Goal: Task Accomplishment & Management: Manage account settings

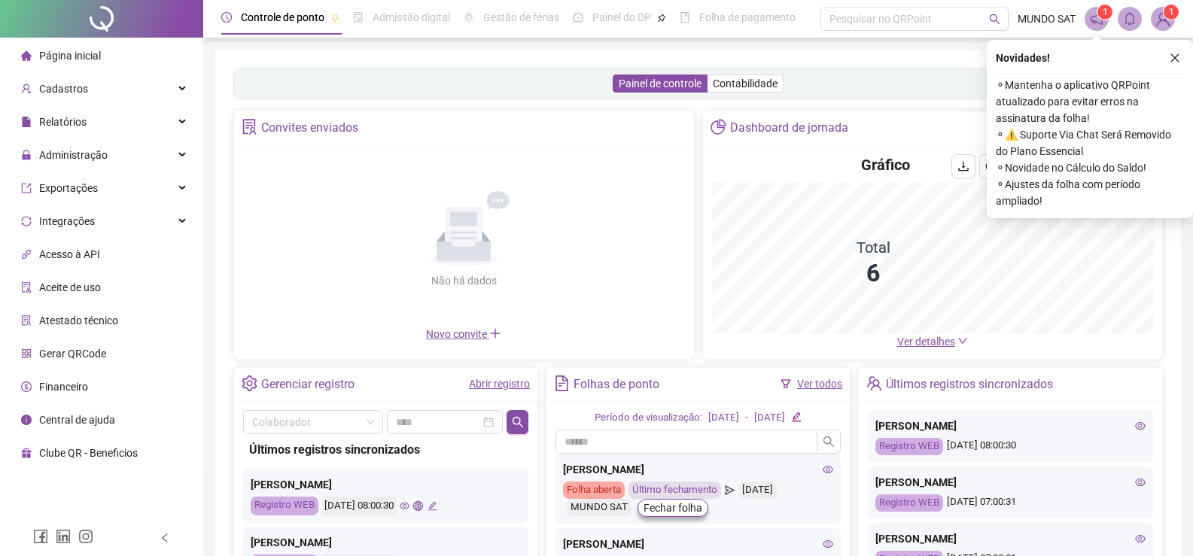
click at [1159, 20] on img at bounding box center [1163, 19] width 23 height 23
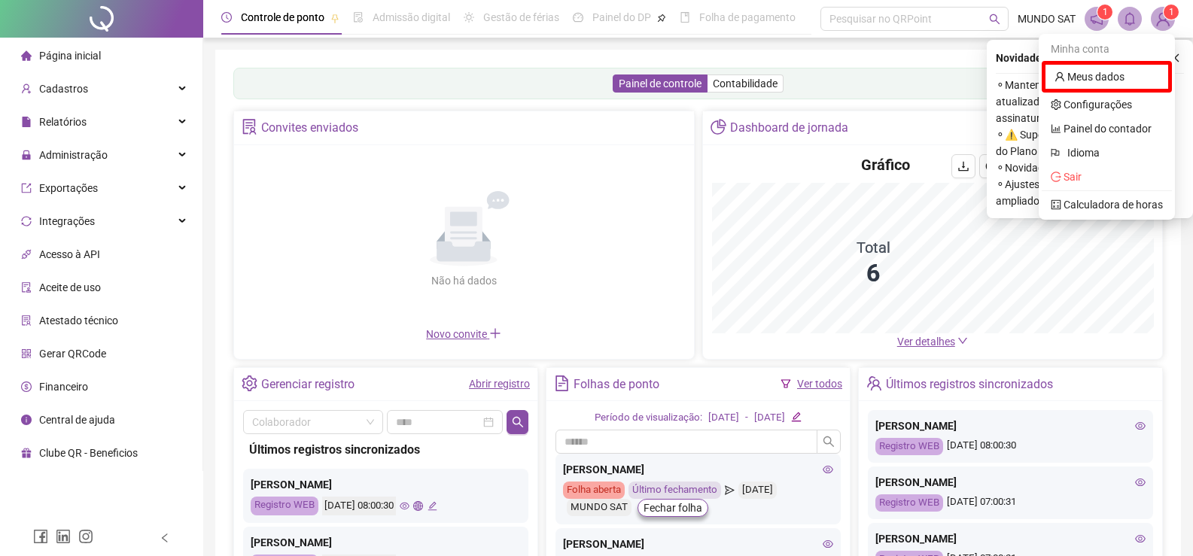
click at [1101, 26] on span at bounding box center [1097, 19] width 24 height 24
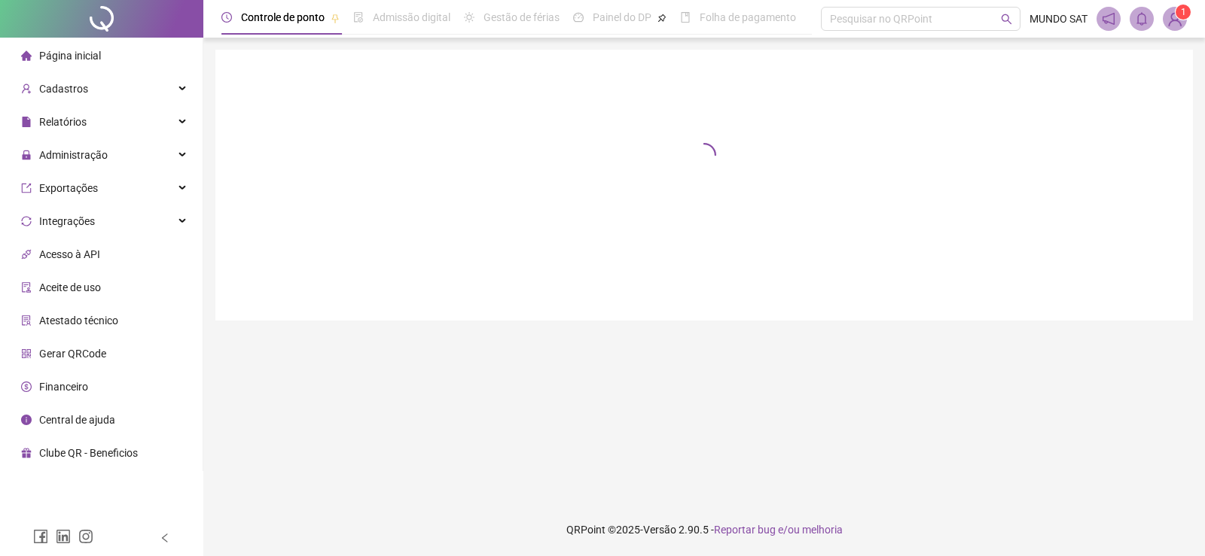
click at [1101, 19] on span at bounding box center [1108, 19] width 24 height 24
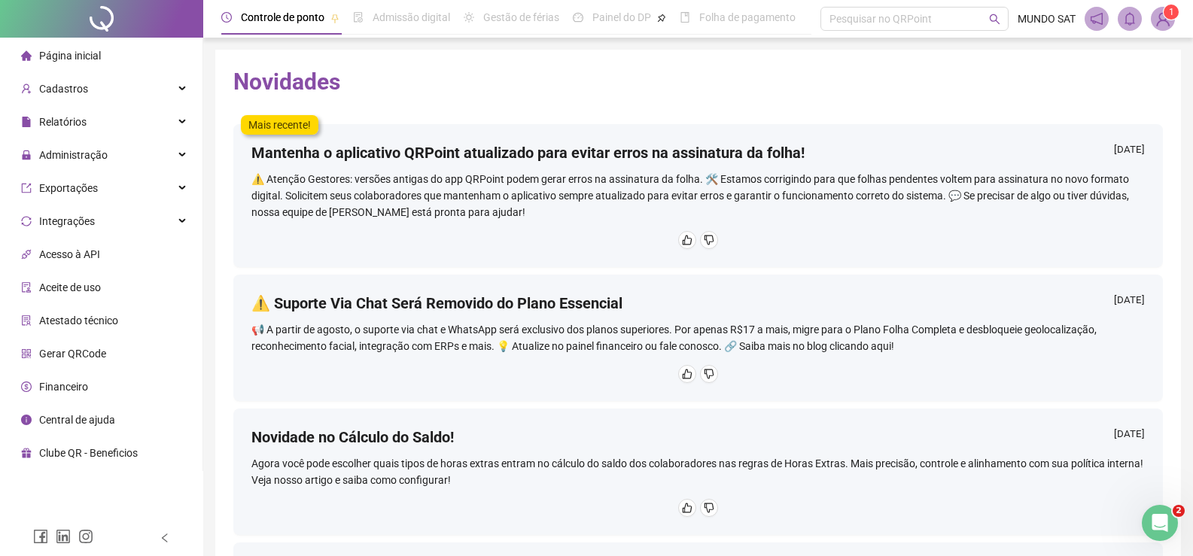
click at [70, 53] on span "Página inicial" at bounding box center [70, 56] width 62 height 12
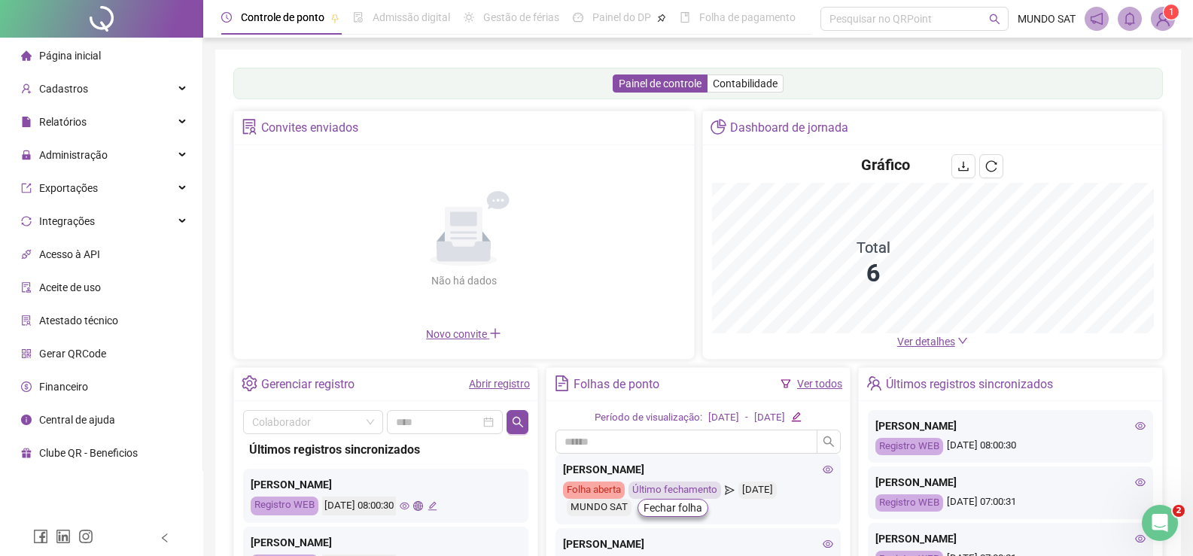
scroll to position [75, 0]
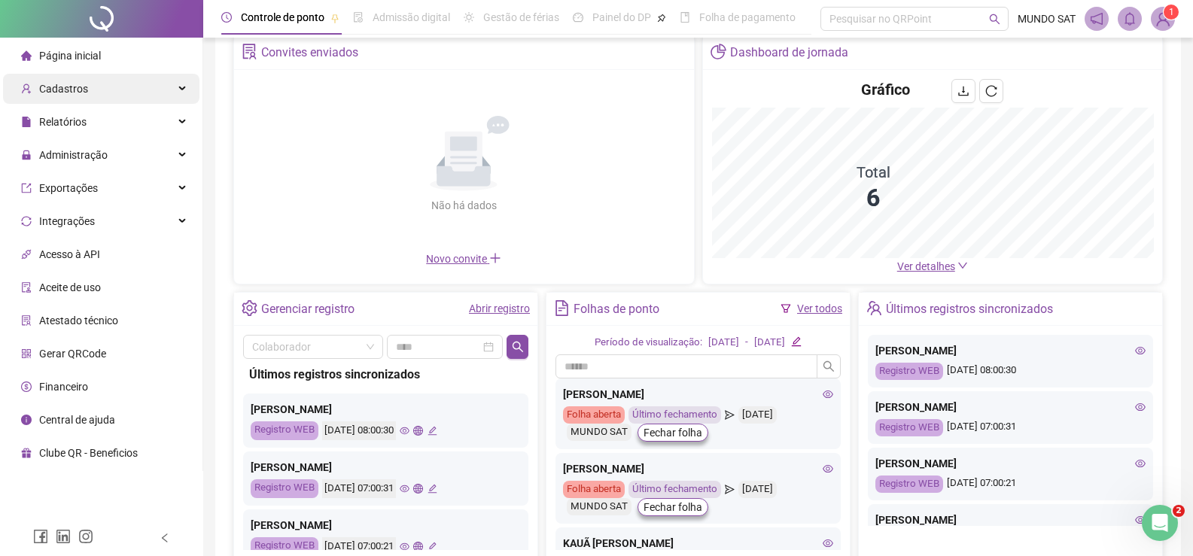
click at [163, 89] on div "Cadastros" at bounding box center [101, 89] width 197 height 30
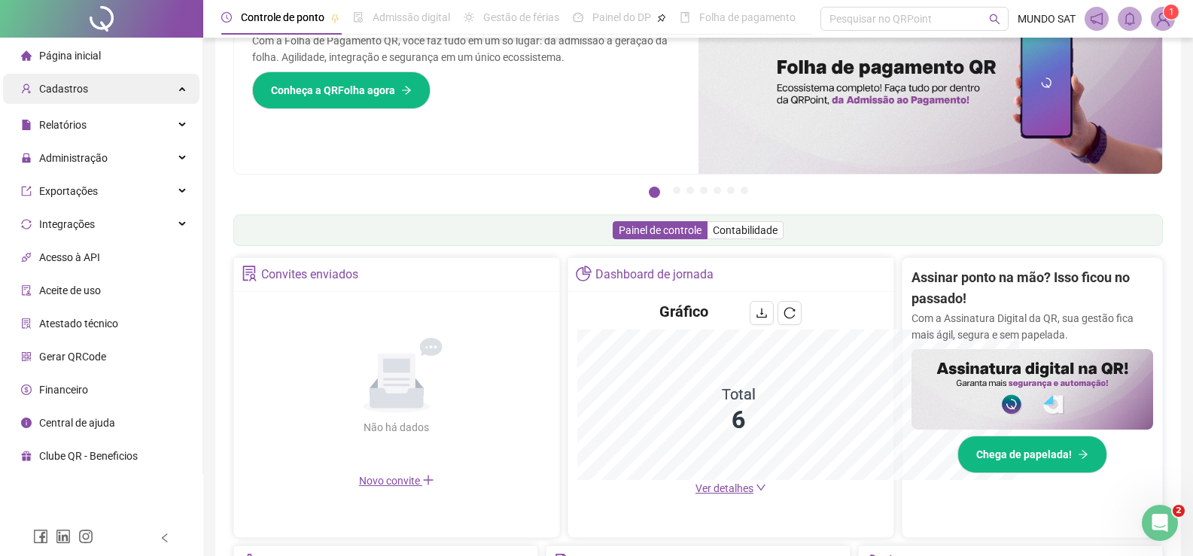
scroll to position [392, 0]
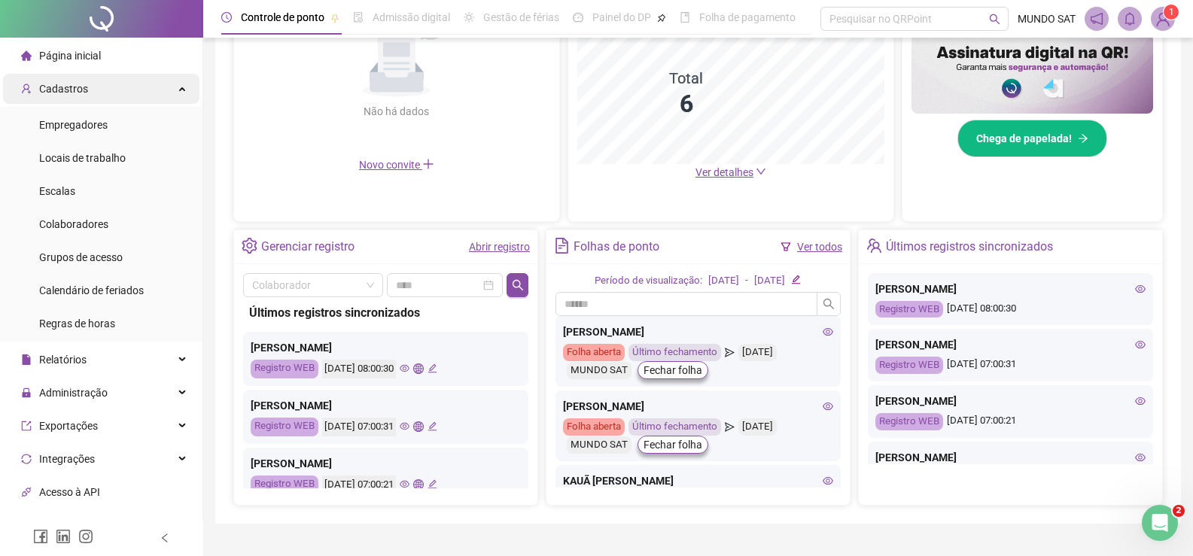
click at [181, 87] on div "Cadastros" at bounding box center [101, 89] width 197 height 30
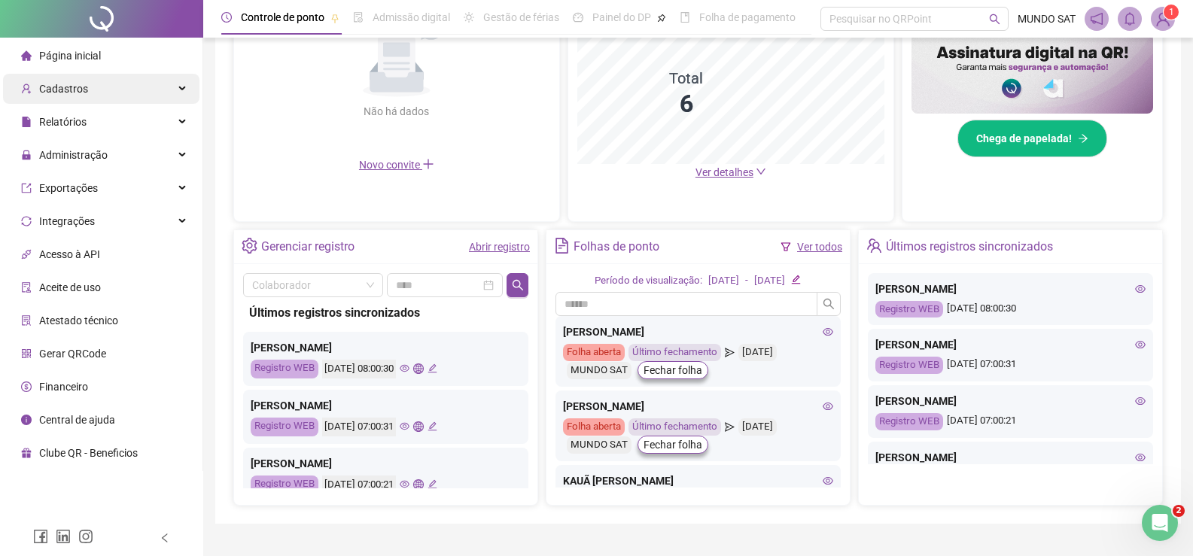
click at [181, 89] on icon at bounding box center [184, 89] width 8 height 0
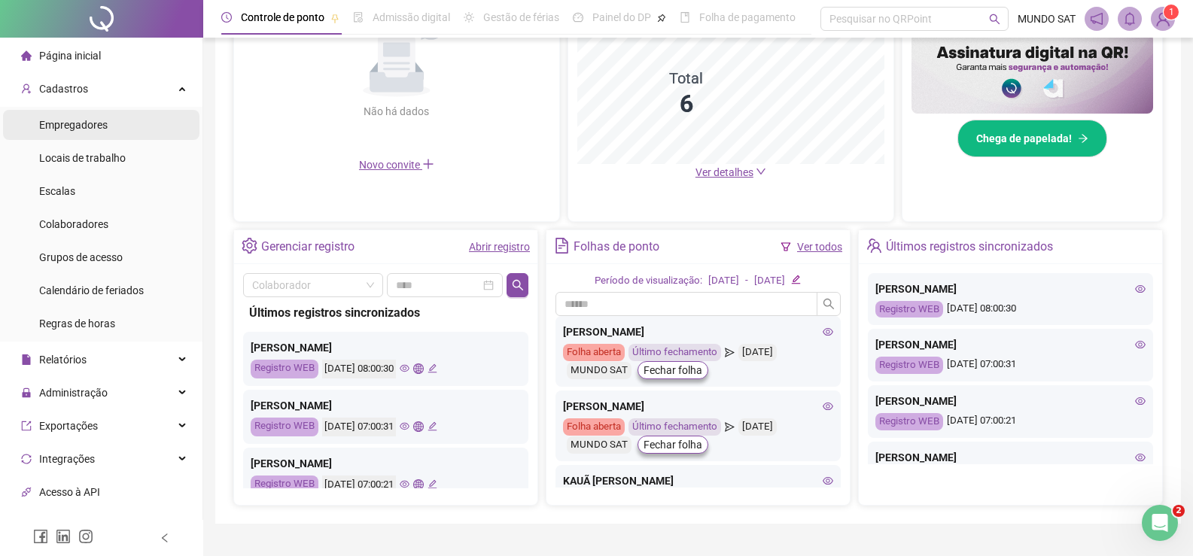
click at [93, 120] on span "Empregadores" at bounding box center [73, 125] width 69 height 12
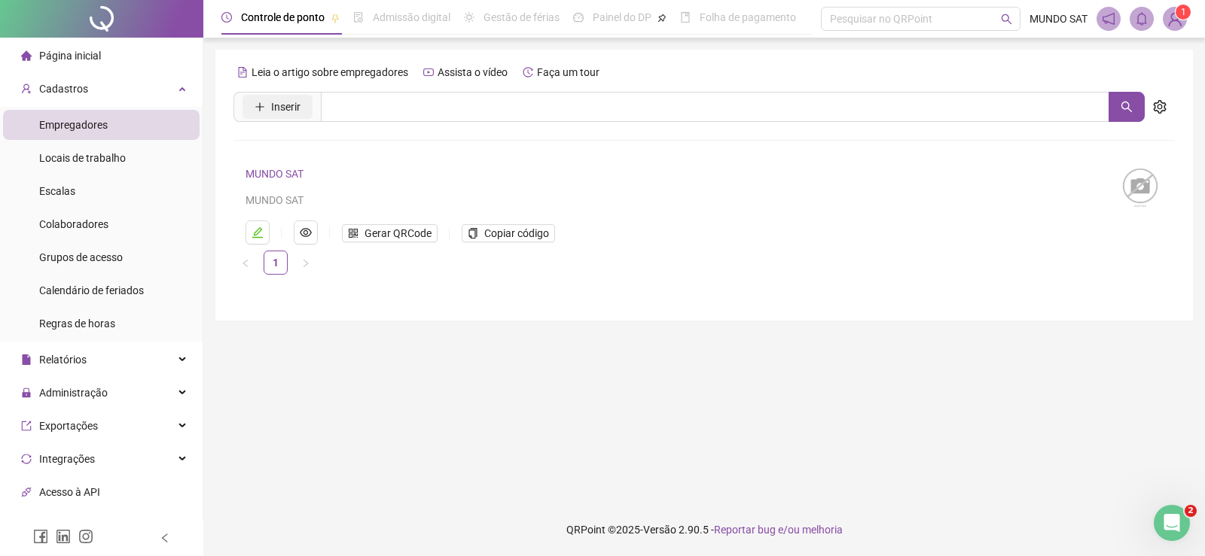
click at [279, 109] on span "Inserir" at bounding box center [285, 107] width 29 height 17
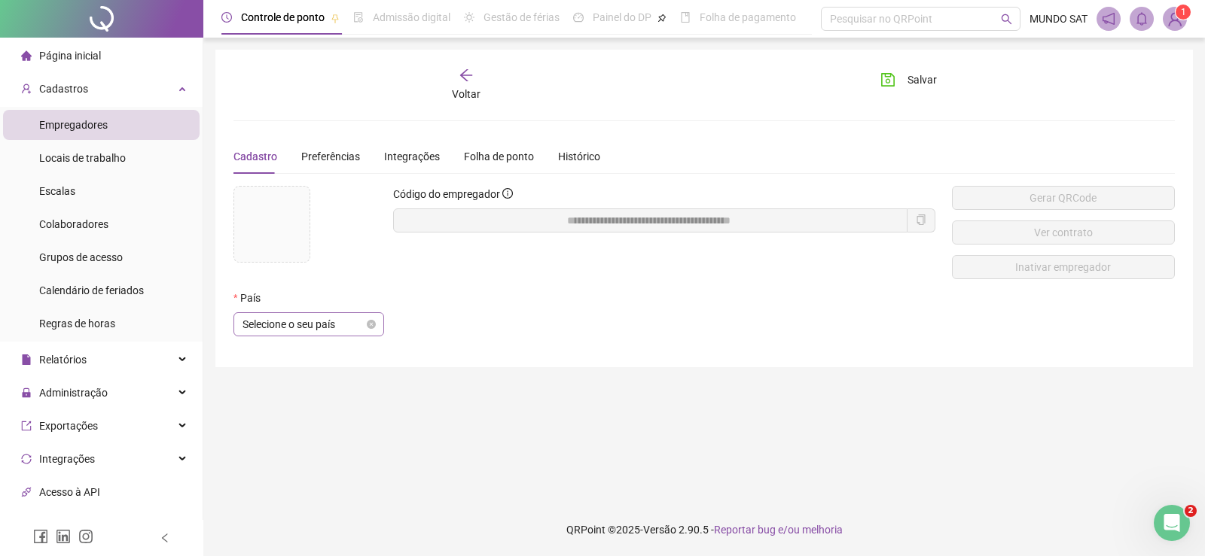
click at [326, 317] on span "Selecione o seu país" at bounding box center [308, 324] width 133 height 23
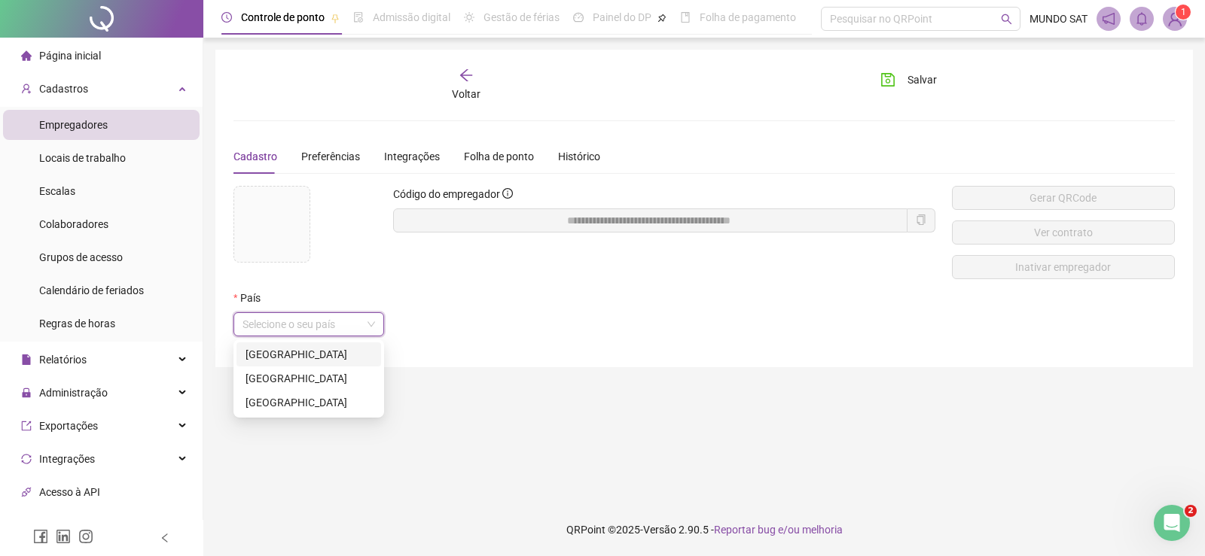
click at [295, 353] on div "[GEOGRAPHIC_DATA]" at bounding box center [308, 354] width 126 height 17
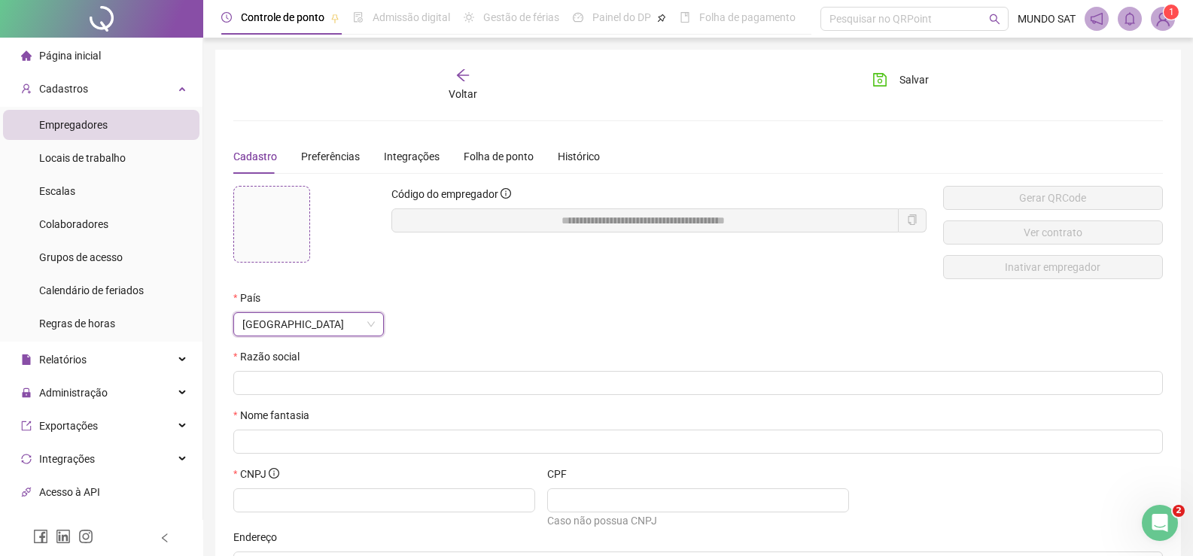
click at [283, 191] on span at bounding box center [271, 224] width 75 height 75
click at [459, 70] on icon "arrow-left" at bounding box center [463, 75] width 15 height 15
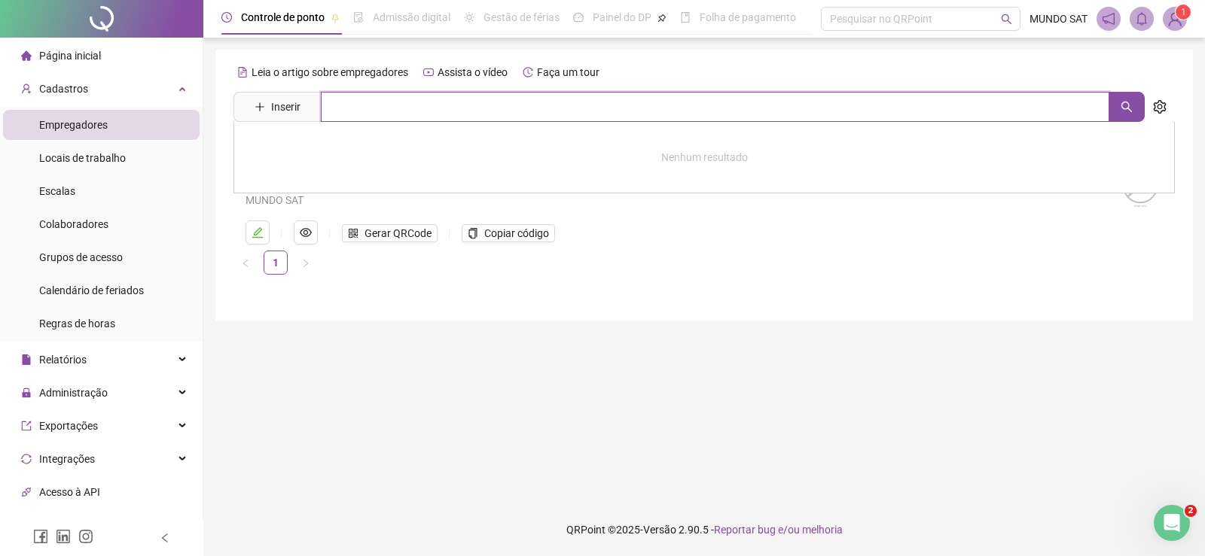
click at [382, 111] on input "text" at bounding box center [715, 107] width 788 height 30
click at [1122, 107] on icon "search" at bounding box center [1126, 107] width 11 height 11
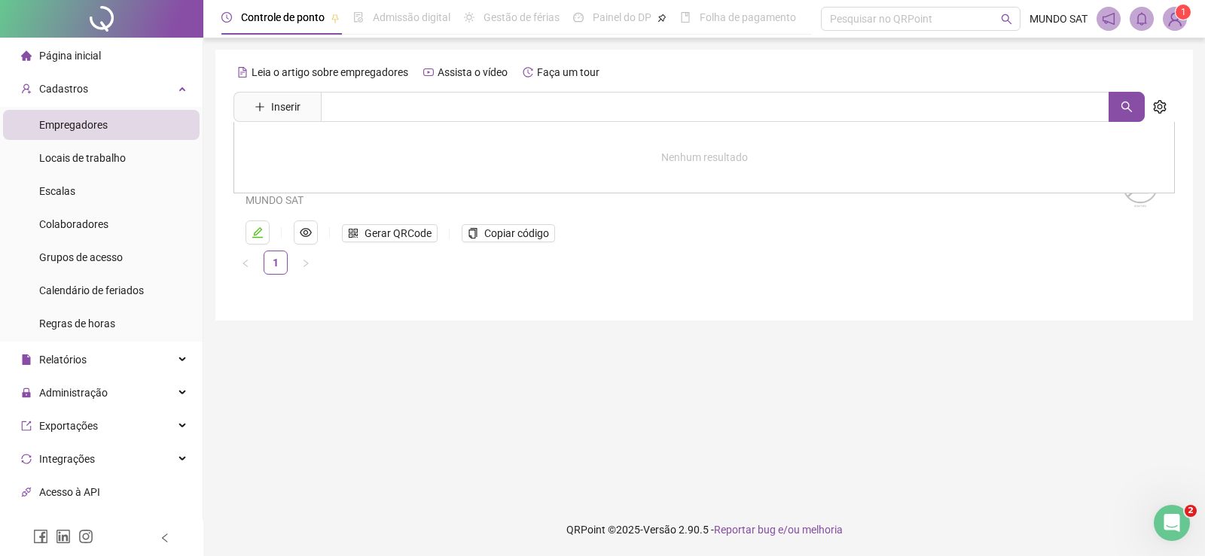
click at [610, 380] on main "Leia o artigo sobre empregadores Assista o vídeo Faça um tour Inserir Nenhum re…" at bounding box center [703, 271] width 977 height 442
click at [291, 168] on link "MUNDO SAT" at bounding box center [274, 174] width 58 height 12
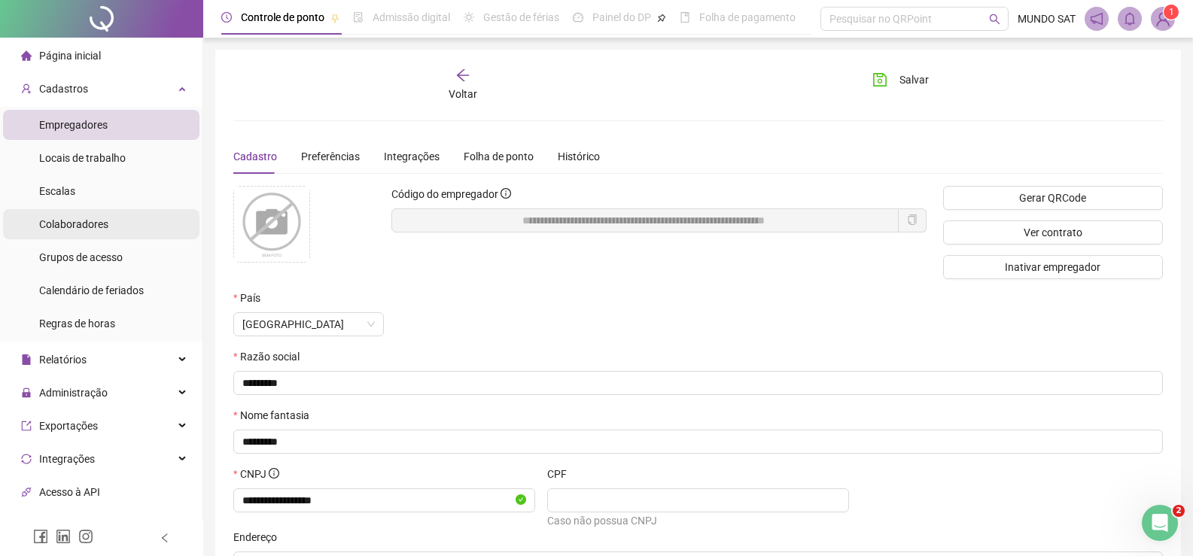
click at [85, 221] on span "Colaboradores" at bounding box center [73, 224] width 69 height 12
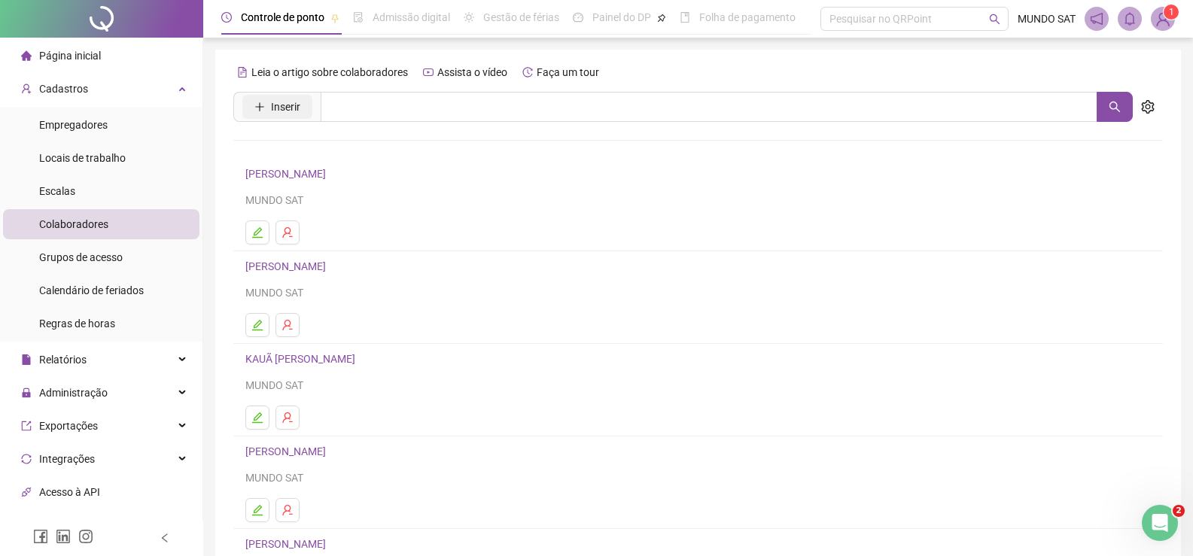
click at [294, 101] on span "Inserir" at bounding box center [285, 107] width 29 height 17
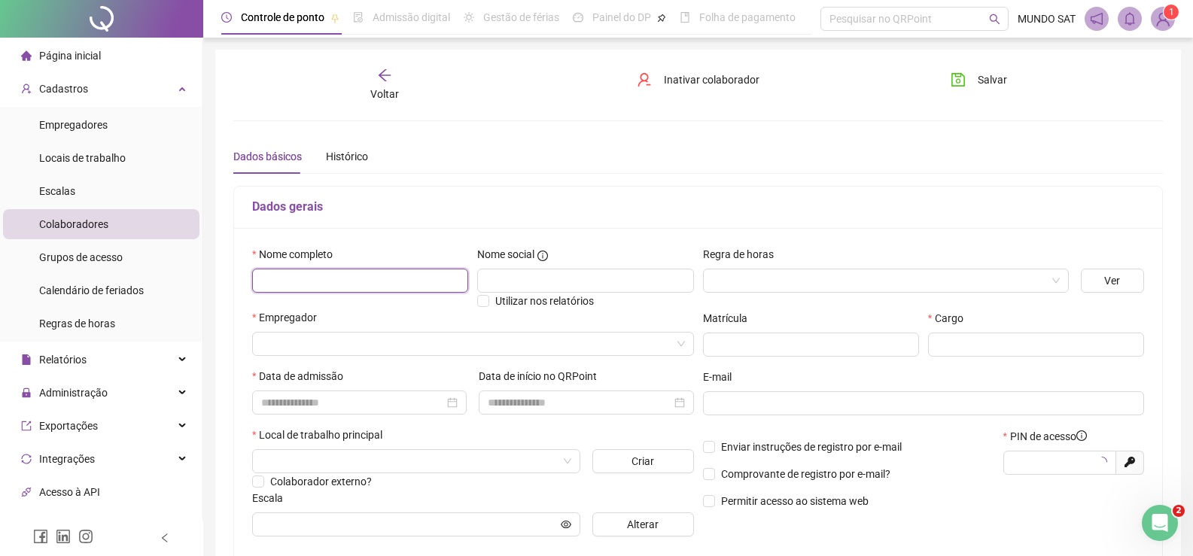
click at [343, 279] on input "text" at bounding box center [360, 281] width 216 height 24
type input "********"
type input "*****"
type input "**********"
click at [737, 288] on input "search" at bounding box center [879, 281] width 334 height 23
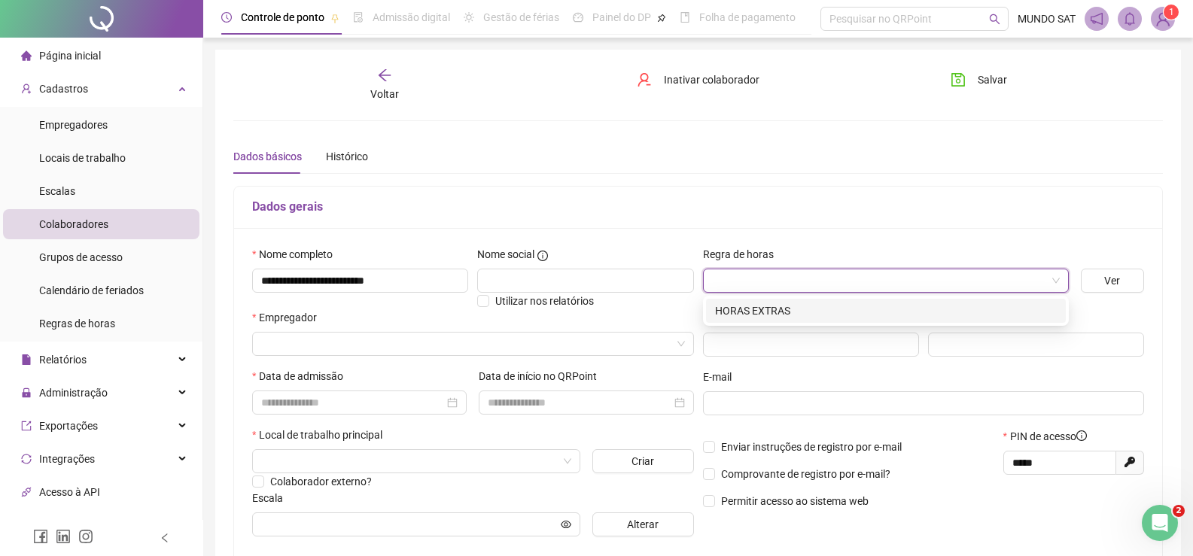
click at [804, 276] on input "search" at bounding box center [879, 281] width 334 height 23
click at [1129, 273] on button "Ver" at bounding box center [1112, 281] width 63 height 24
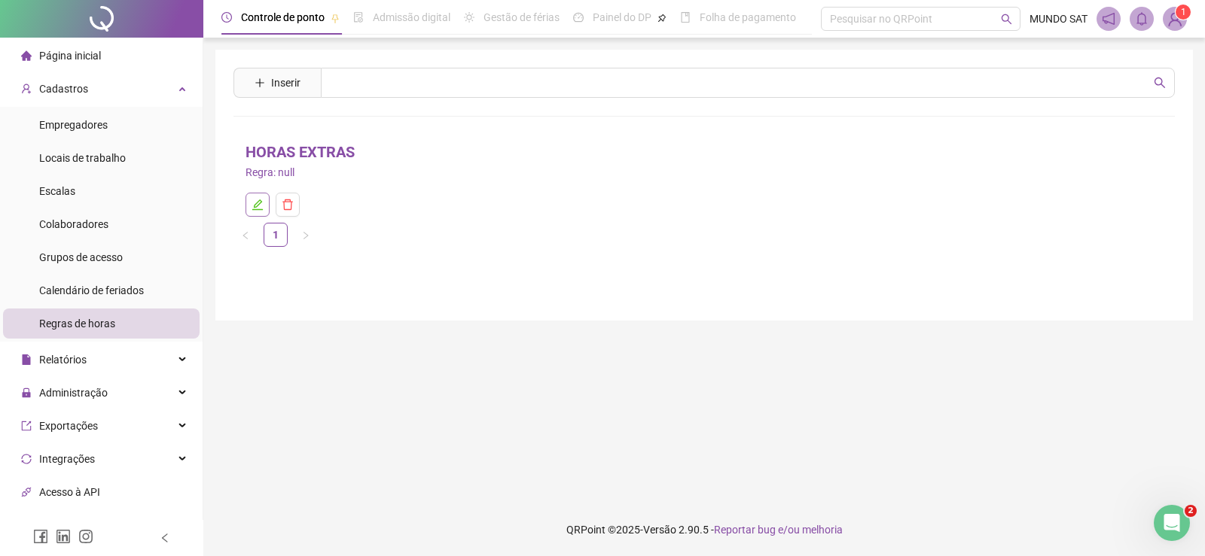
click at [259, 210] on icon "edit" at bounding box center [257, 205] width 11 height 11
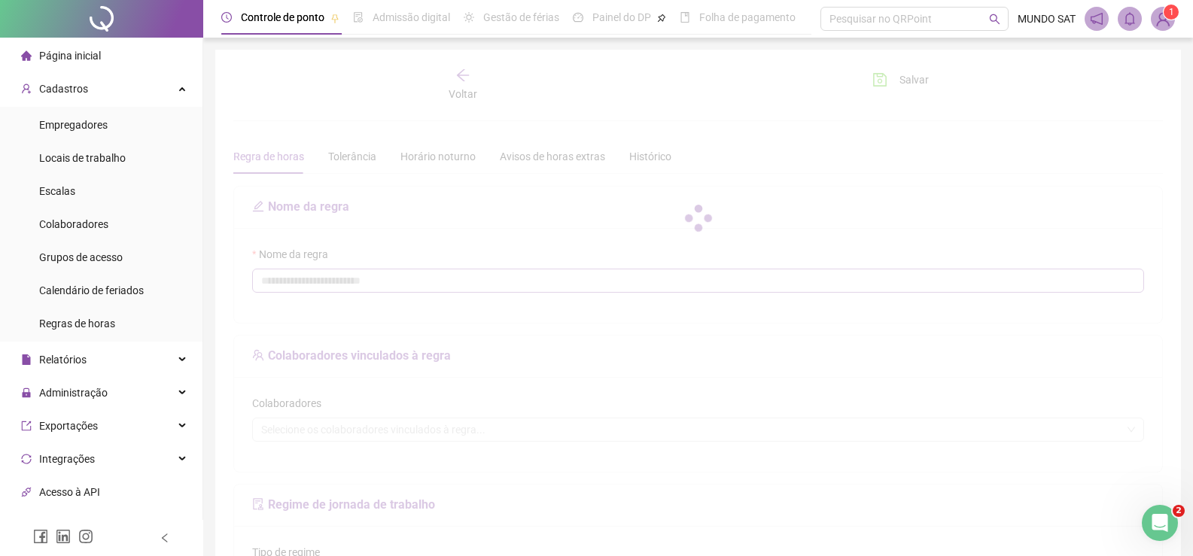
type input "**********"
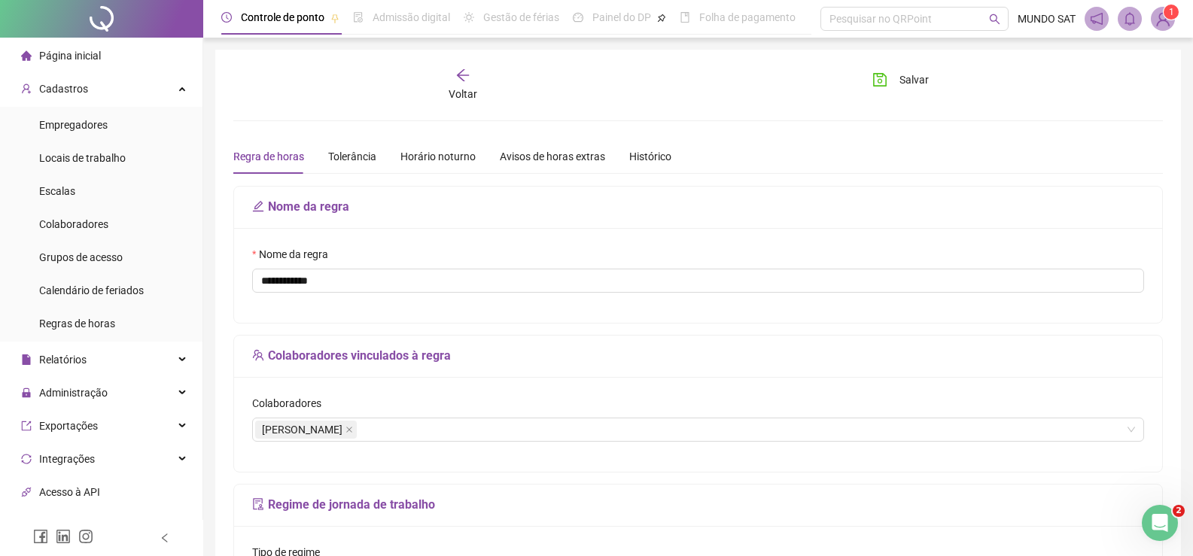
click at [469, 88] on span "Voltar" at bounding box center [463, 94] width 29 height 12
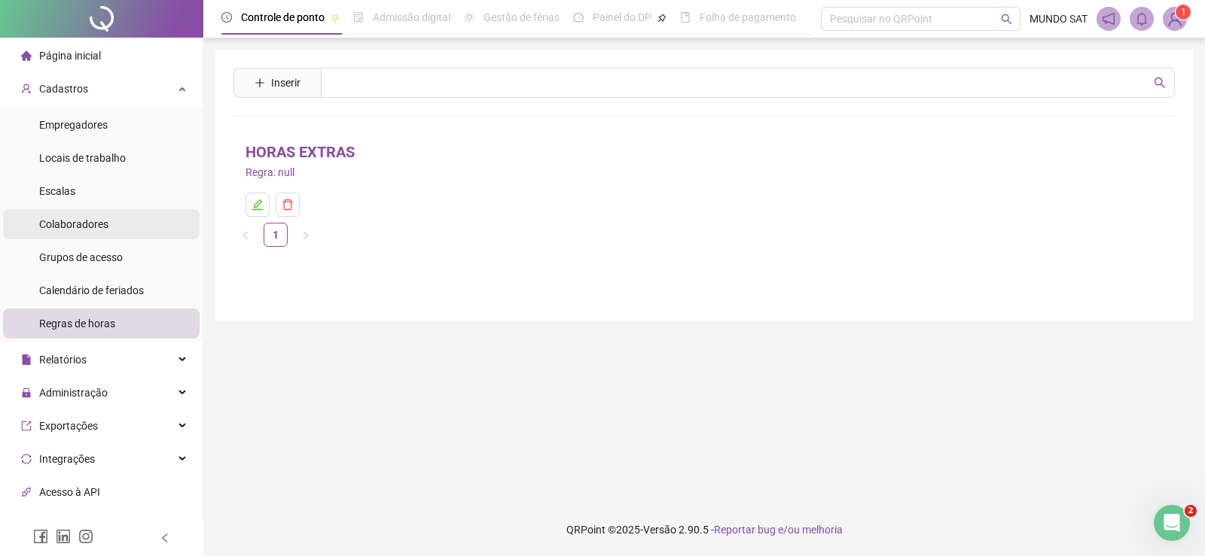
click at [72, 224] on span "Colaboradores" at bounding box center [73, 224] width 69 height 12
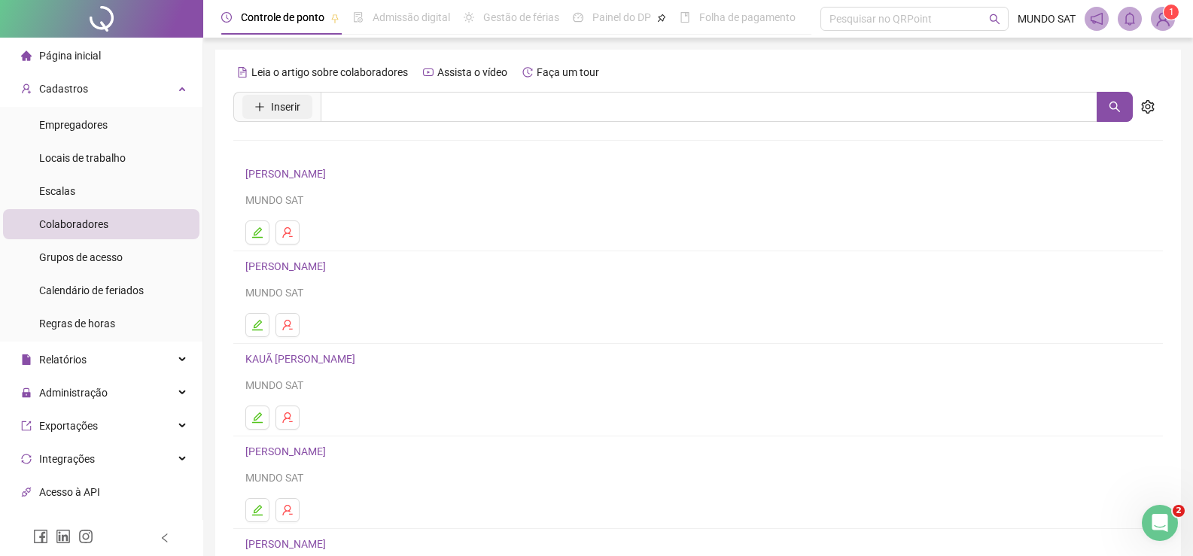
click at [277, 102] on span "Inserir" at bounding box center [285, 107] width 29 height 17
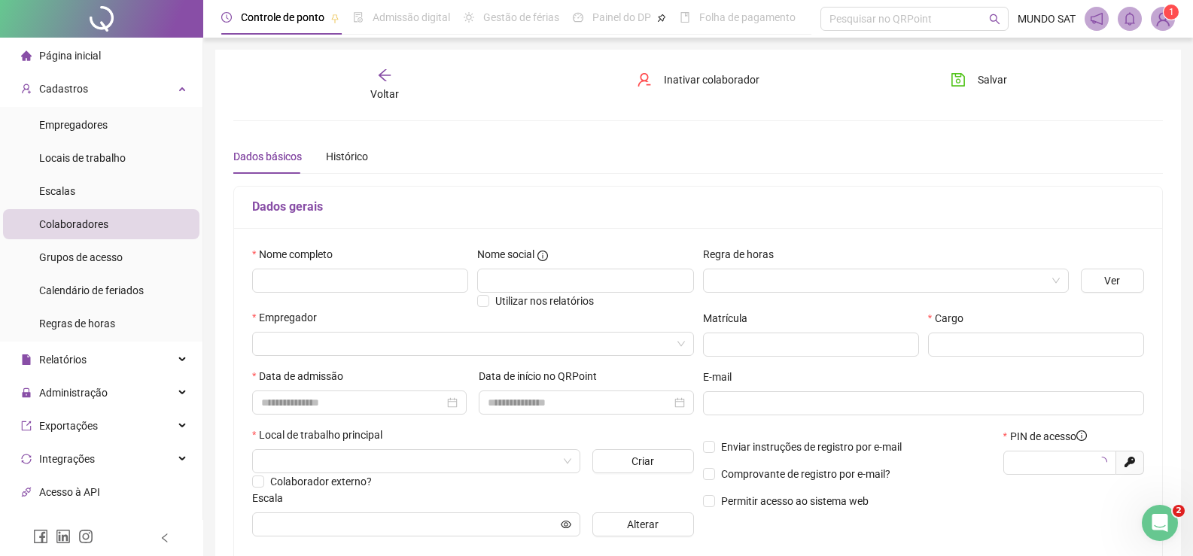
type input "*****"
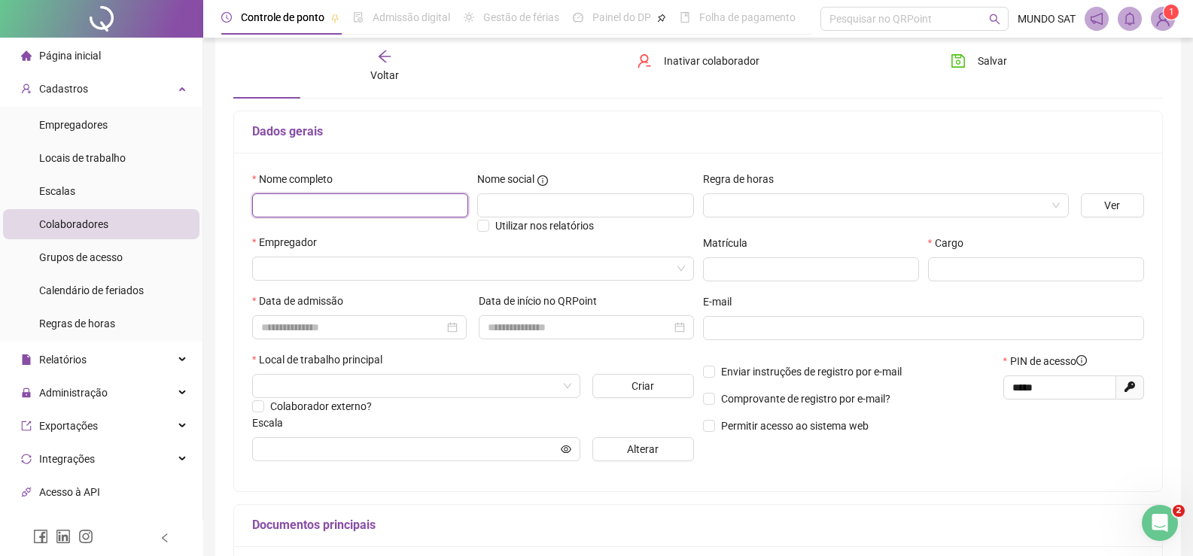
click at [319, 207] on input "text" at bounding box center [360, 205] width 216 height 24
type input "**********"
click at [312, 262] on input "search" at bounding box center [466, 268] width 410 height 23
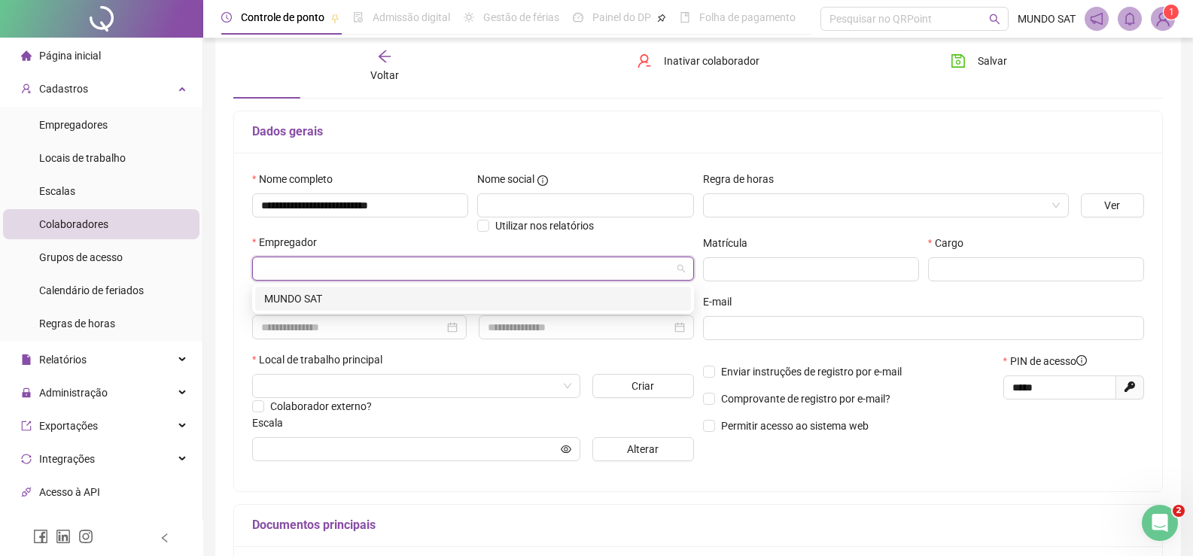
click at [313, 306] on div "MUNDO SAT" at bounding box center [473, 299] width 418 height 17
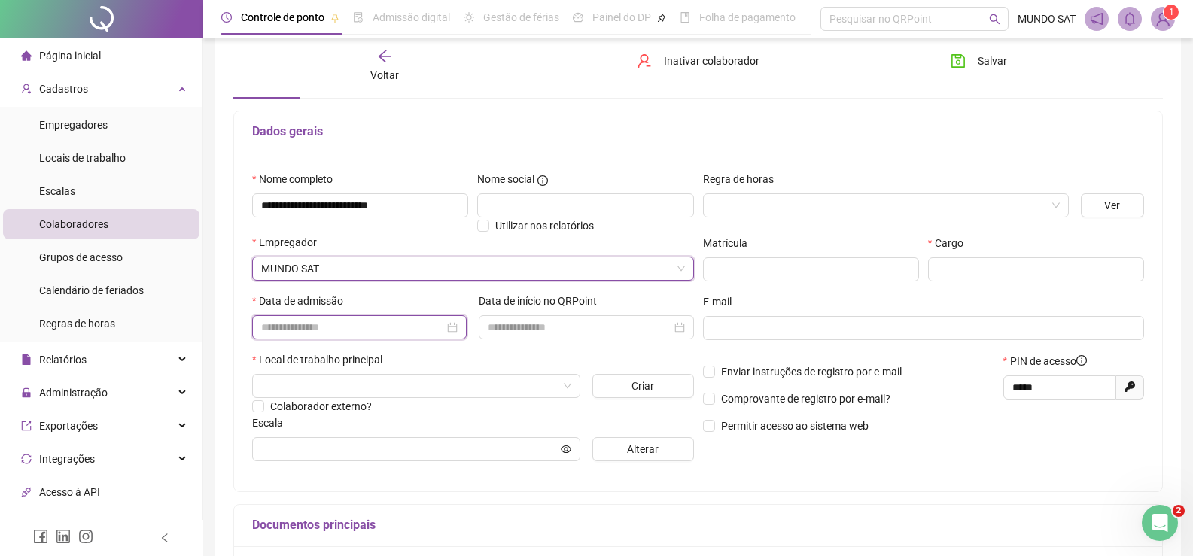
click at [275, 325] on input at bounding box center [352, 327] width 183 height 17
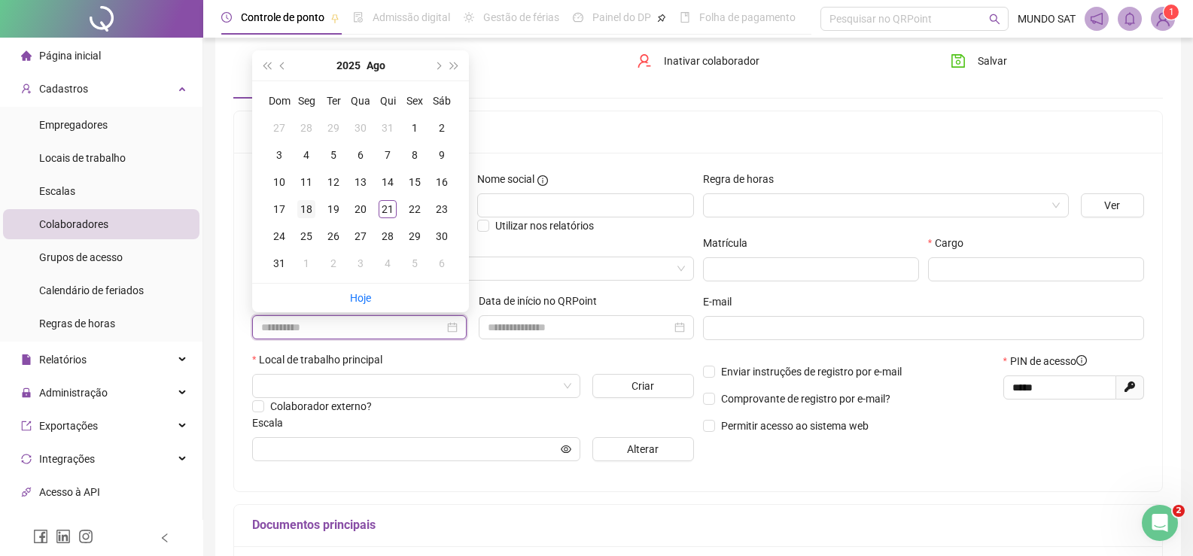
type input "**********"
click at [310, 209] on div "18" at bounding box center [306, 209] width 18 height 18
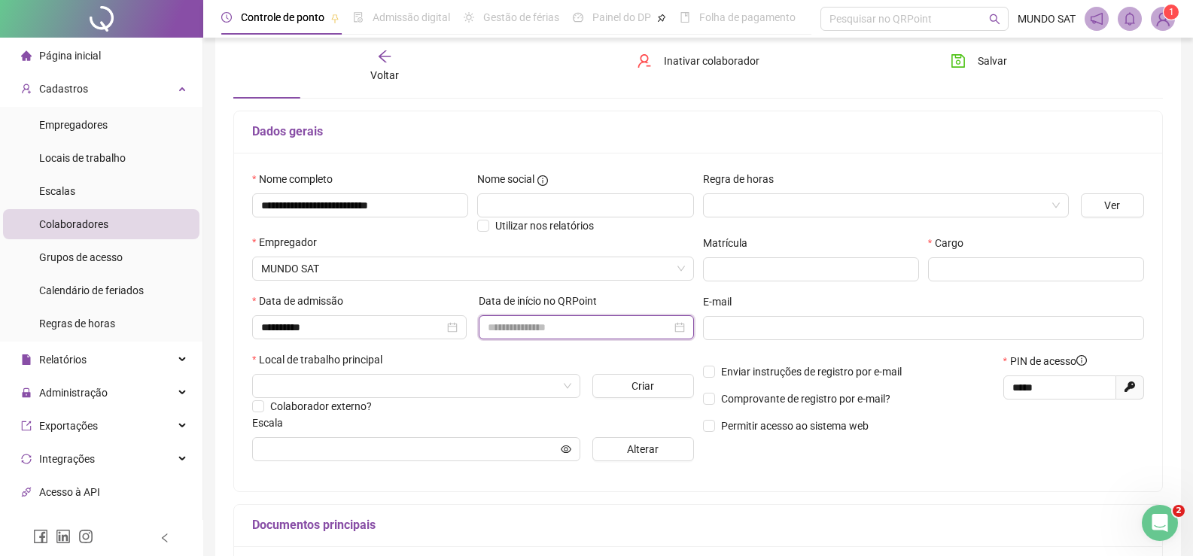
click at [496, 334] on input at bounding box center [579, 327] width 183 height 17
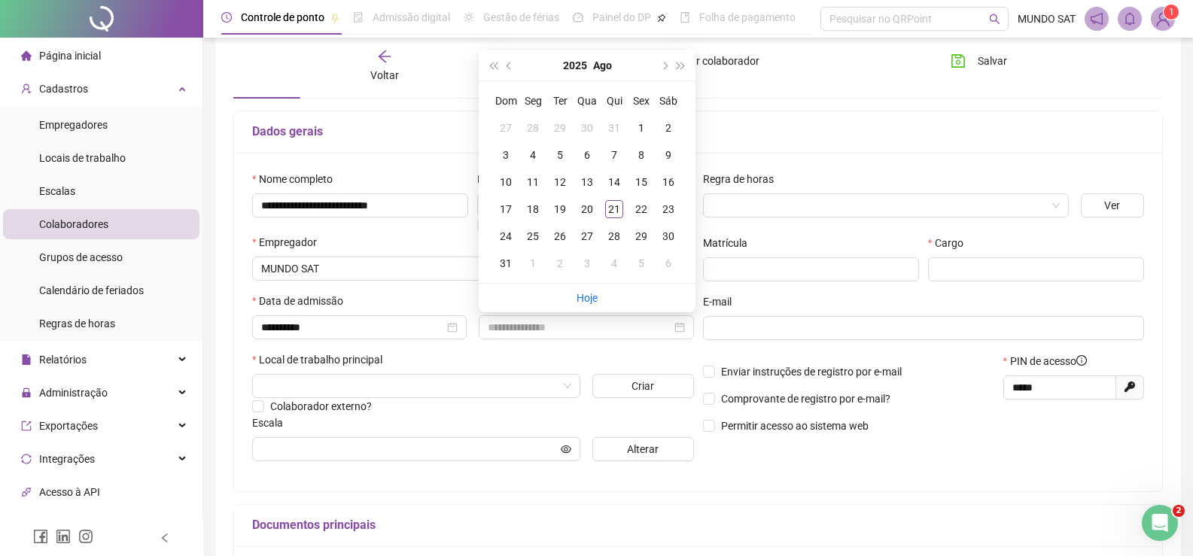
click at [499, 360] on div "Local de trabalho principal" at bounding box center [473, 363] width 442 height 23
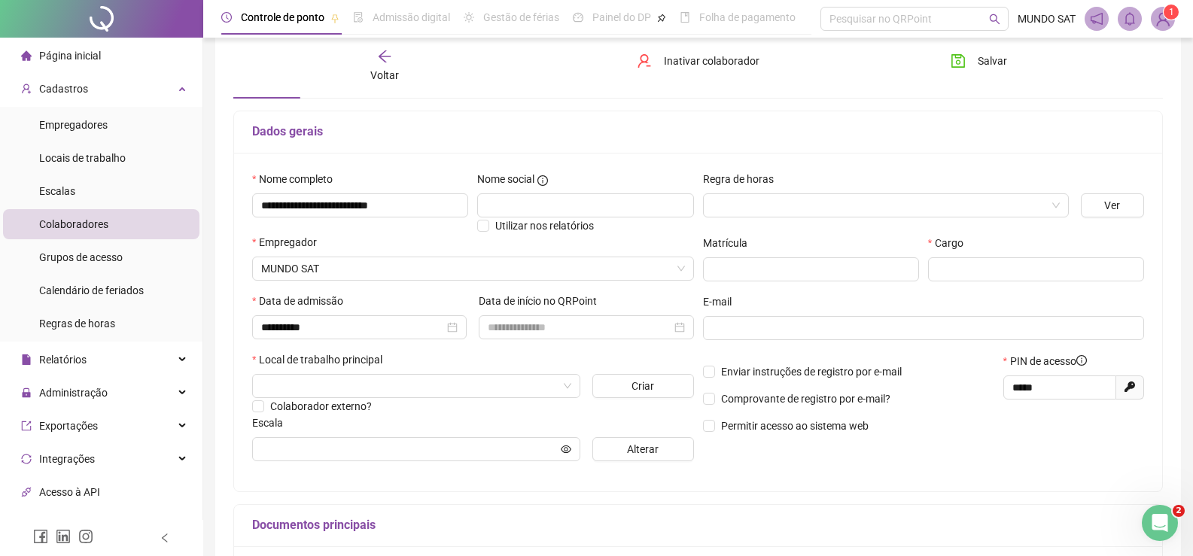
scroll to position [226, 0]
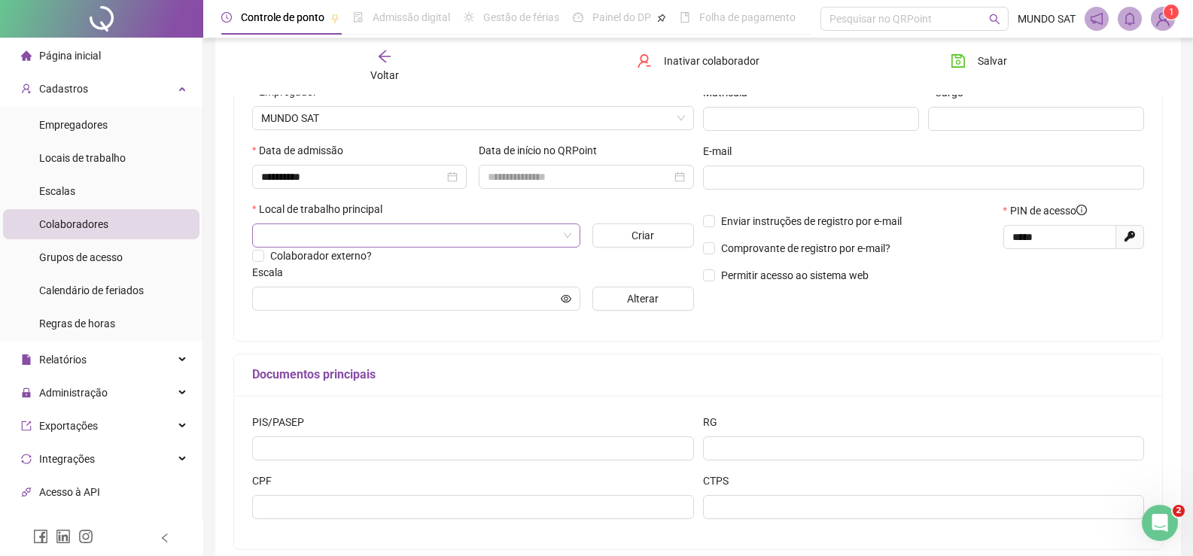
click at [368, 235] on input "search" at bounding box center [409, 235] width 297 height 23
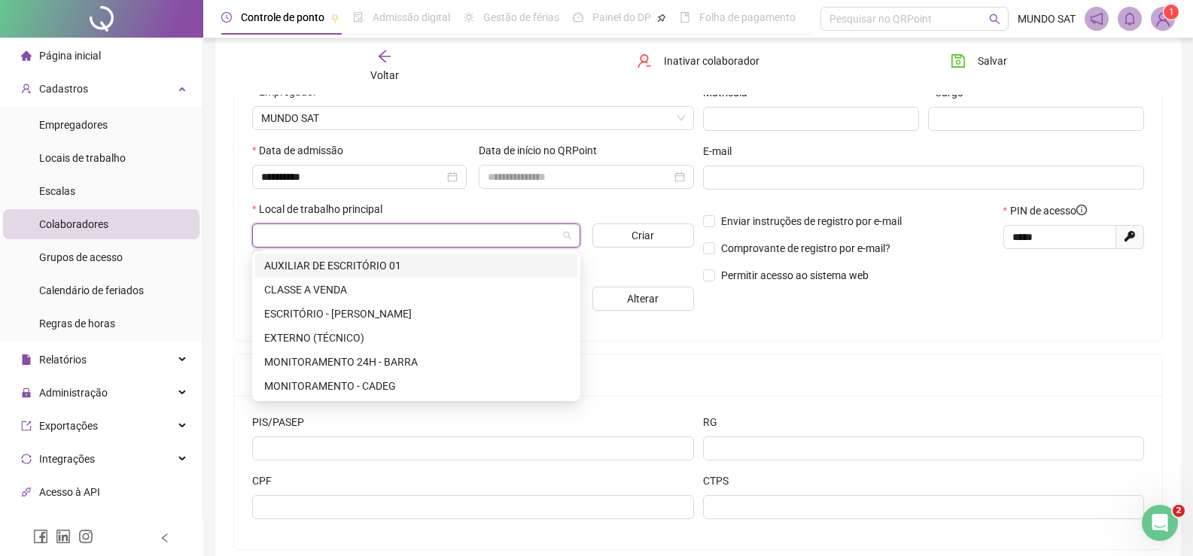
click at [361, 264] on div "AUXILIAR DE ESCRITÓRIO 01" at bounding box center [416, 265] width 304 height 17
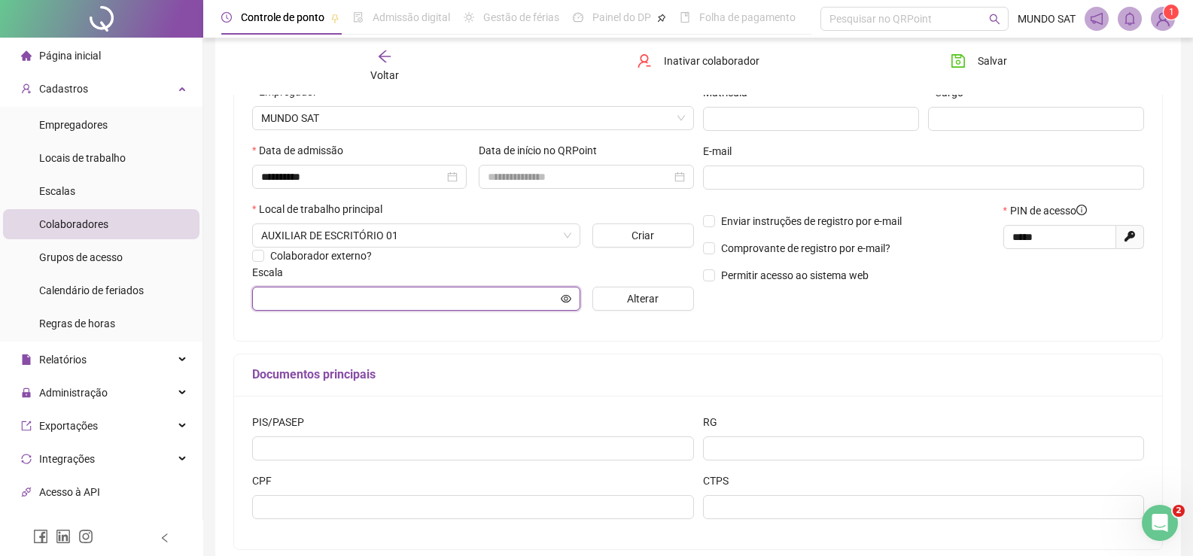
click at [398, 294] on input "text" at bounding box center [409, 299] width 297 height 17
click at [331, 303] on input "text" at bounding box center [409, 299] width 297 height 17
click at [532, 300] on input "text" at bounding box center [409, 299] width 297 height 17
click at [598, 339] on div "**********" at bounding box center [698, 171] width 928 height 339
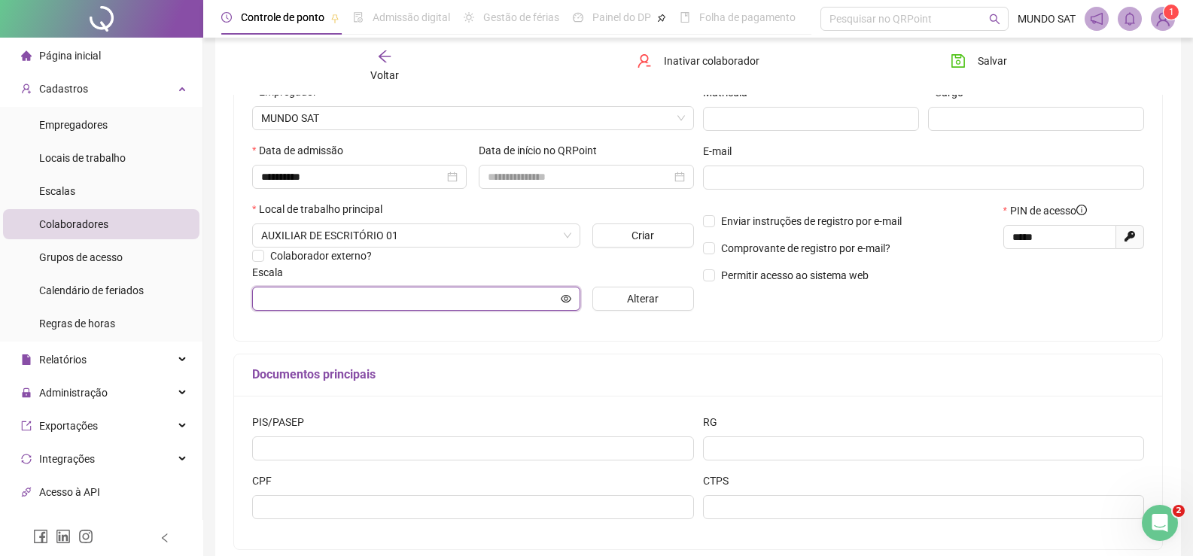
click at [513, 298] on input "text" at bounding box center [409, 299] width 297 height 17
click at [529, 326] on div "**********" at bounding box center [698, 171] width 928 height 339
click at [662, 300] on button "Alterar" at bounding box center [644, 299] width 102 height 24
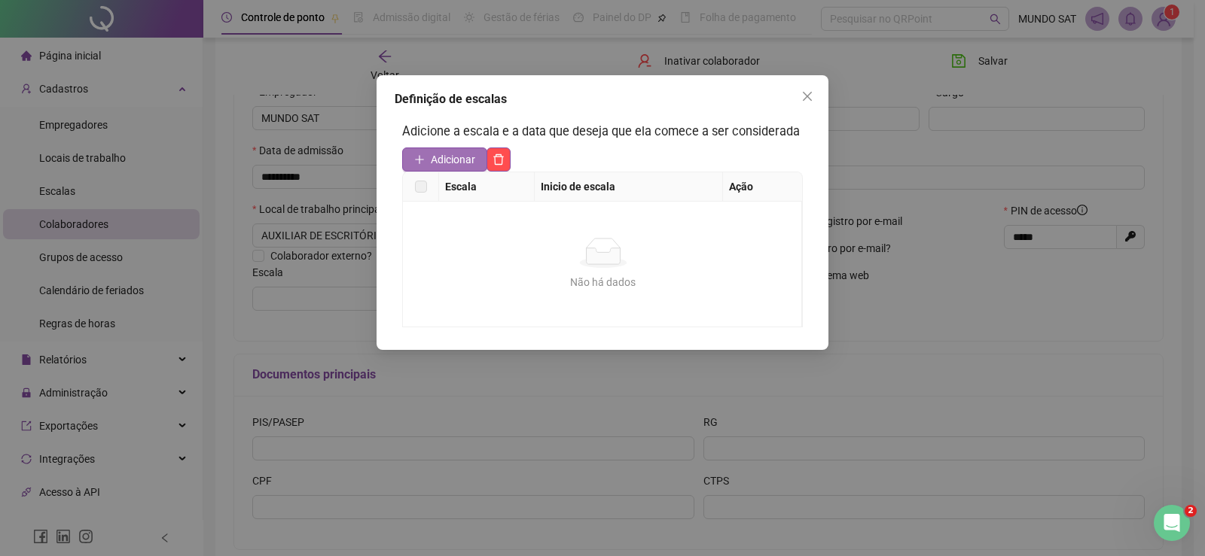
click at [469, 162] on span "Adicionar" at bounding box center [453, 159] width 44 height 17
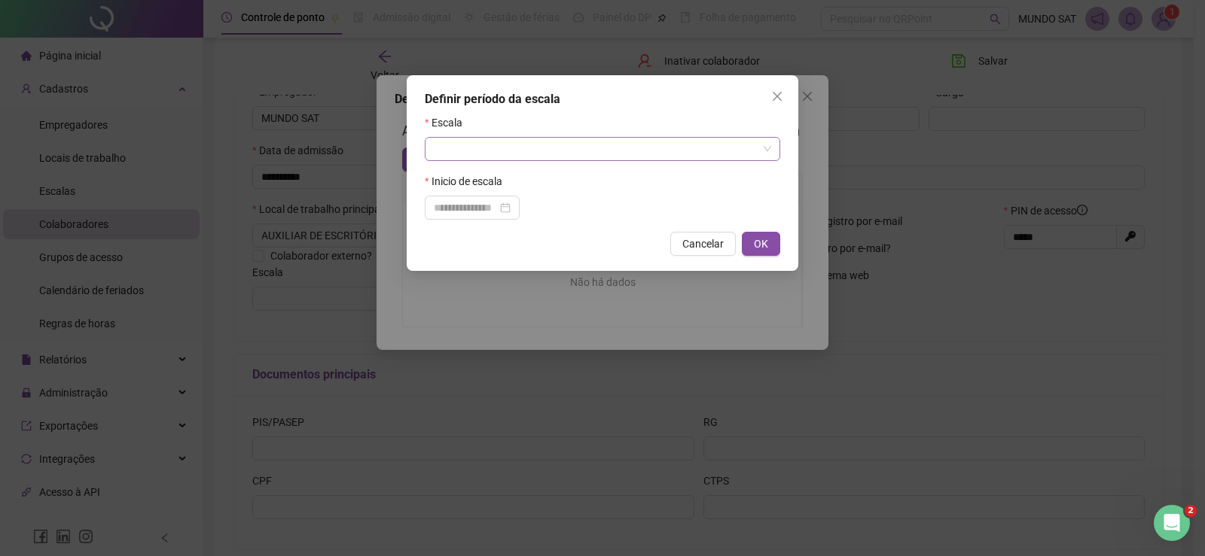
click at [475, 145] on input "search" at bounding box center [596, 149] width 324 height 23
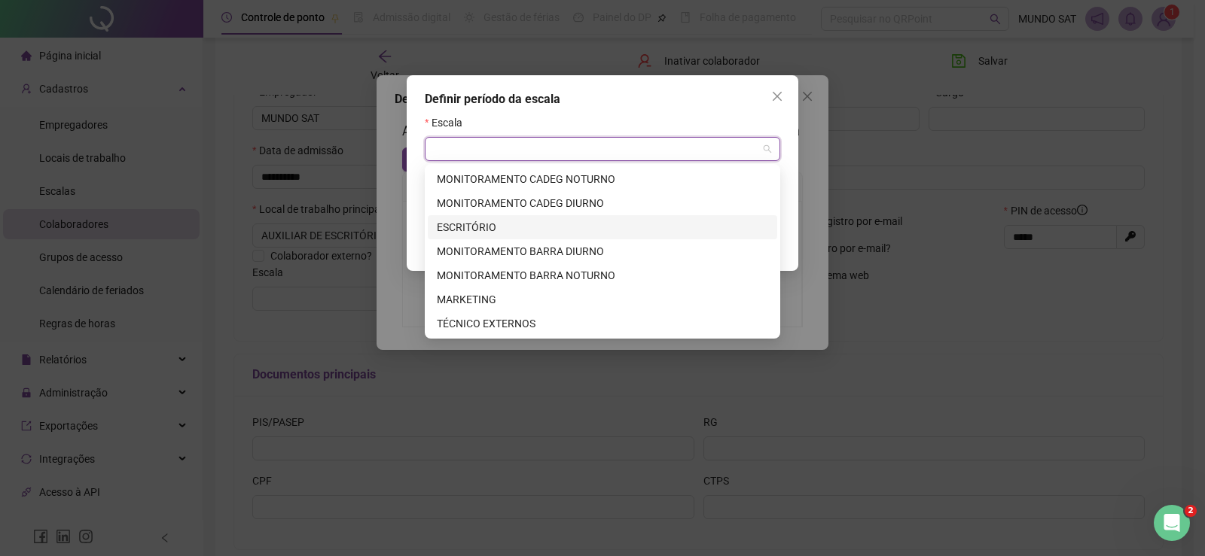
click at [465, 219] on div "ESCRITÓRIO" at bounding box center [602, 227] width 331 height 17
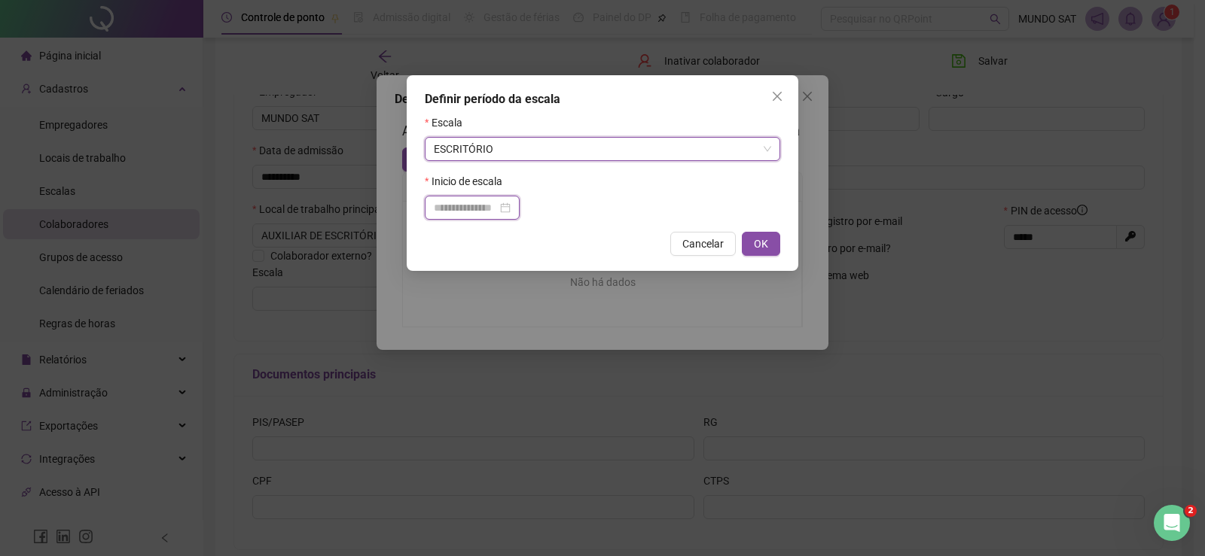
click at [476, 207] on input at bounding box center [465, 208] width 63 height 17
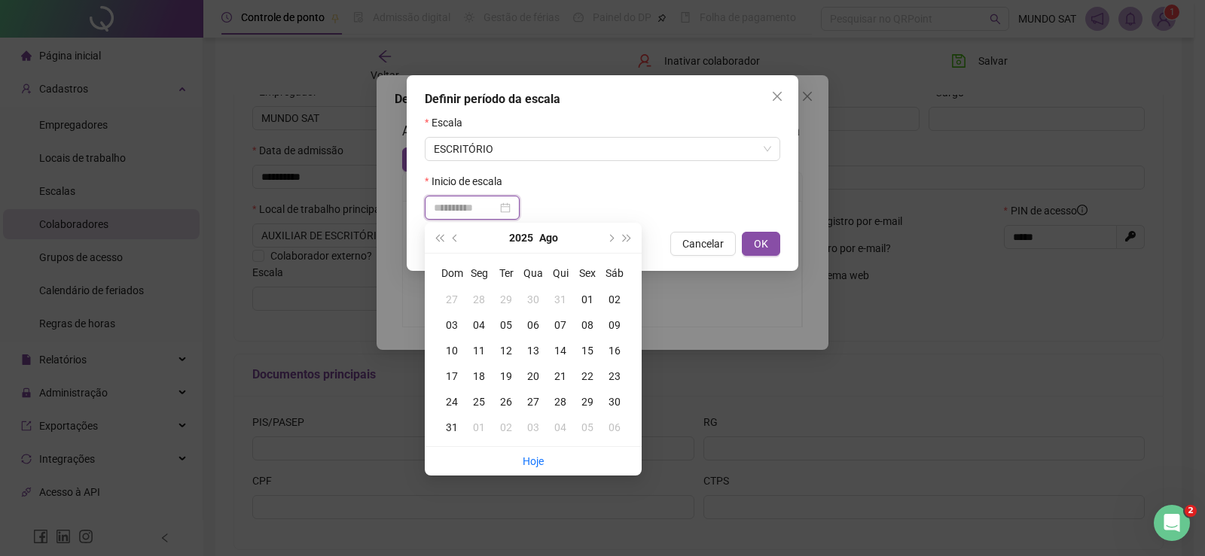
type input "**********"
click at [480, 378] on div "18" at bounding box center [478, 376] width 27 height 17
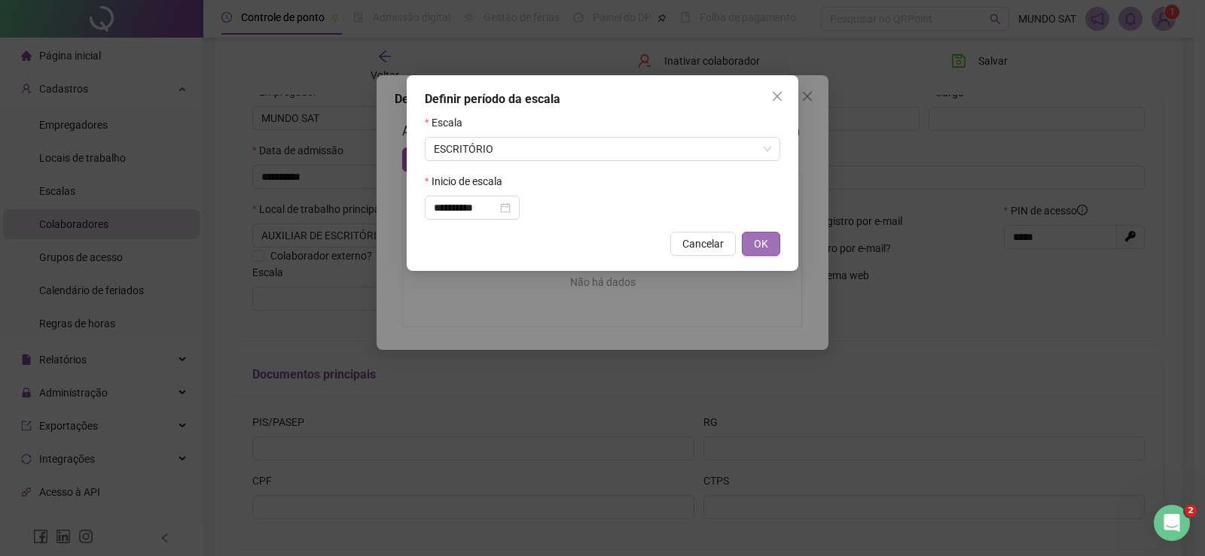
click at [766, 251] on span "OK" at bounding box center [761, 244] width 14 height 17
type input "**********"
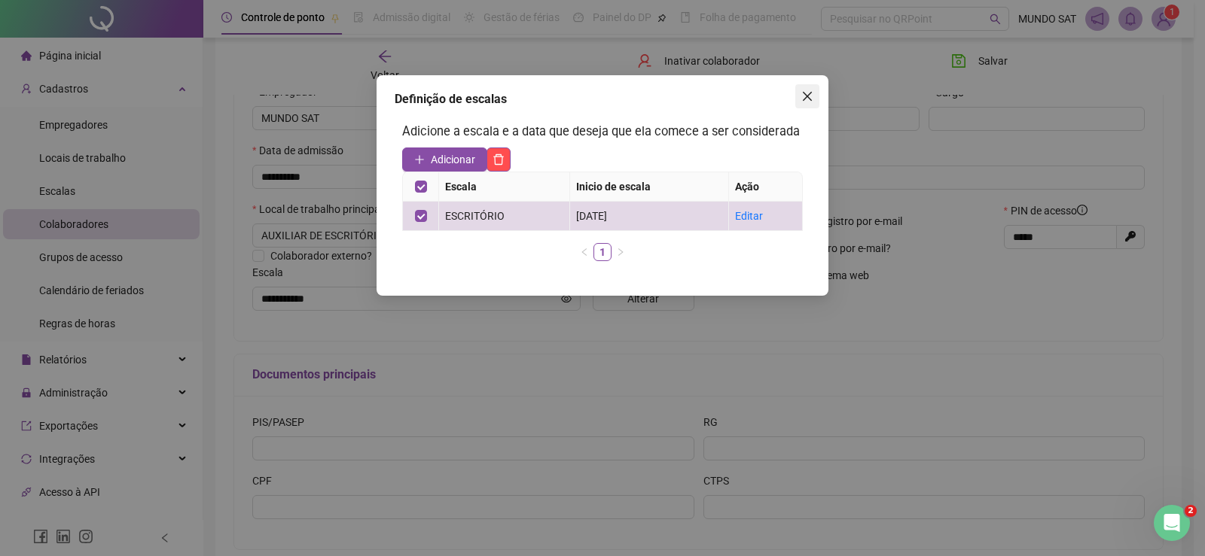
click at [806, 92] on icon "close" at bounding box center [807, 96] width 12 height 12
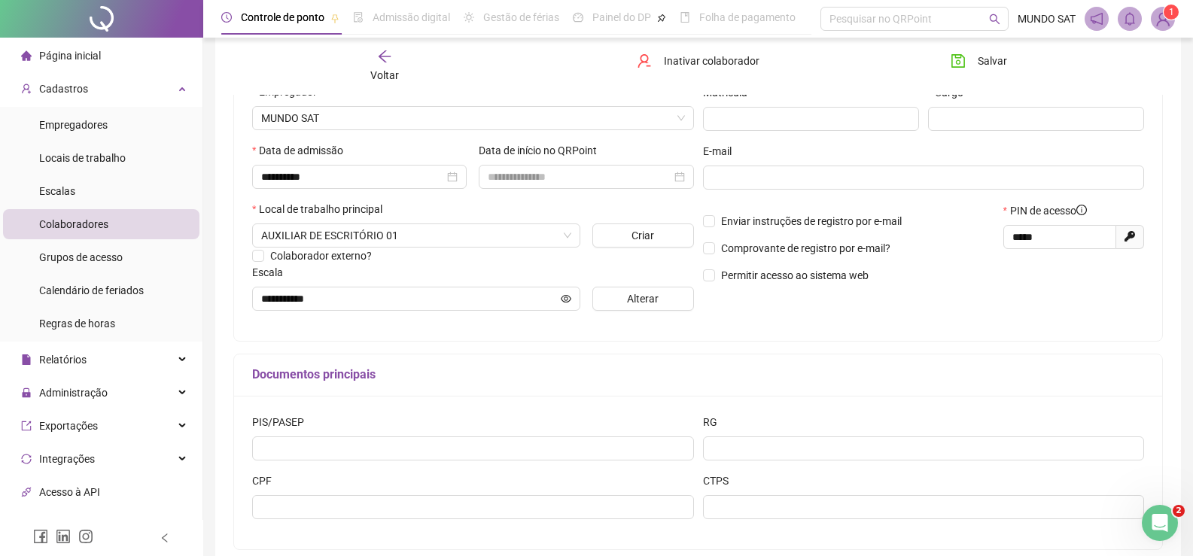
click at [386, 332] on div "**********" at bounding box center [698, 171] width 928 height 339
click at [382, 337] on div "**********" at bounding box center [698, 171] width 928 height 339
click at [718, 254] on span "Comprovante de registro por e-mail?" at bounding box center [805, 248] width 181 height 17
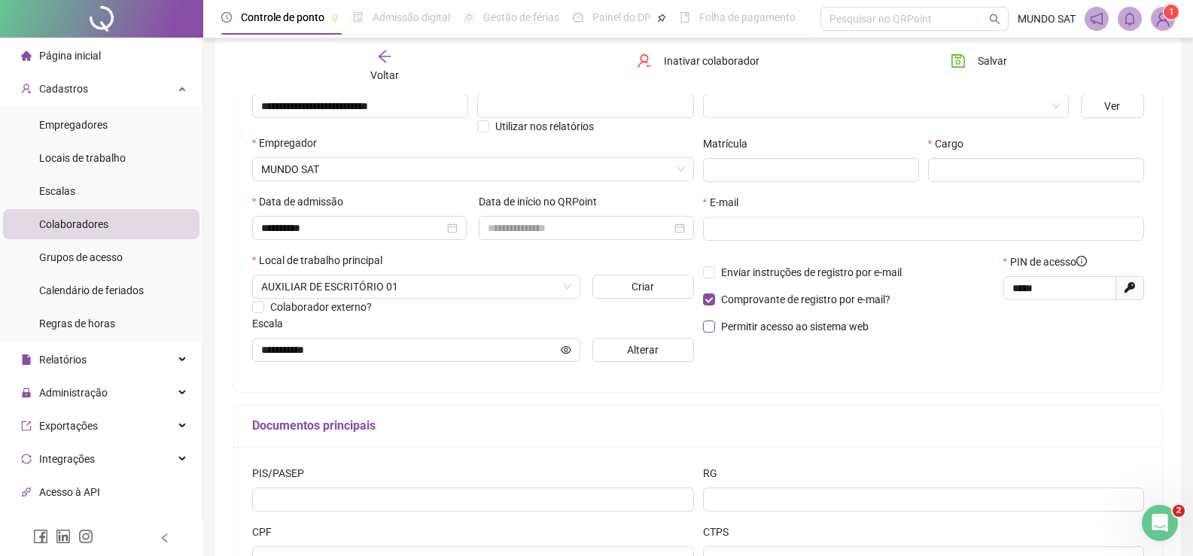
scroll to position [75, 0]
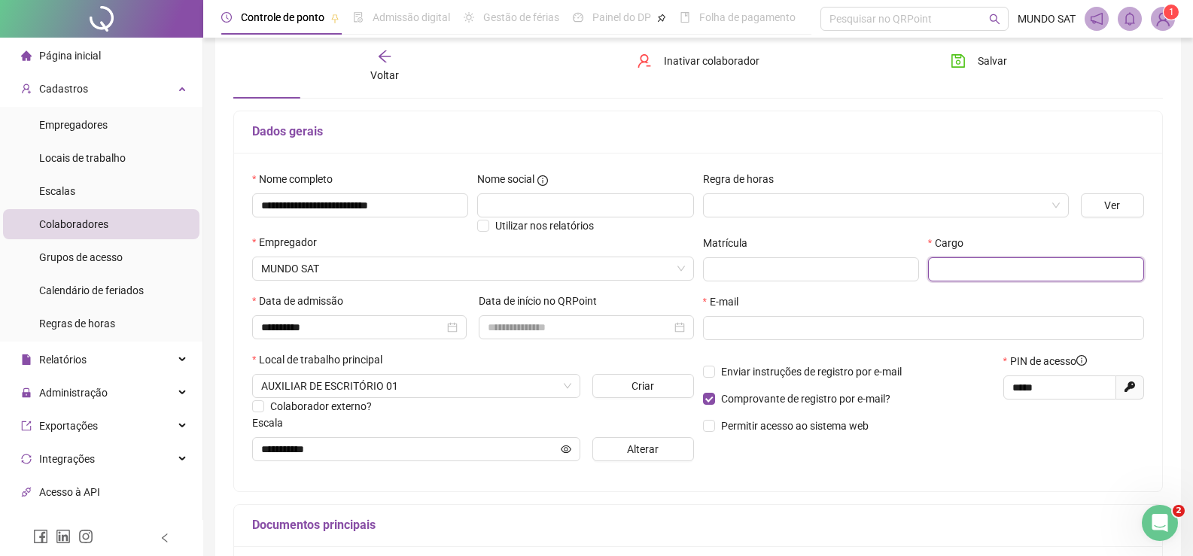
click at [945, 276] on input "text" at bounding box center [1036, 269] width 216 height 24
type input "**********"
click at [1016, 304] on div "E-mail" at bounding box center [924, 305] width 442 height 23
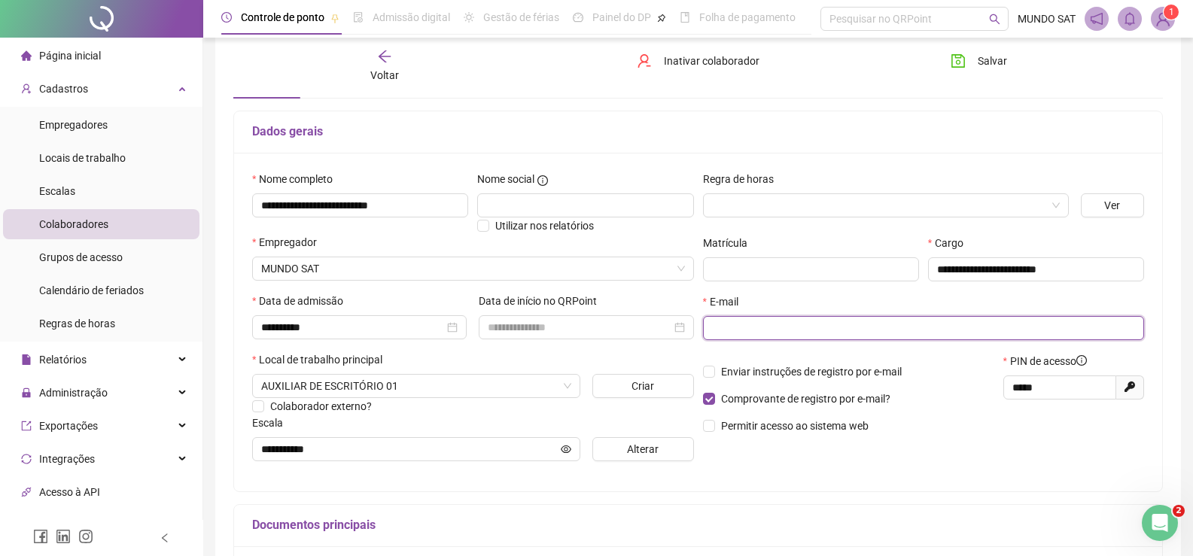
click at [780, 325] on input "text" at bounding box center [922, 328] width 421 height 17
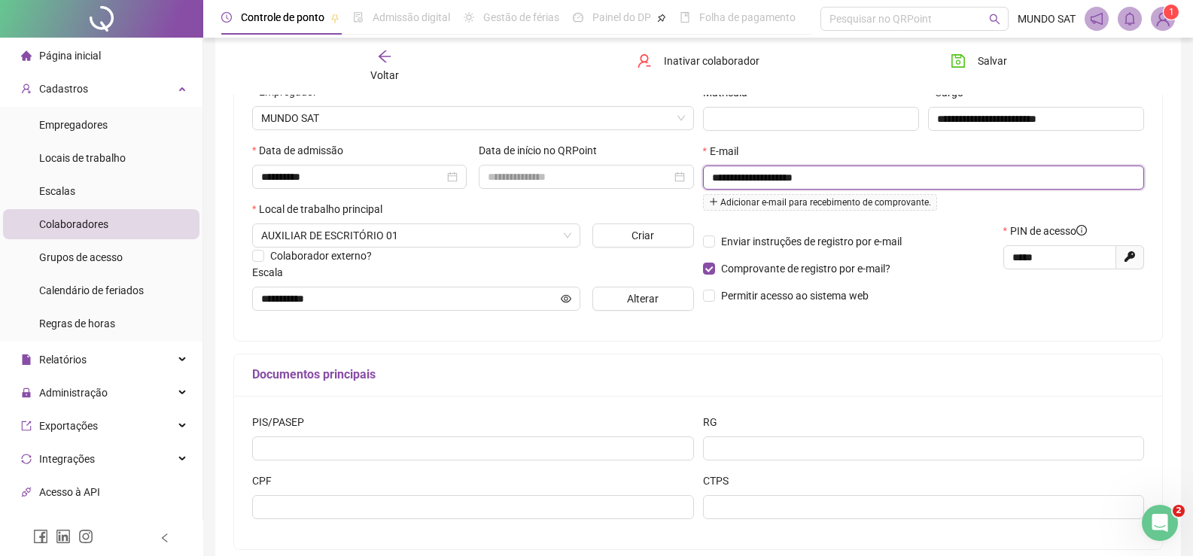
scroll to position [303, 0]
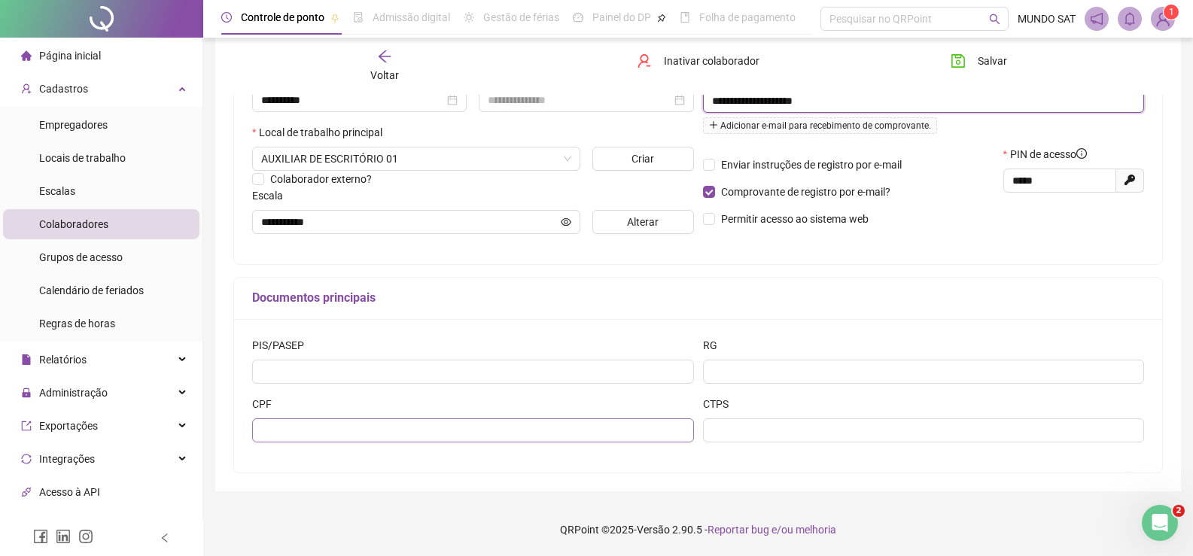
type input "**********"
click at [364, 431] on input "text" at bounding box center [473, 431] width 442 height 24
type input "**********"
click at [819, 331] on div "**********" at bounding box center [698, 396] width 928 height 154
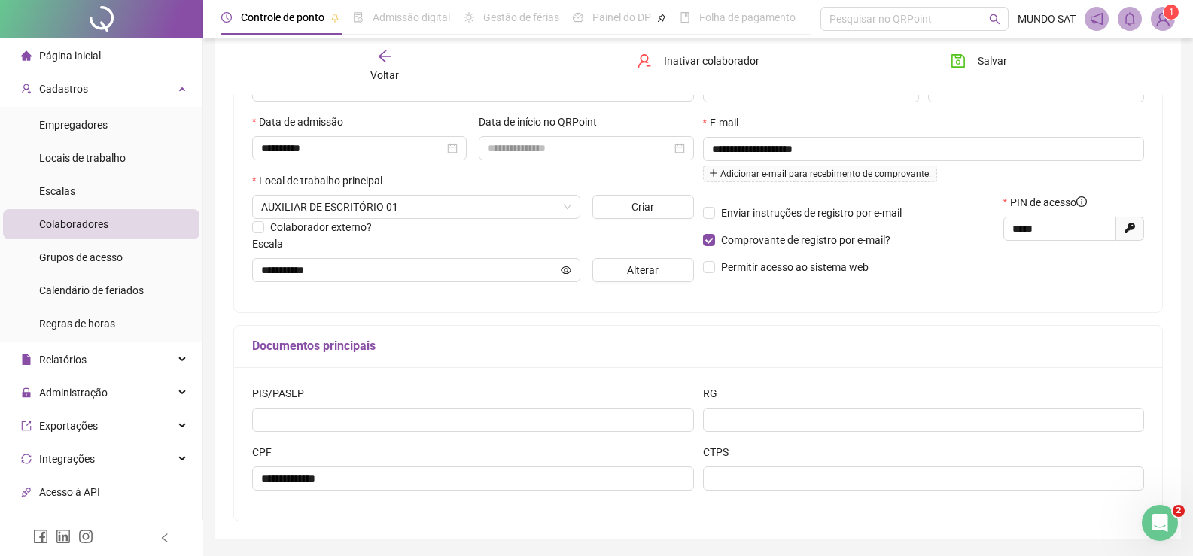
scroll to position [227, 0]
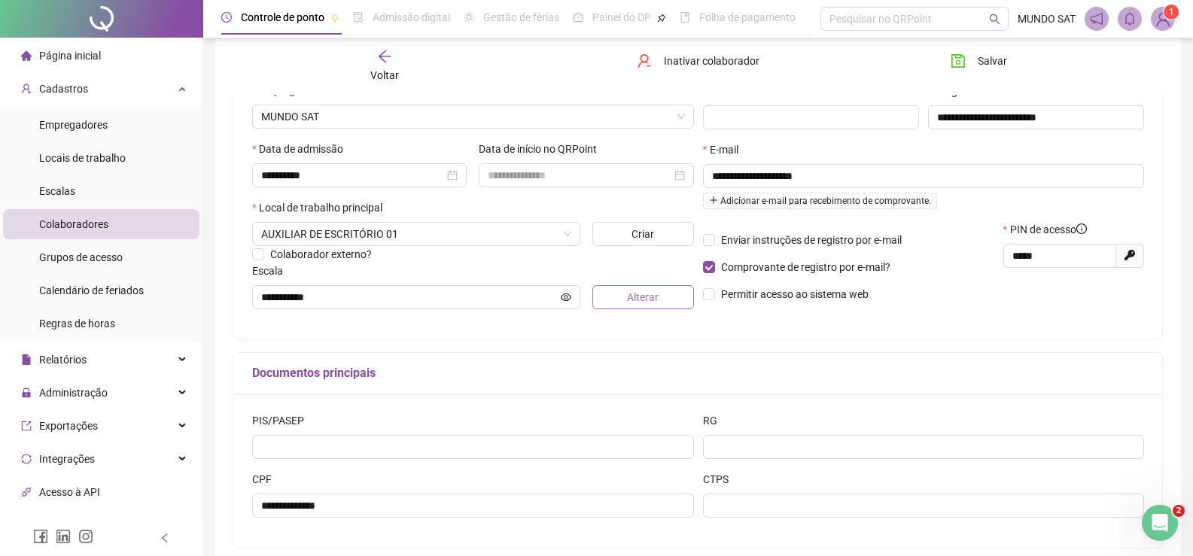
click at [644, 305] on span "Alterar" at bounding box center [643, 297] width 32 height 17
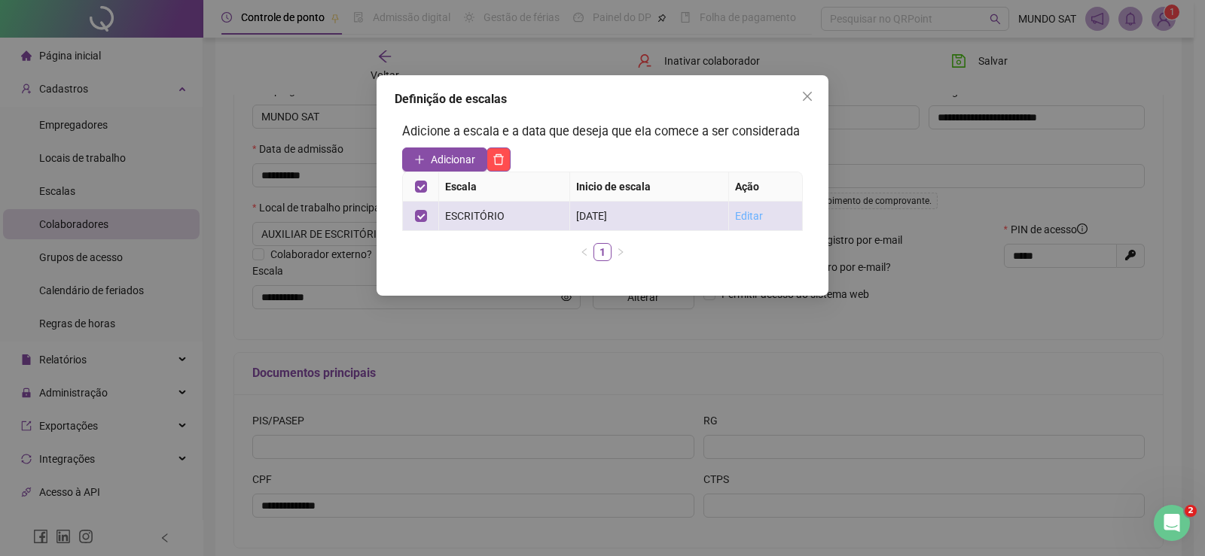
click at [751, 218] on link "Editar" at bounding box center [749, 216] width 28 height 12
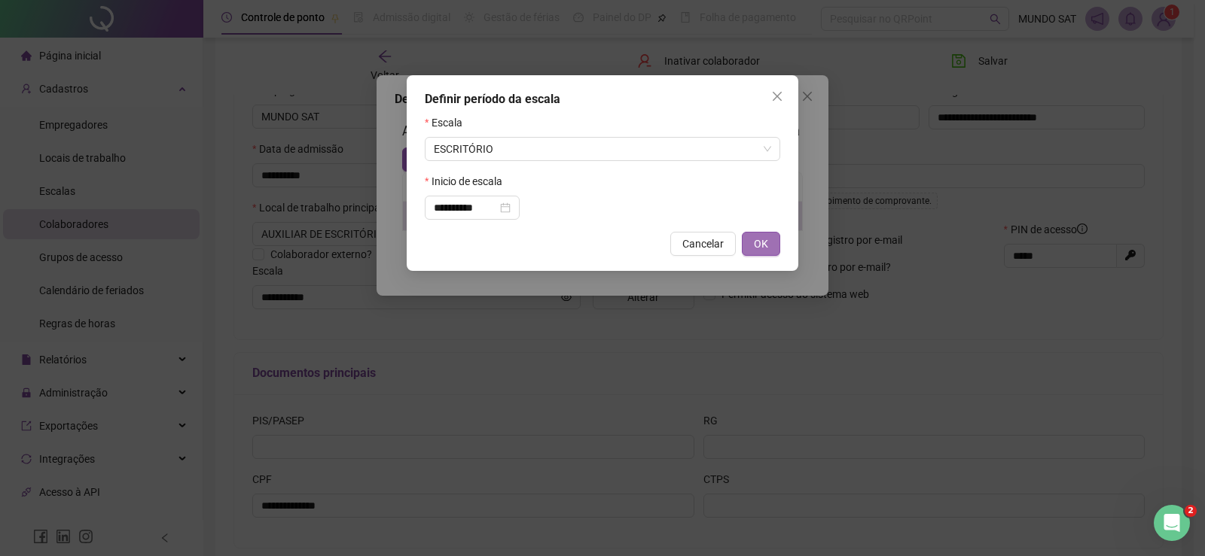
click at [755, 243] on span "OK" at bounding box center [761, 244] width 14 height 17
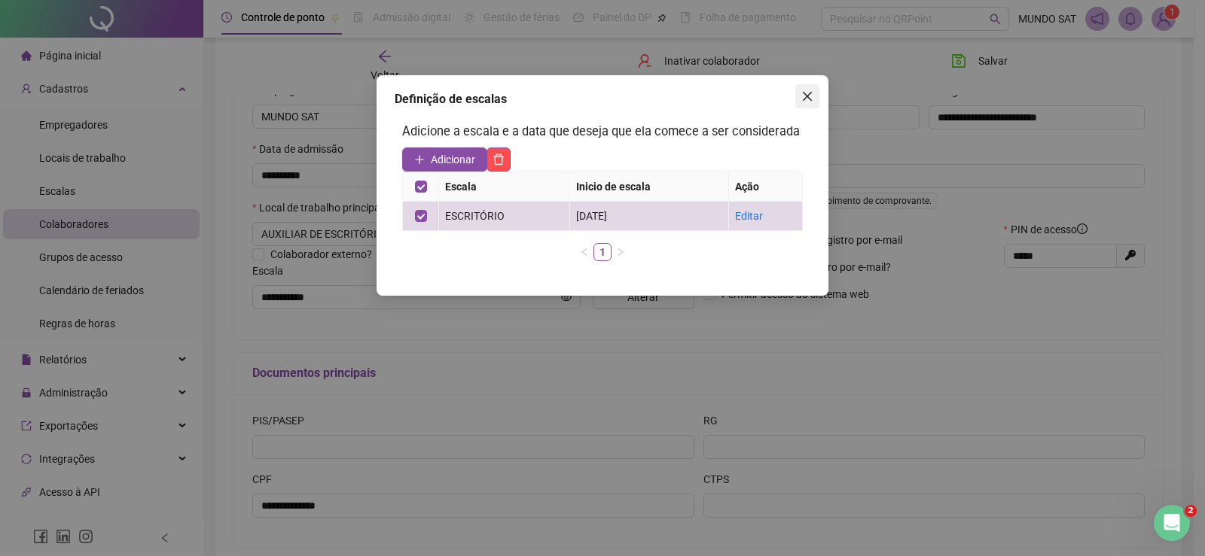
click at [805, 101] on icon "close" at bounding box center [807, 96] width 12 height 12
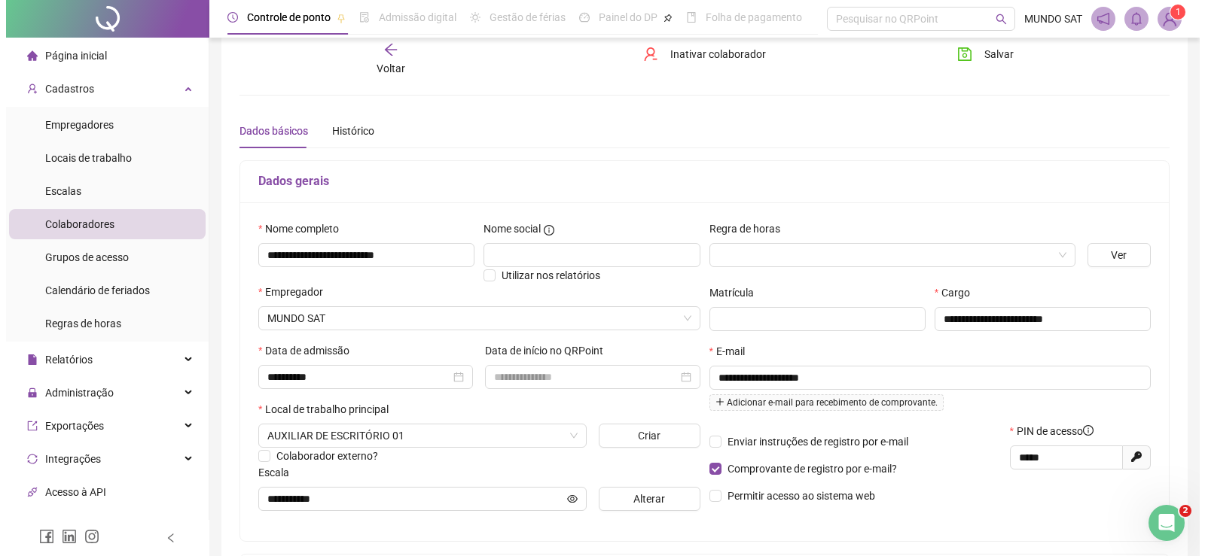
scroll to position [0, 0]
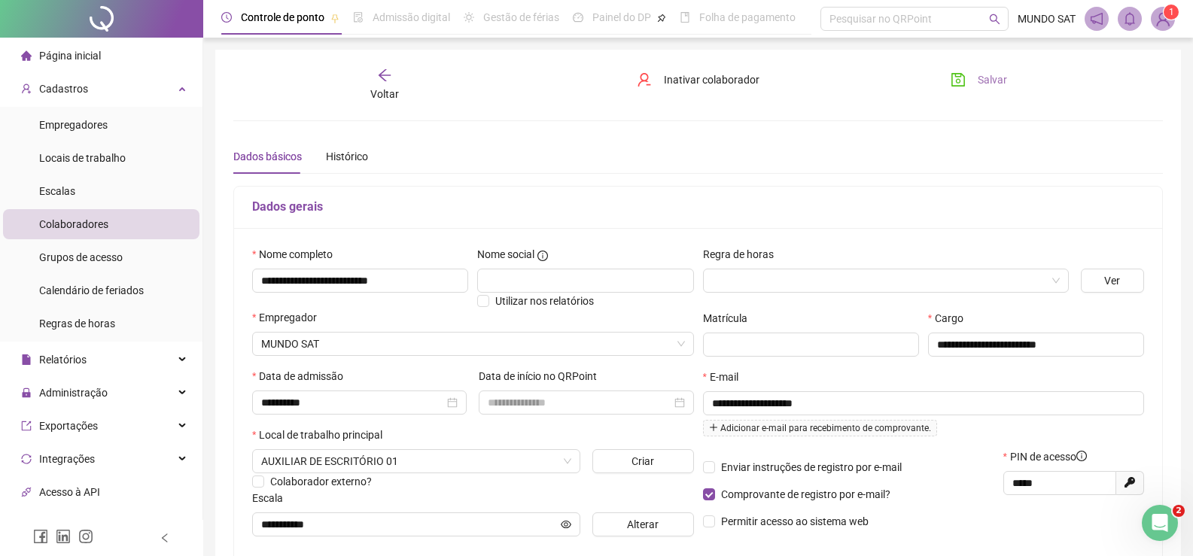
click at [995, 90] on button "Salvar" at bounding box center [979, 80] width 79 height 24
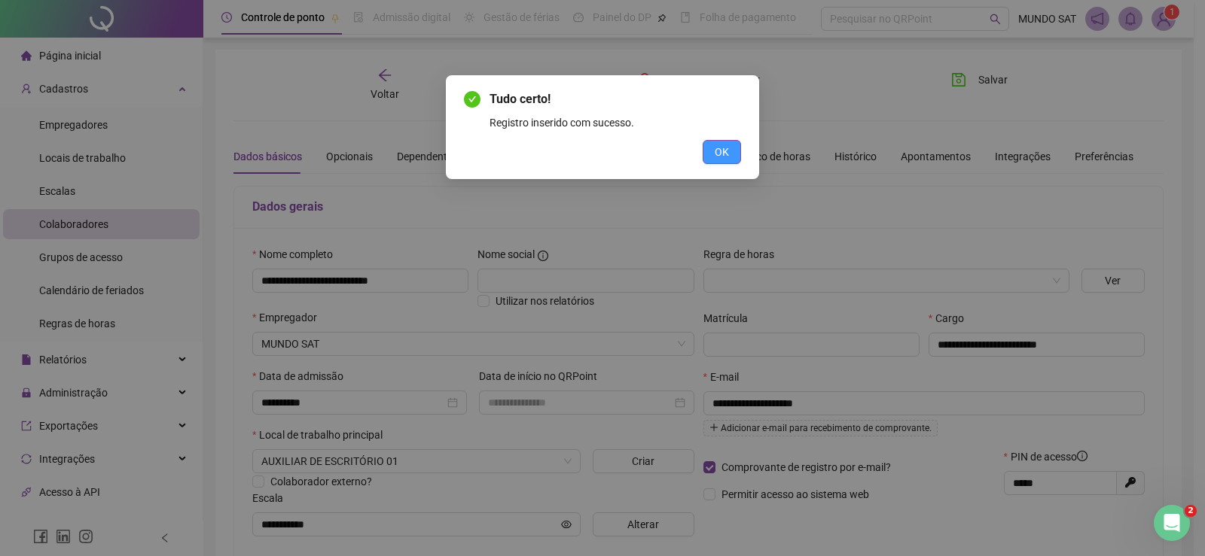
click at [736, 151] on button "OK" at bounding box center [721, 152] width 38 height 24
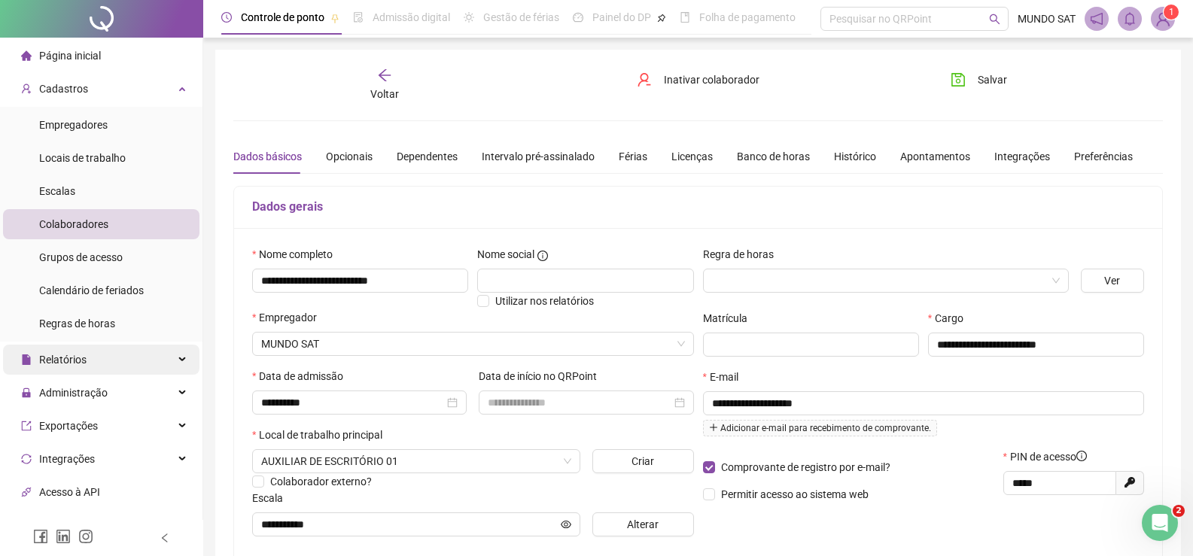
click at [104, 355] on div "Relatórios" at bounding box center [101, 360] width 197 height 30
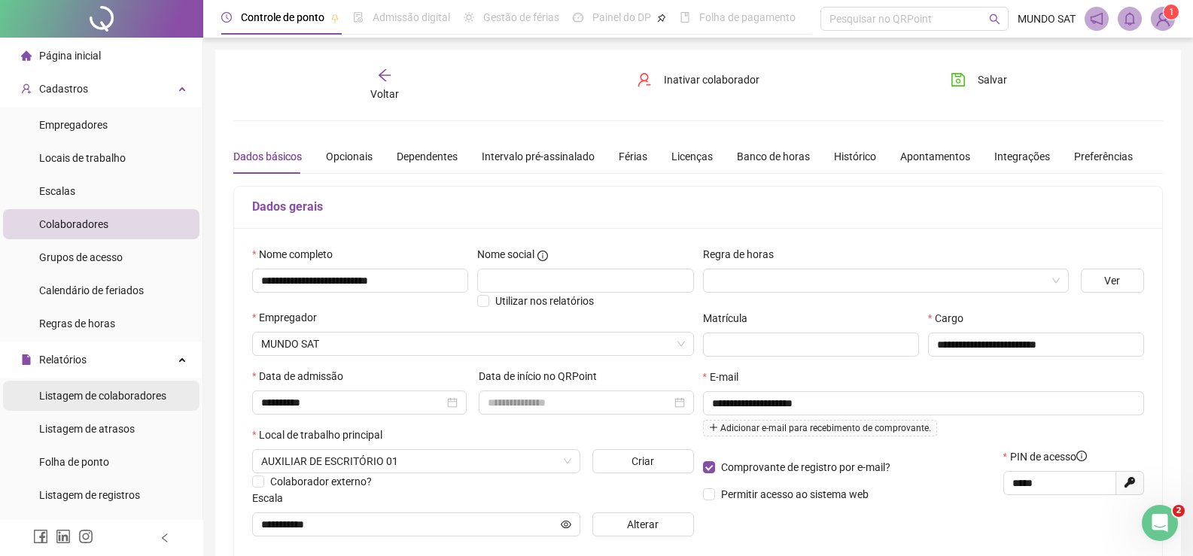
click at [97, 402] on span "Listagem de colaboradores" at bounding box center [102, 396] width 127 height 12
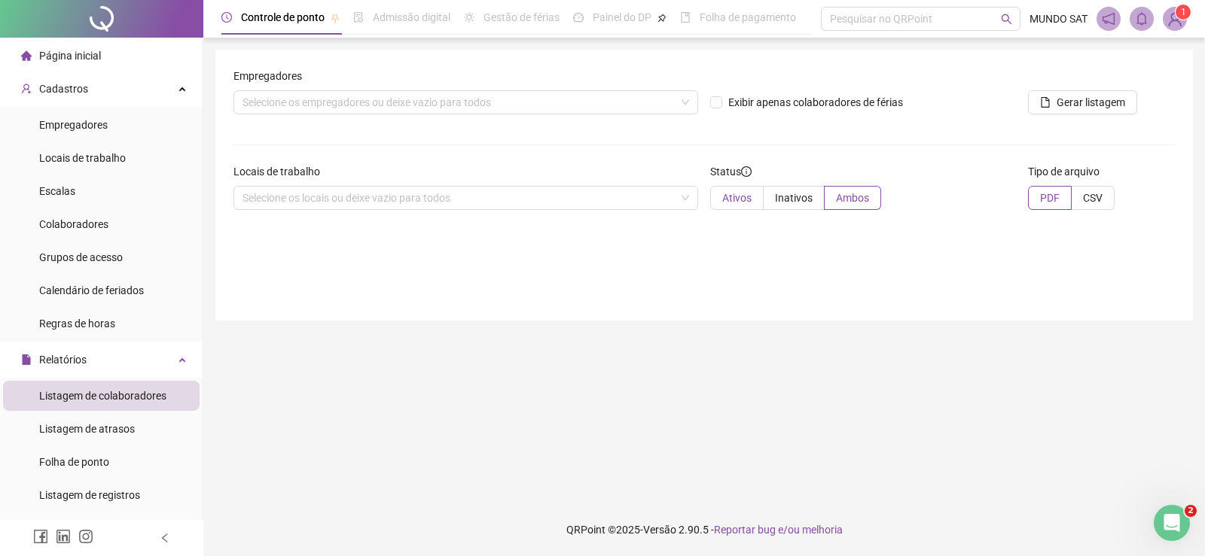
click at [728, 197] on span "Ativos" at bounding box center [736, 198] width 29 height 12
click at [401, 190] on div "Selecione os locais ou deixe vazio para todos" at bounding box center [465, 198] width 465 height 24
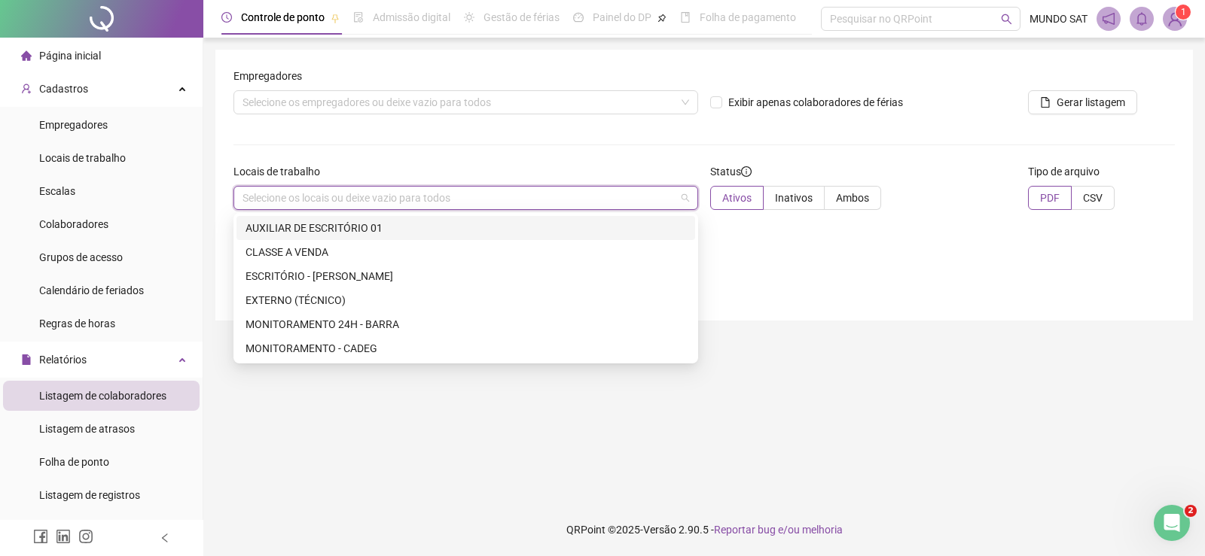
click at [324, 227] on div "AUXILIAR DE ESCRITÓRIO 01" at bounding box center [465, 228] width 440 height 17
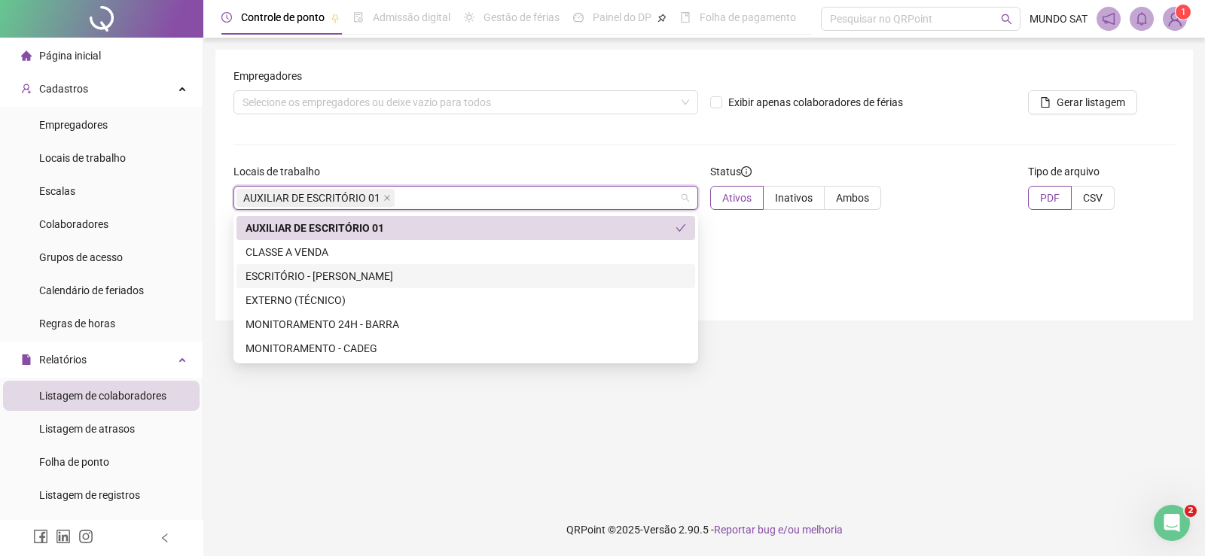
click at [852, 293] on div "Empregadores Selecione os empregadores ou deixe vazio para todos Exibir apenas …" at bounding box center [703, 185] width 977 height 271
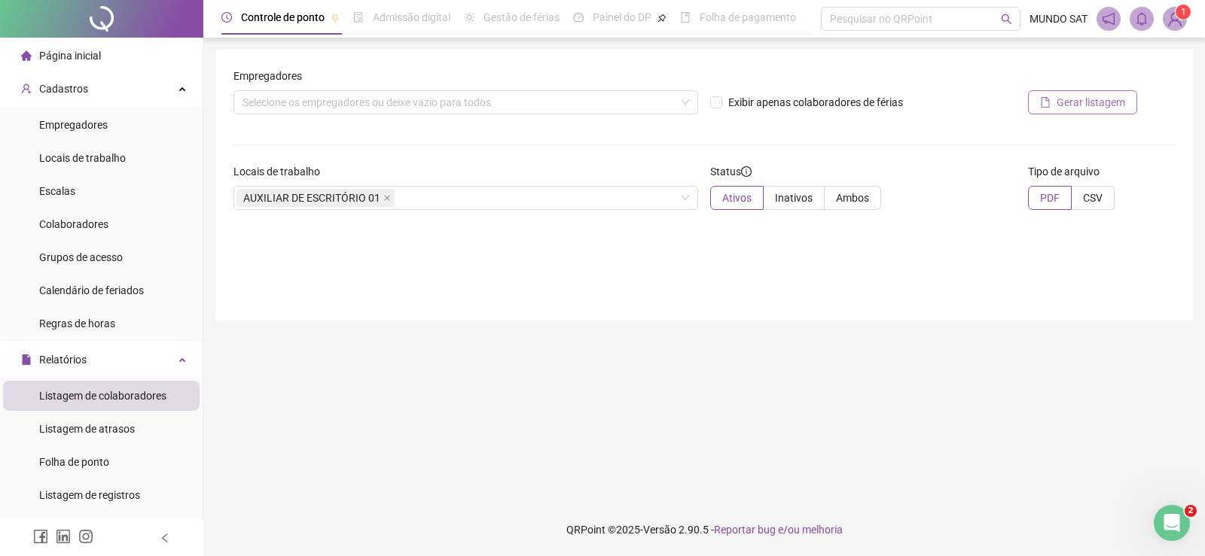
click at [1070, 100] on span "Gerar listagem" at bounding box center [1090, 102] width 69 height 17
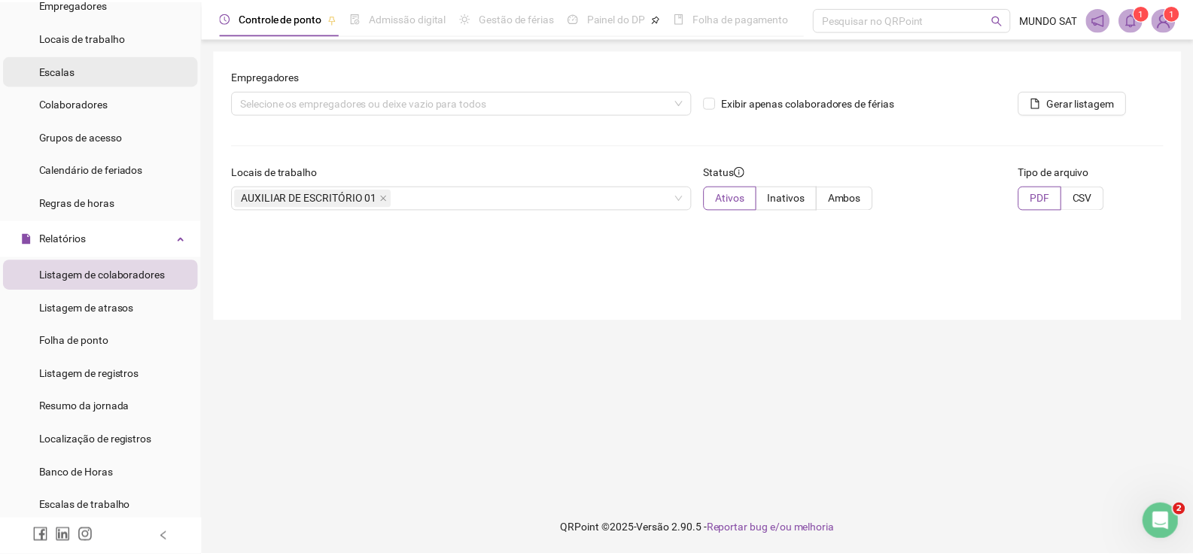
scroll to position [151, 0]
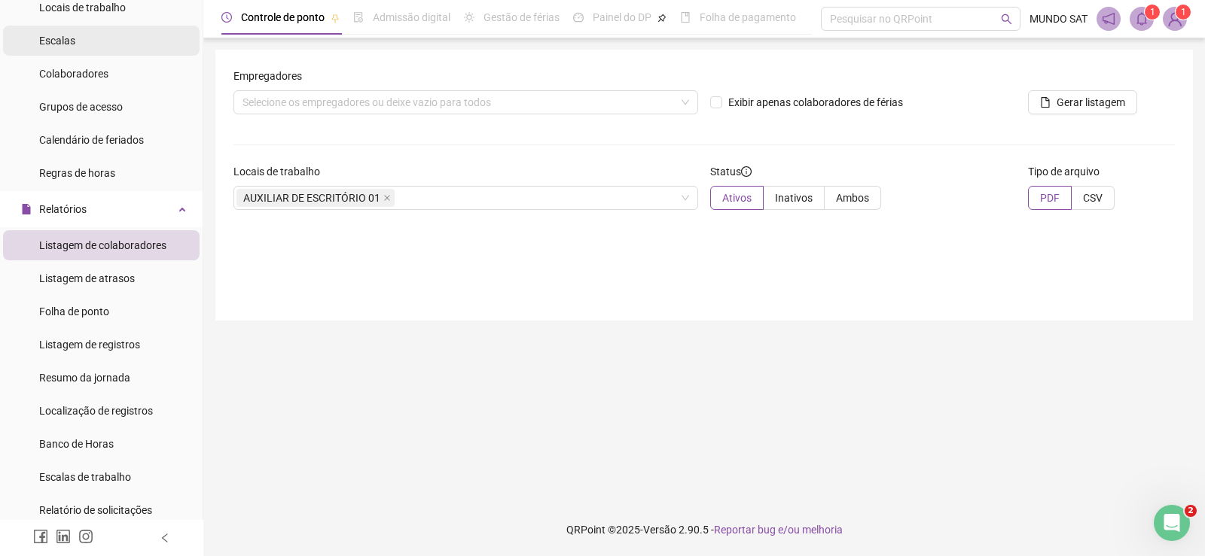
click at [135, 181] on li "Regras de horas" at bounding box center [101, 173] width 197 height 30
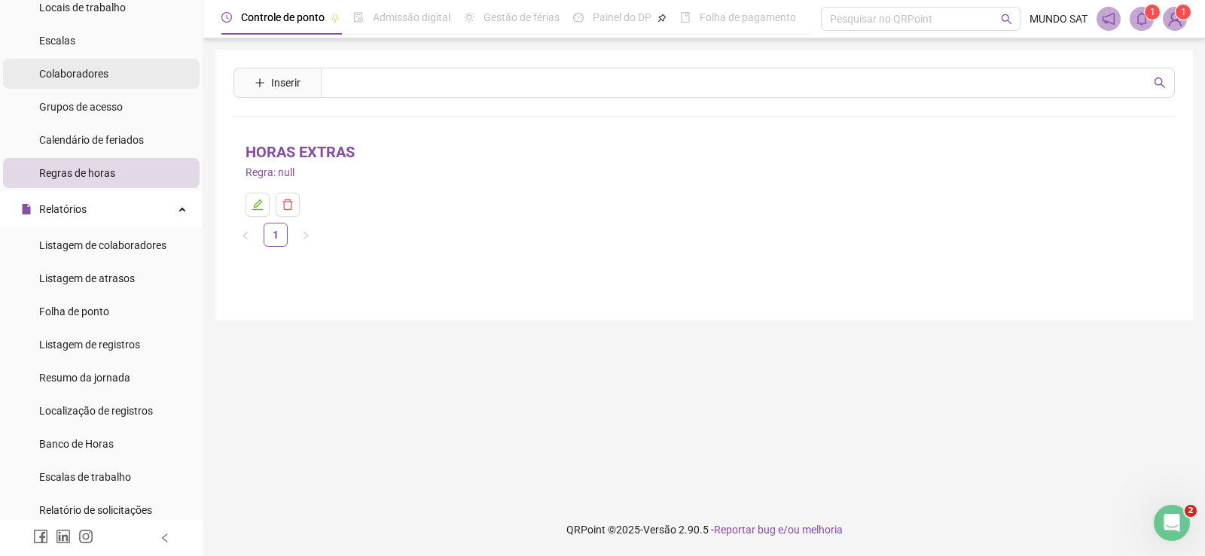
click at [97, 73] on span "Colaboradores" at bounding box center [73, 74] width 69 height 12
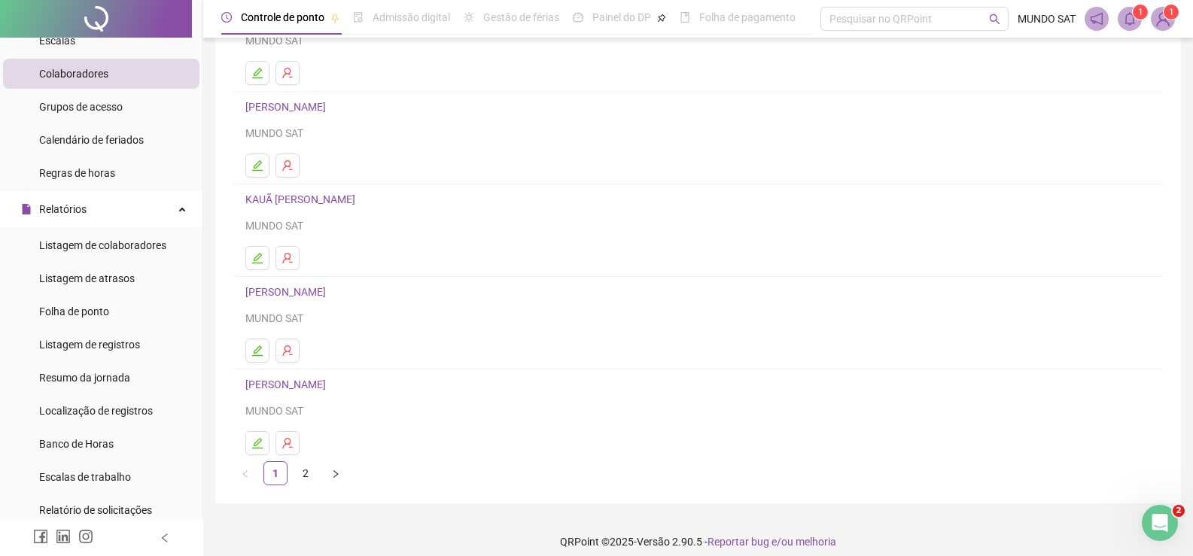
scroll to position [172, 0]
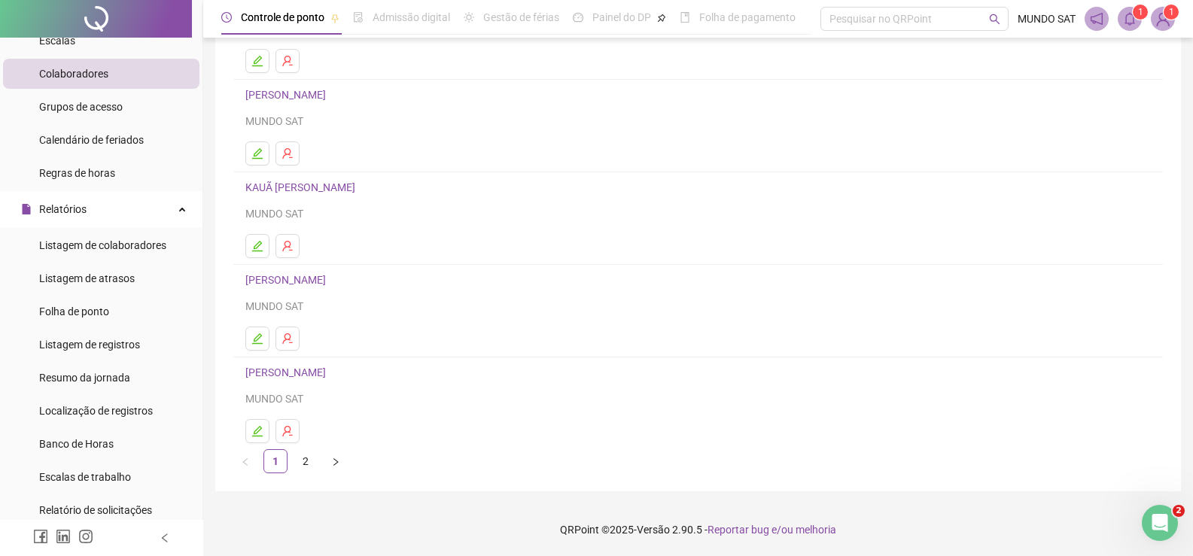
click at [331, 372] on link "[PERSON_NAME]" at bounding box center [287, 373] width 85 height 12
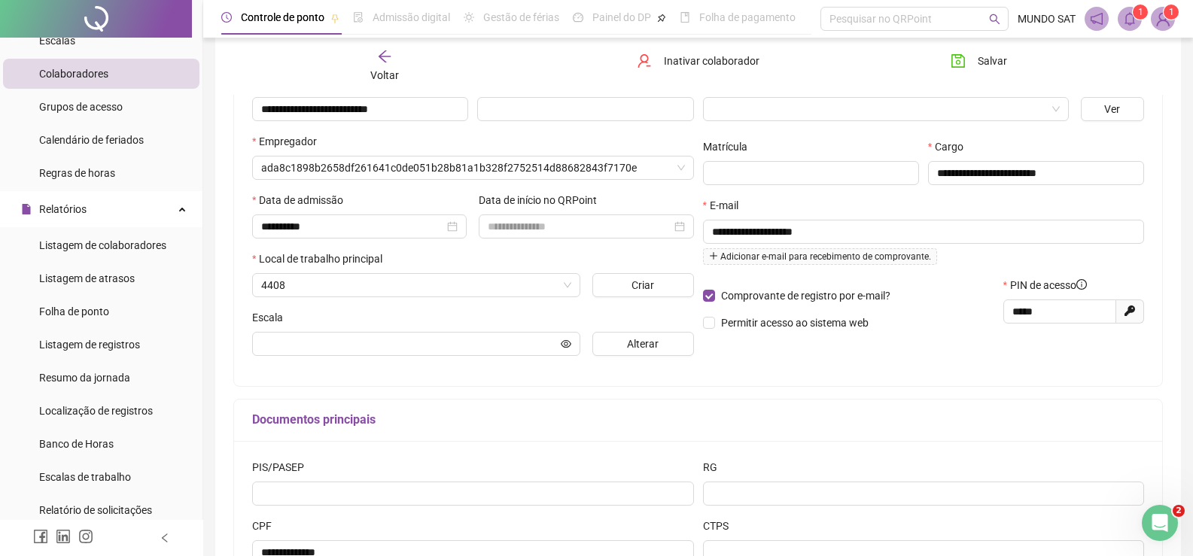
scroll to position [179, 0]
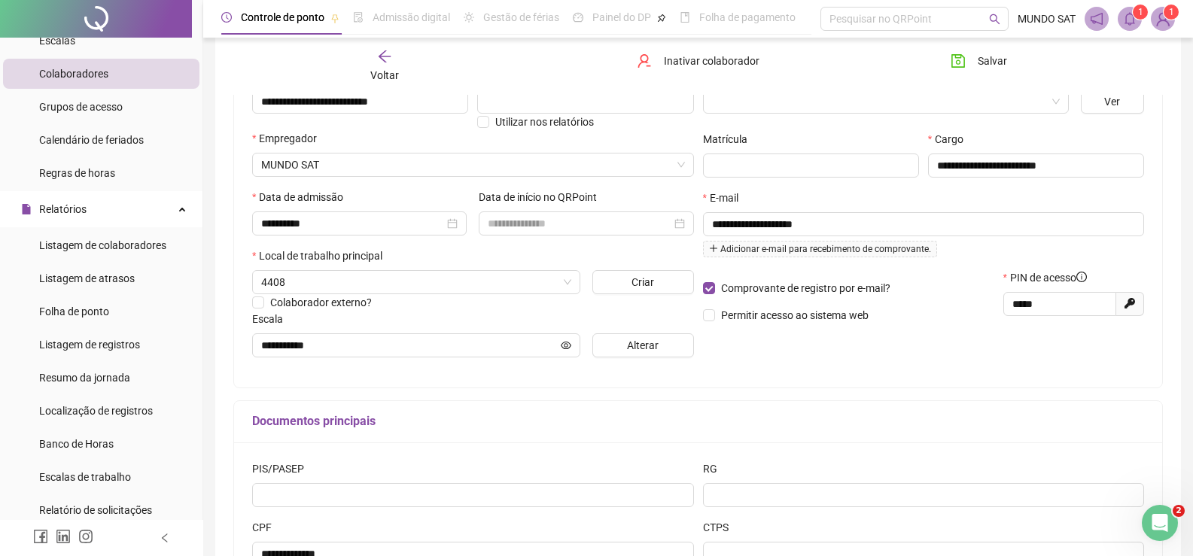
type input "**********"
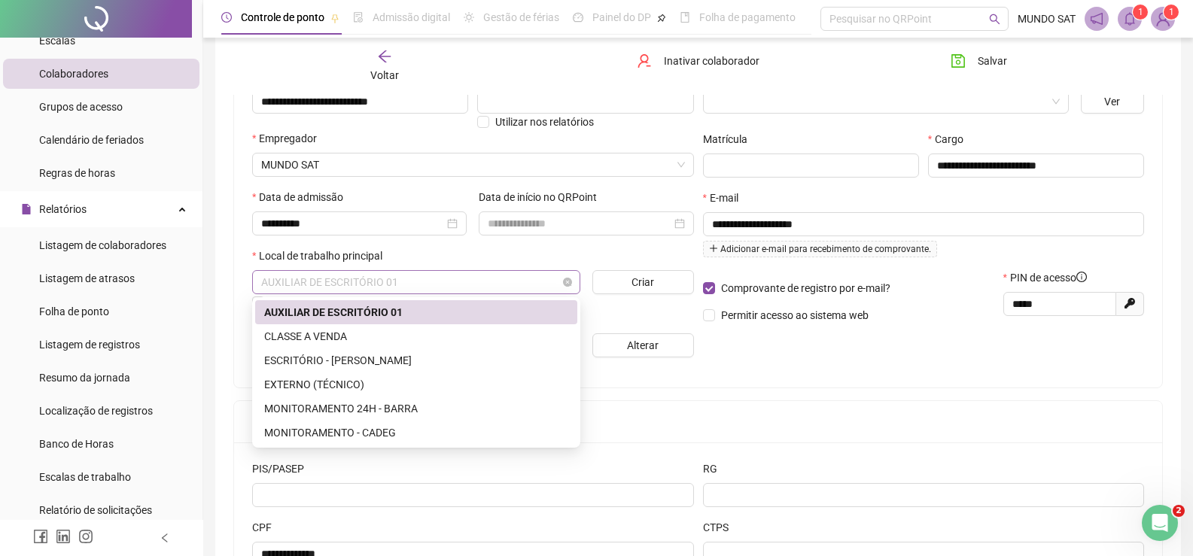
click at [456, 287] on span "AUXILIAR DE ESCRITÓRIO 01" at bounding box center [416, 282] width 310 height 23
click at [356, 362] on div "ESCRITÓRIO - [PERSON_NAME]" at bounding box center [416, 360] width 304 height 17
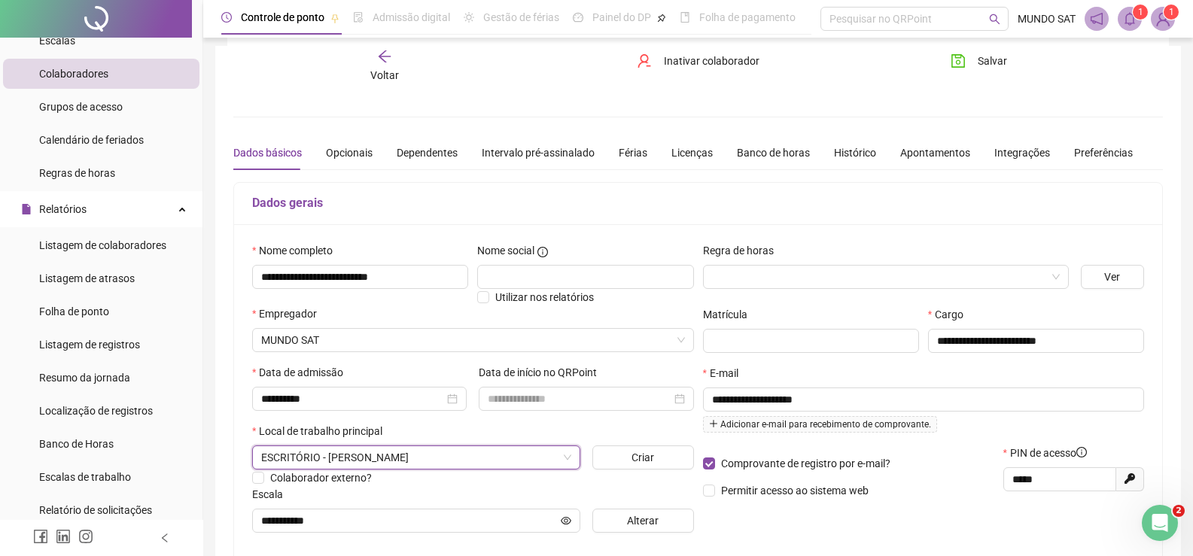
scroll to position [0, 0]
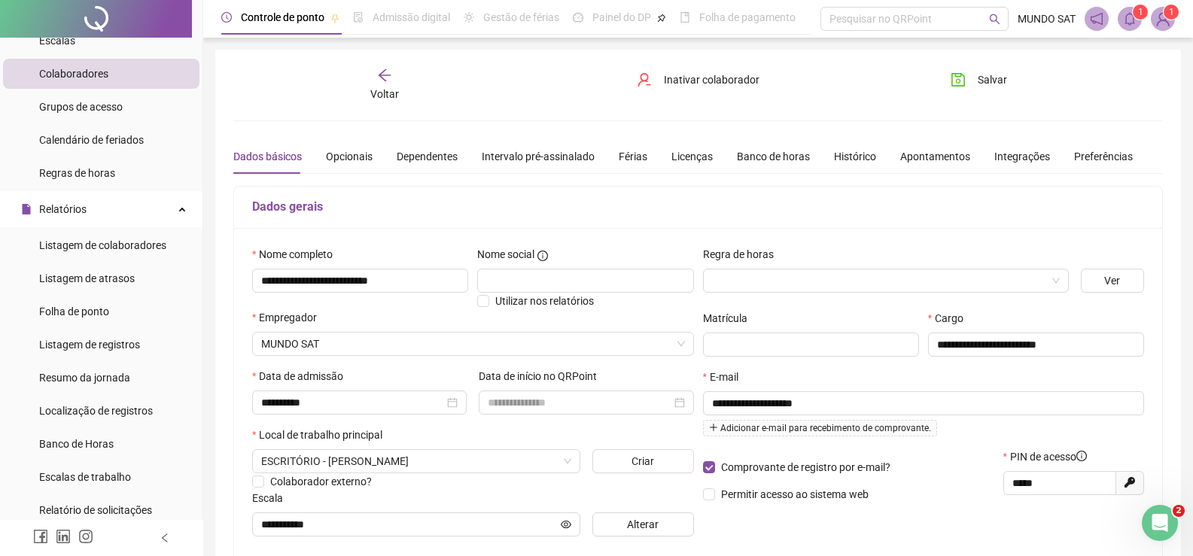
click at [989, 64] on div "**********" at bounding box center [698, 422] width 966 height 745
click at [982, 72] on span "Salvar" at bounding box center [992, 80] width 29 height 17
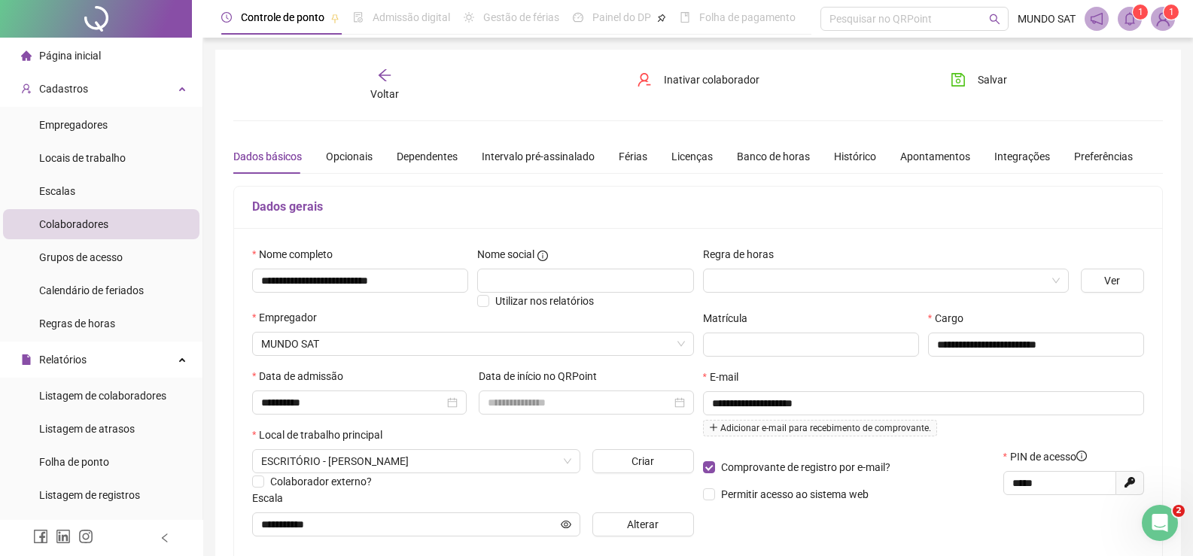
click at [78, 50] on span "Página inicial" at bounding box center [70, 56] width 62 height 12
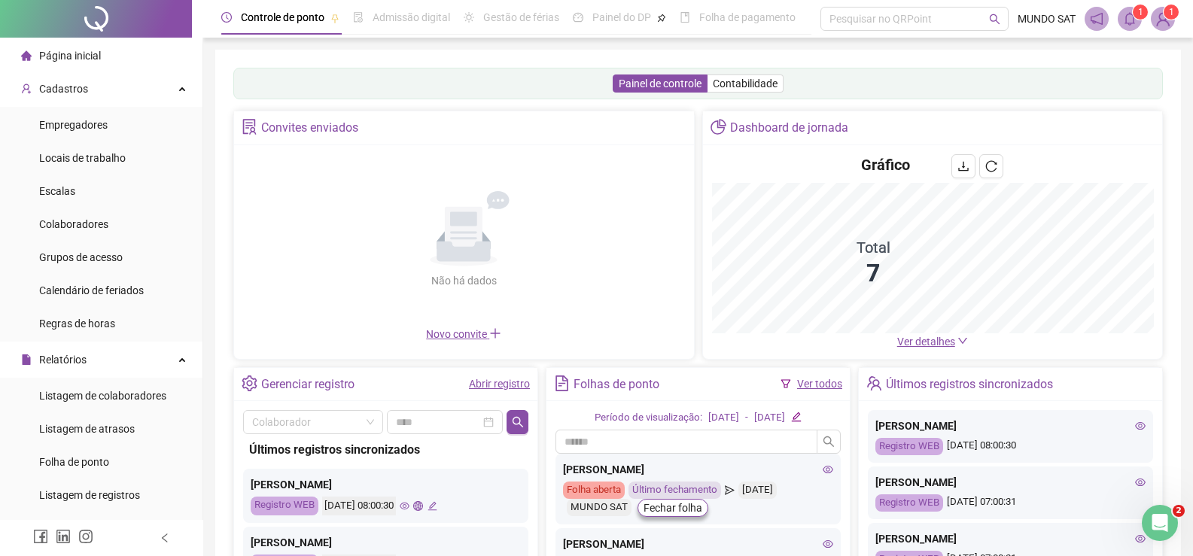
click at [562, 386] on icon "file-text" at bounding box center [562, 384] width 16 height 16
click at [812, 386] on link "Ver todos" at bounding box center [819, 384] width 45 height 12
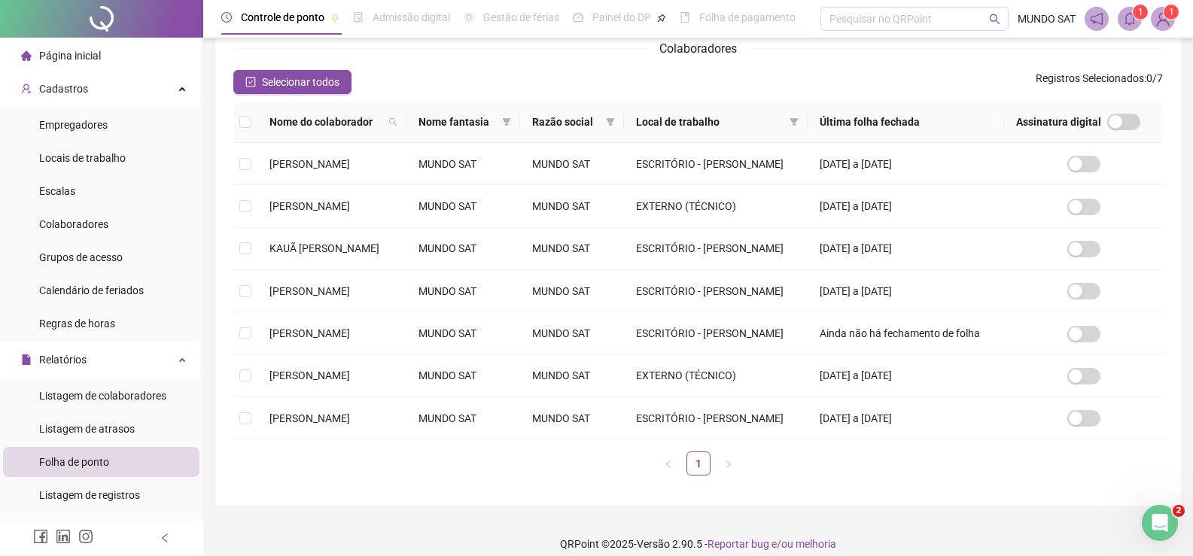
scroll to position [193, 0]
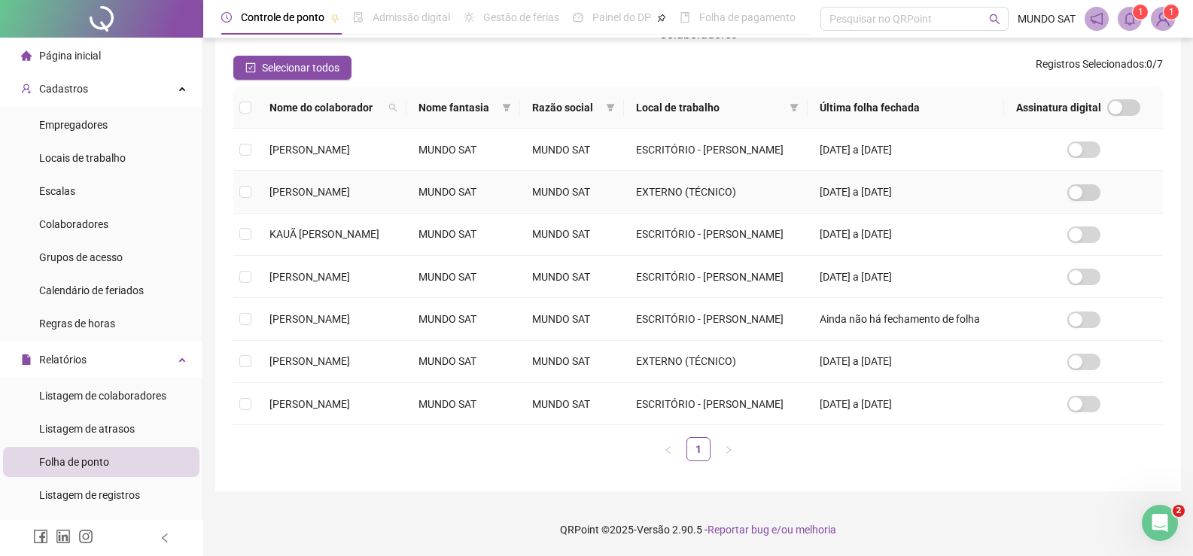
click at [350, 190] on span "[PERSON_NAME]" at bounding box center [310, 192] width 81 height 12
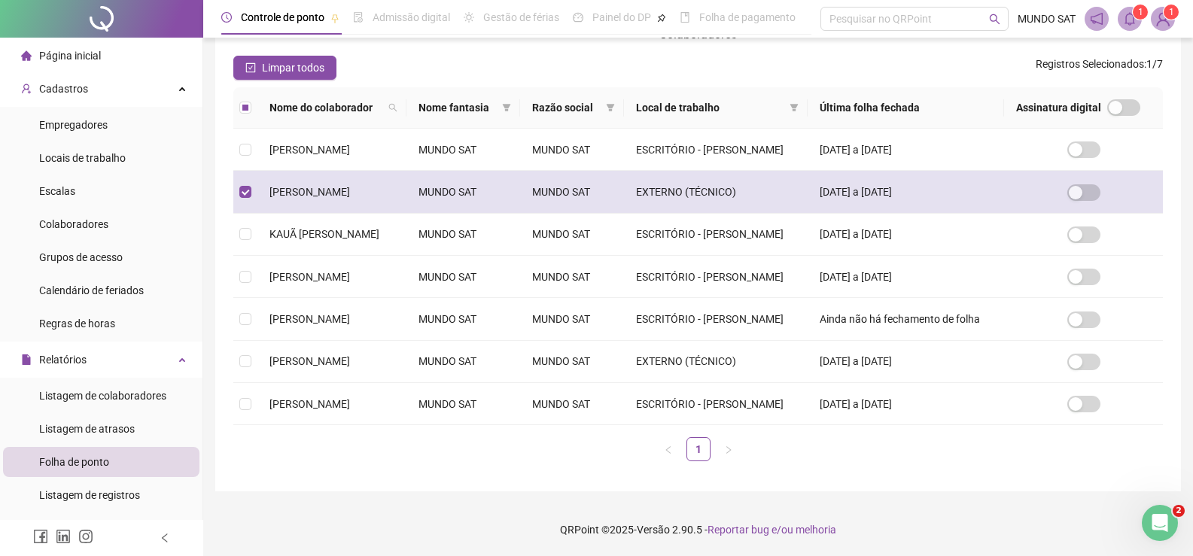
click at [350, 192] on span "[PERSON_NAME]" at bounding box center [310, 192] width 81 height 12
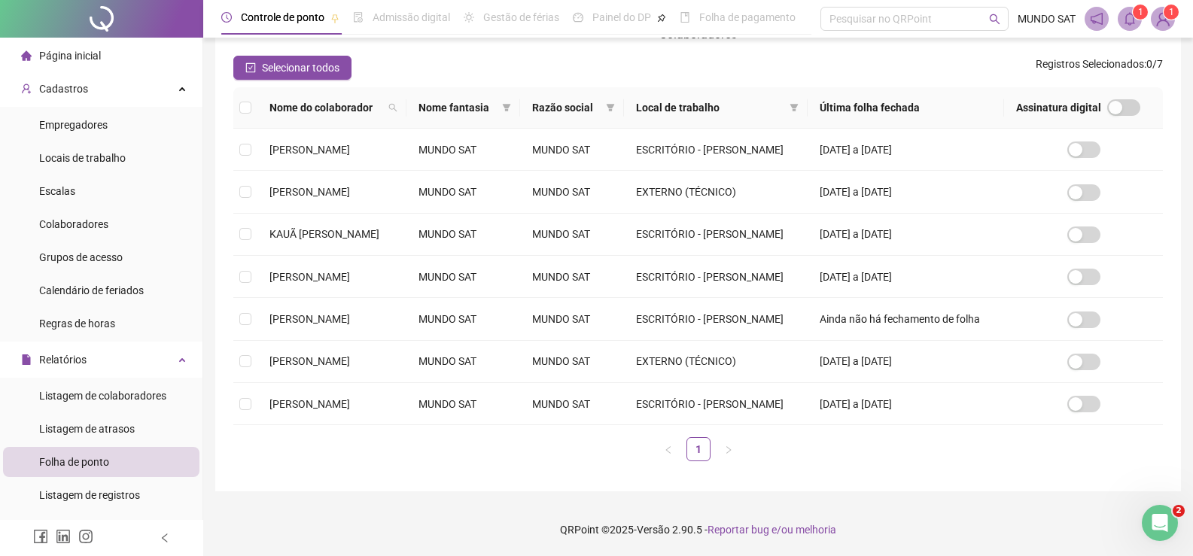
scroll to position [22, 0]
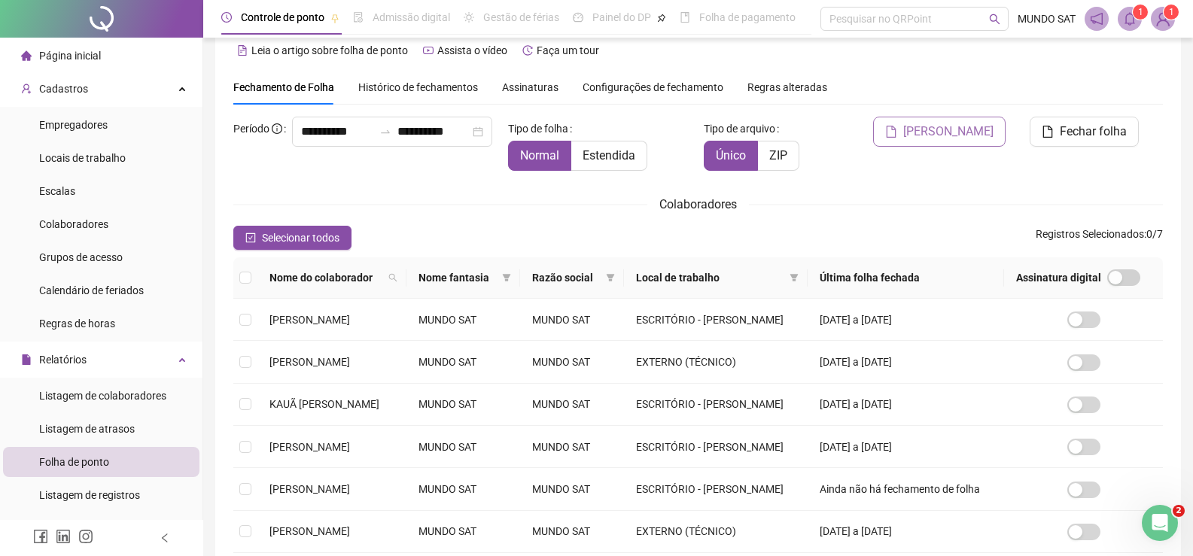
click at [971, 137] on span "[PERSON_NAME]" at bounding box center [948, 132] width 90 height 18
click at [263, 324] on td "[PERSON_NAME]" at bounding box center [331, 320] width 149 height 42
click at [959, 124] on span "[PERSON_NAME]" at bounding box center [948, 132] width 90 height 18
click at [61, 61] on span "Página inicial" at bounding box center [70, 56] width 62 height 12
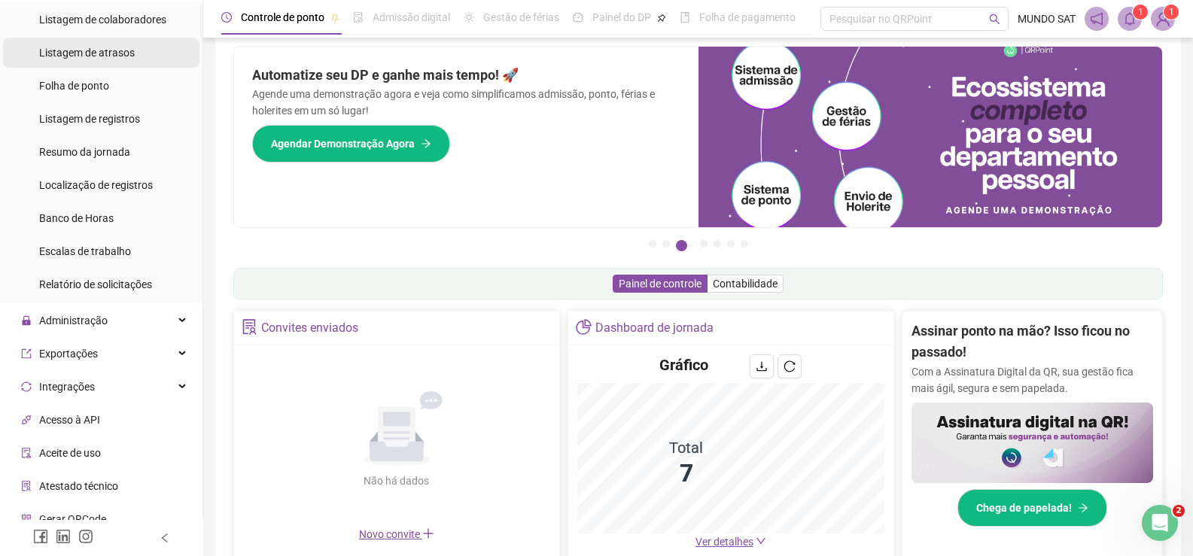
scroll to position [452, 0]
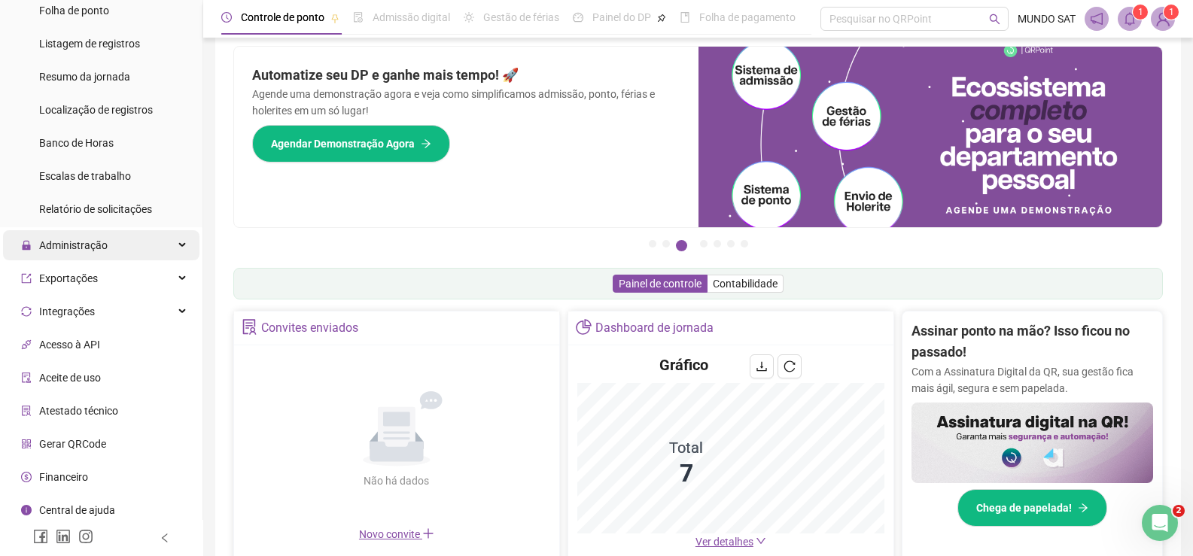
click at [170, 248] on div "Administração" at bounding box center [101, 245] width 197 height 30
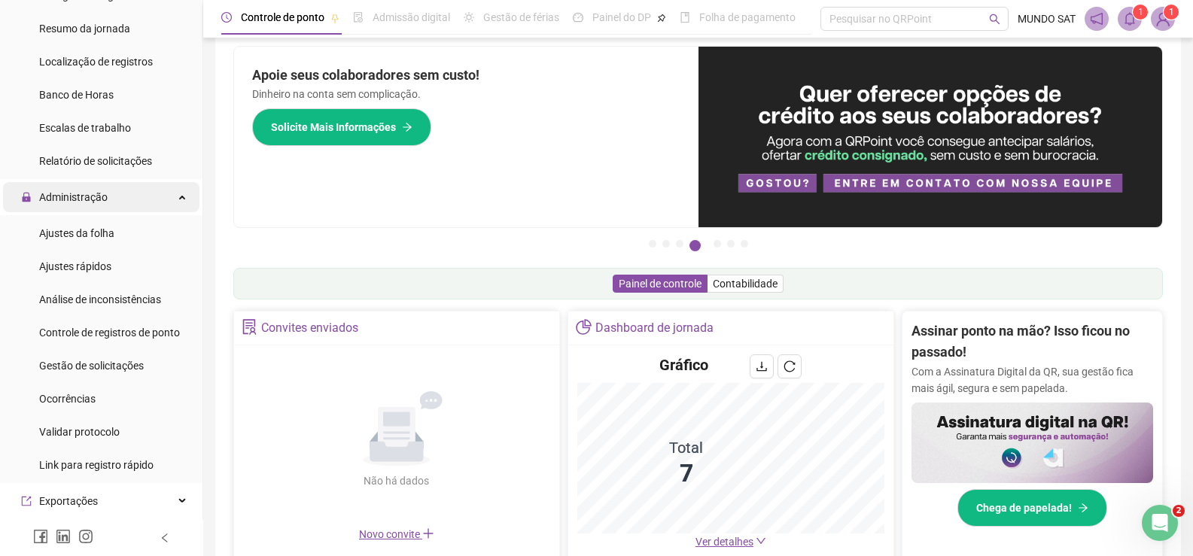
scroll to position [527, 0]
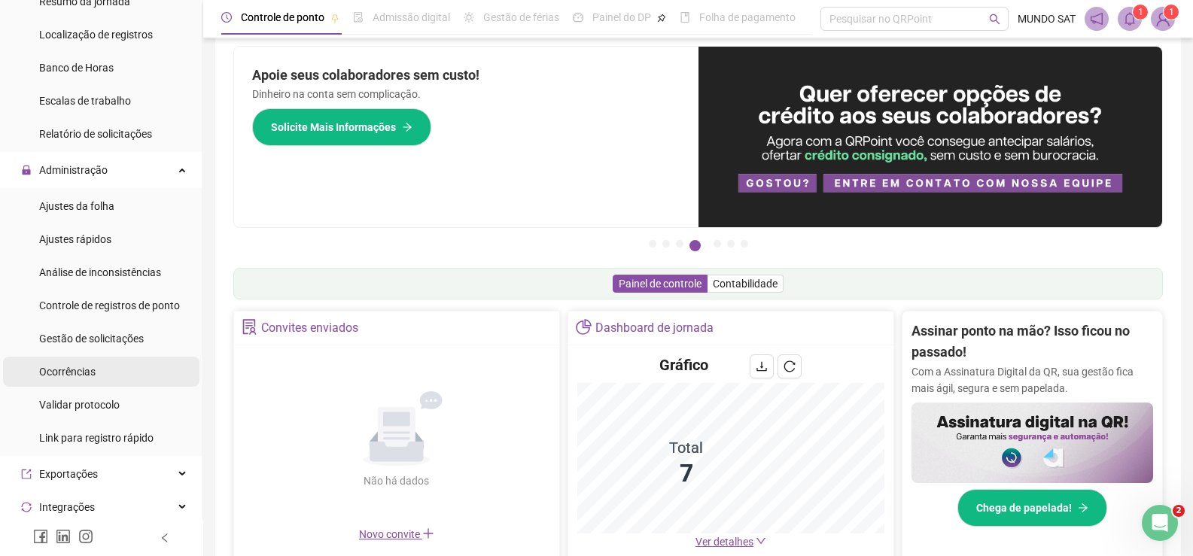
click at [72, 369] on span "Ocorrências" at bounding box center [67, 372] width 56 height 12
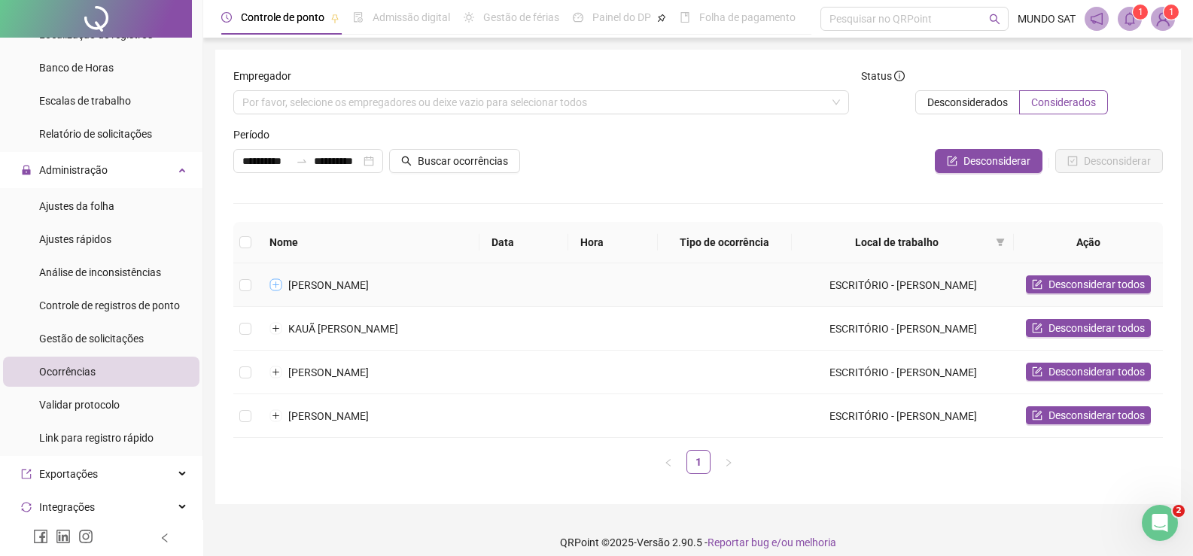
click at [276, 284] on button "Expandir linha" at bounding box center [276, 285] width 12 height 12
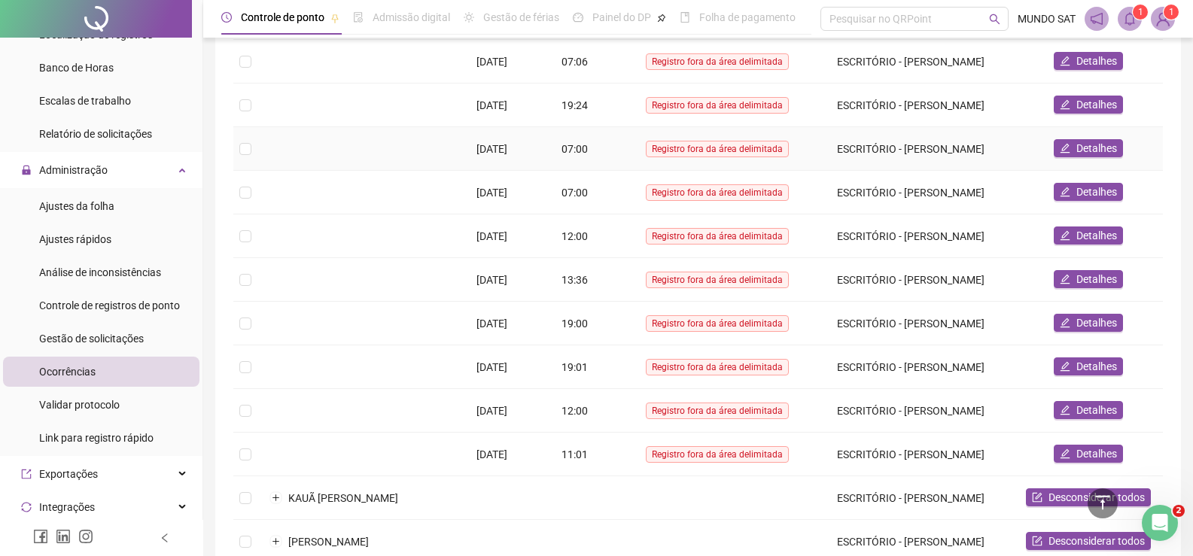
scroll to position [452, 0]
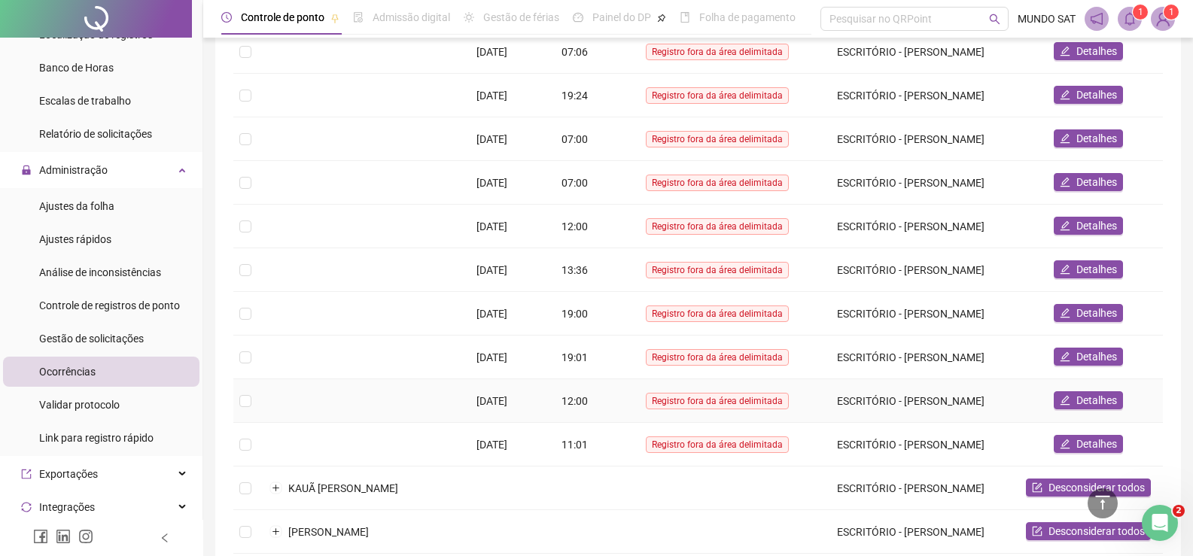
click at [742, 405] on span "Registro fora da área delimitada" at bounding box center [717, 401] width 143 height 17
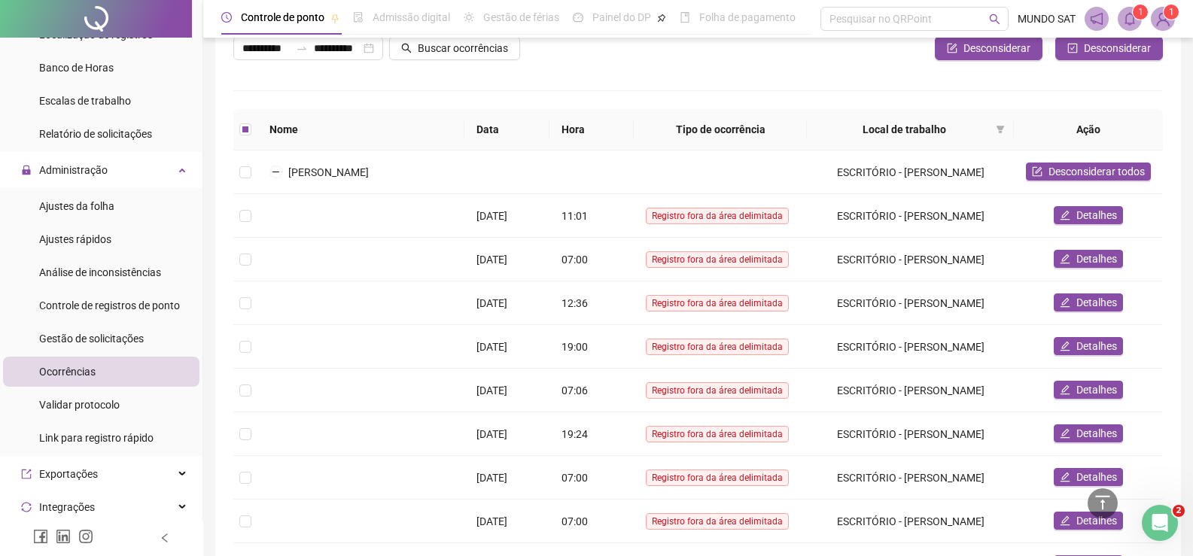
scroll to position [151, 0]
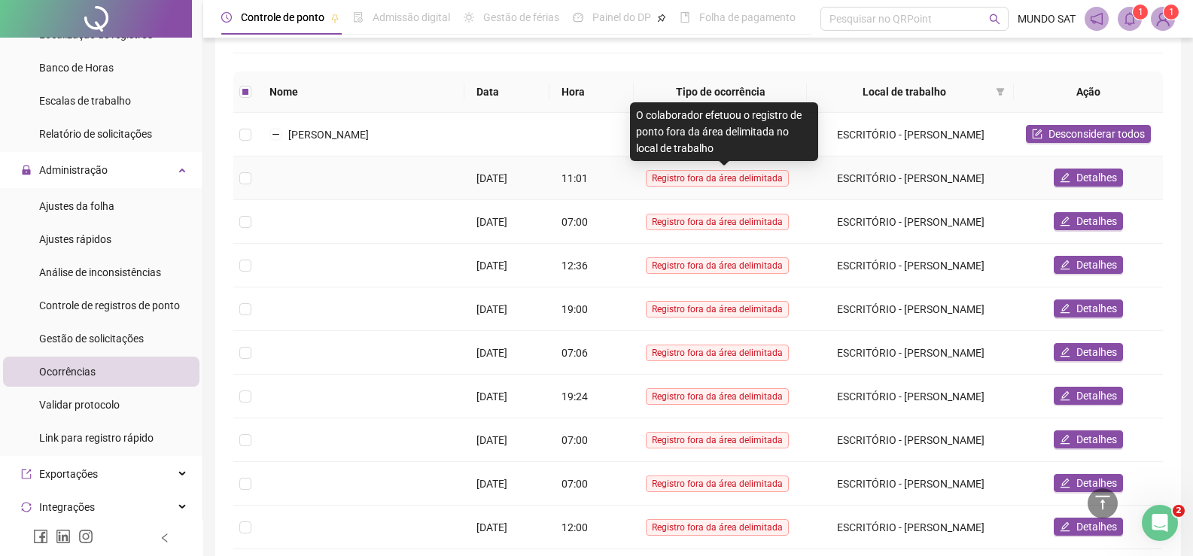
click at [734, 173] on span "Registro fora da área delimitada" at bounding box center [717, 178] width 143 height 17
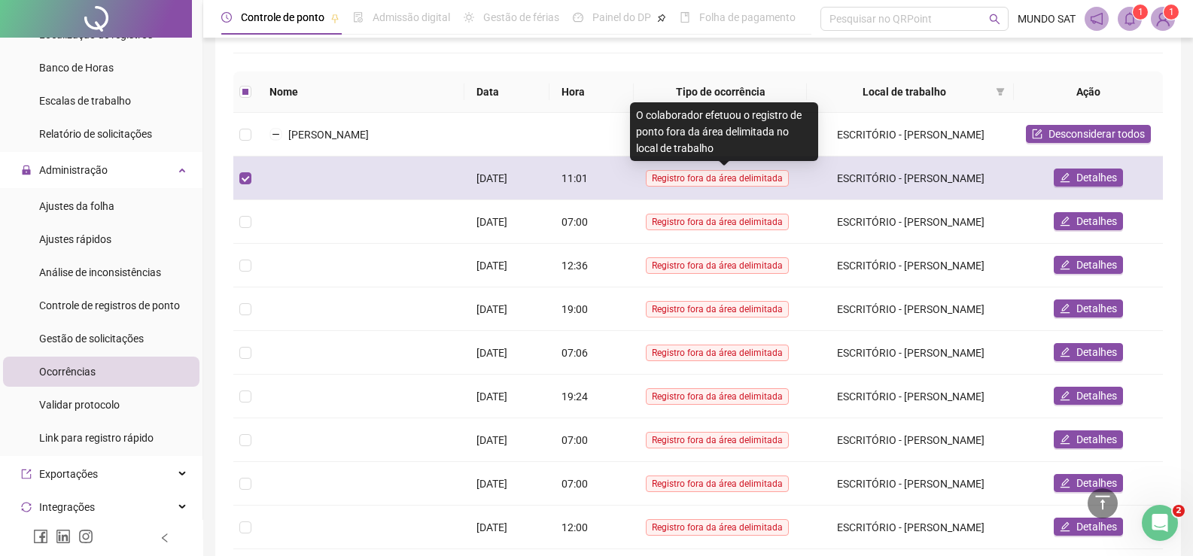
click at [734, 173] on span "Registro fora da área delimitada" at bounding box center [717, 178] width 143 height 17
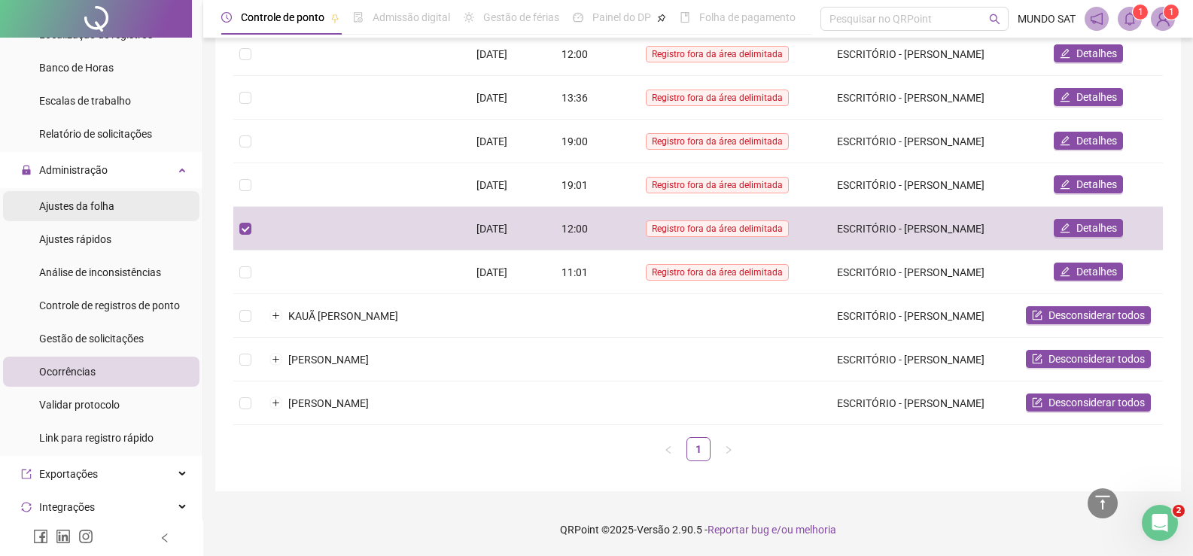
scroll to position [376, 0]
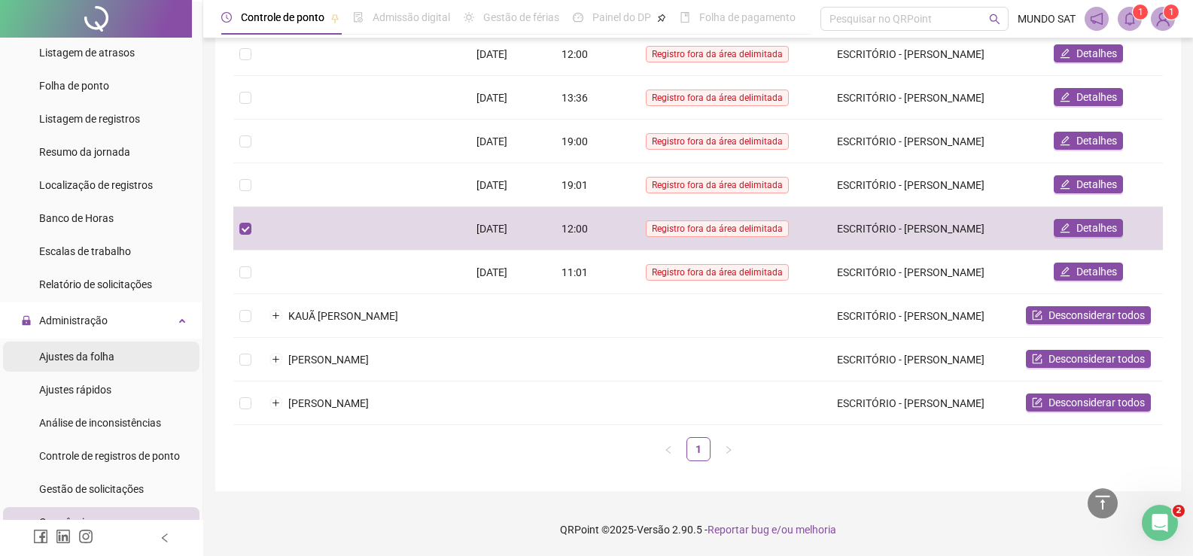
click at [104, 363] on span "Ajustes da folha" at bounding box center [76, 357] width 75 height 12
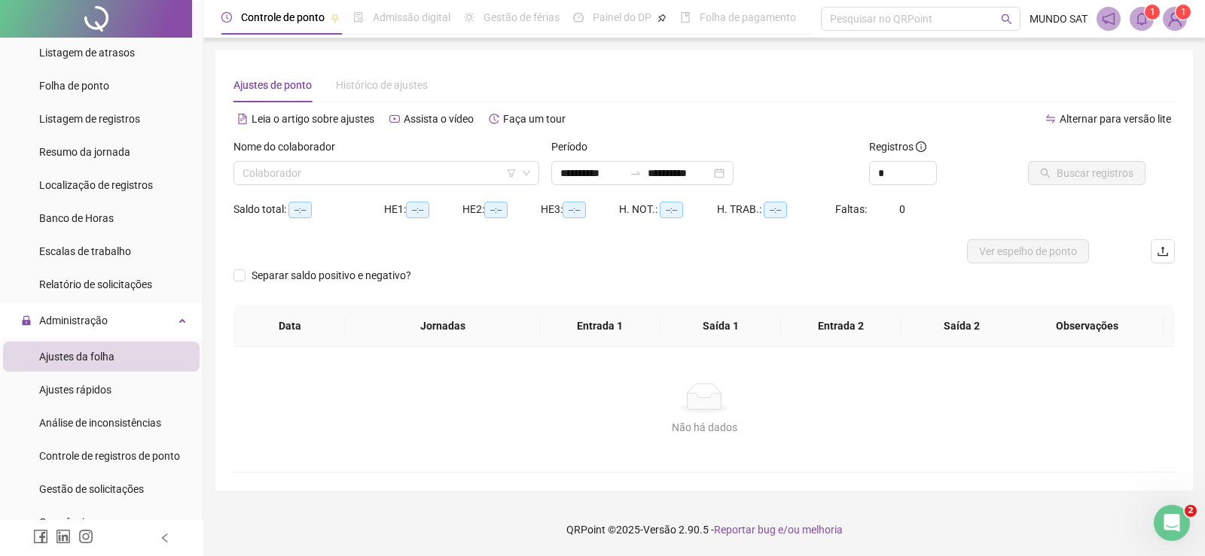
type input "**********"
click at [73, 257] on span "Escalas de trabalho" at bounding box center [85, 251] width 92 height 12
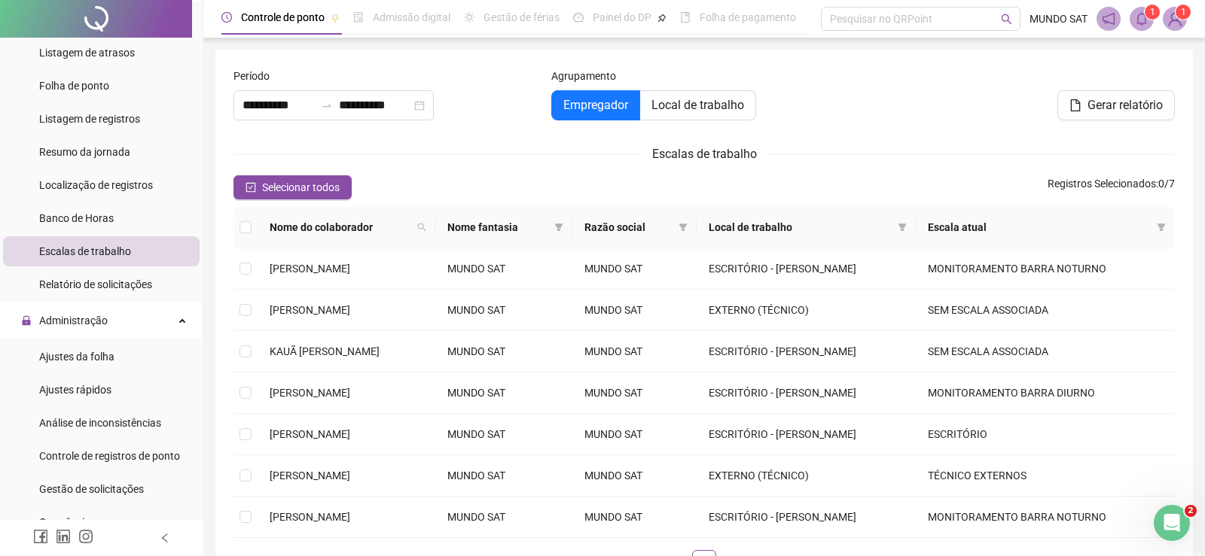
type input "**********"
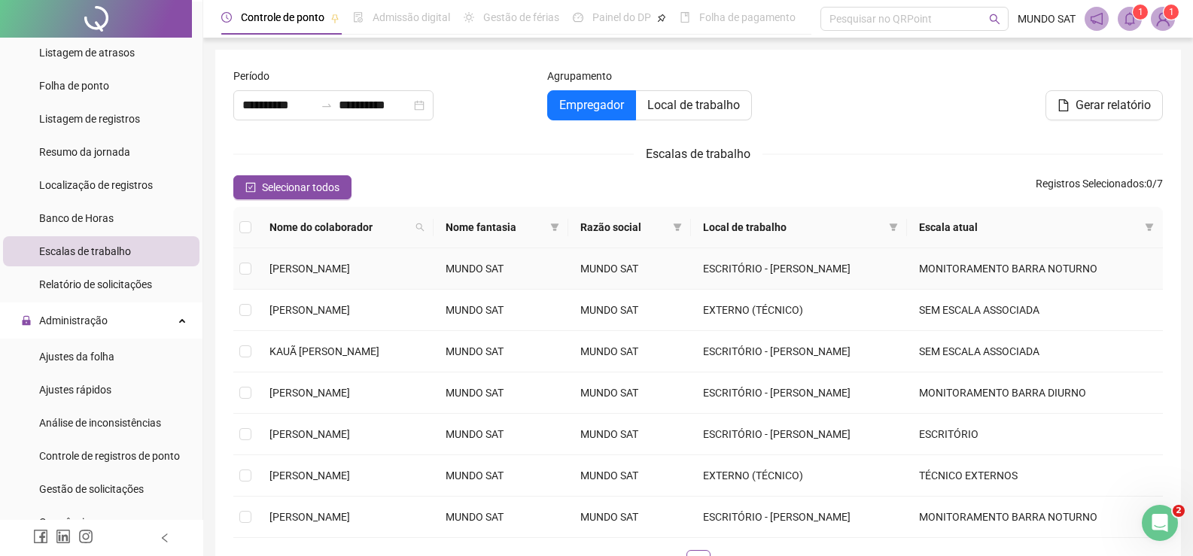
click at [950, 266] on td "MONITORAMENTO BARRA NOTURNO" at bounding box center [1035, 268] width 256 height 41
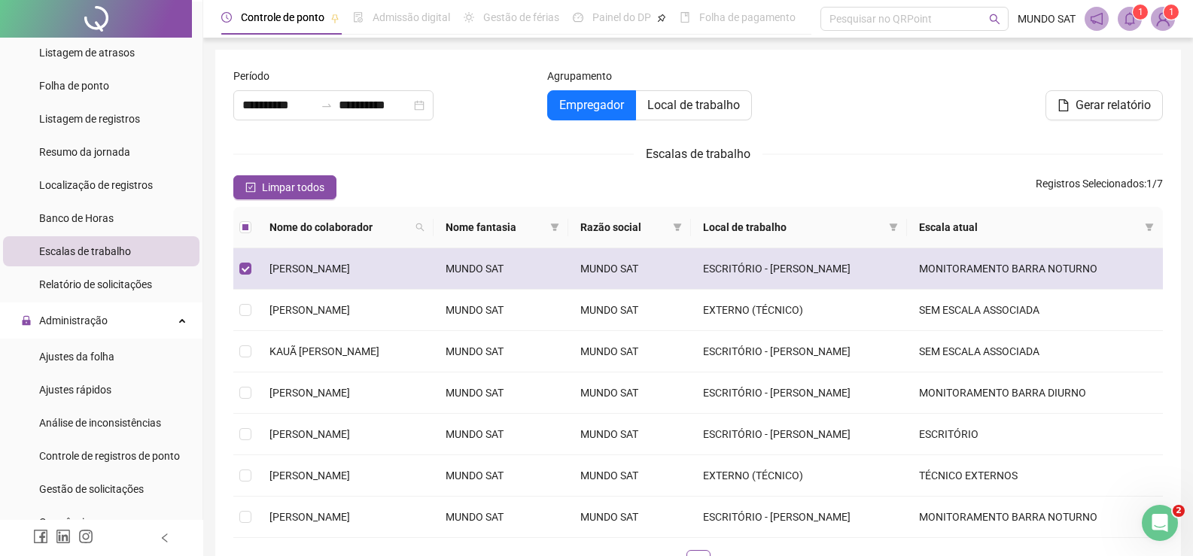
click at [950, 266] on td "MONITORAMENTO BARRA NOTURNO" at bounding box center [1035, 268] width 256 height 41
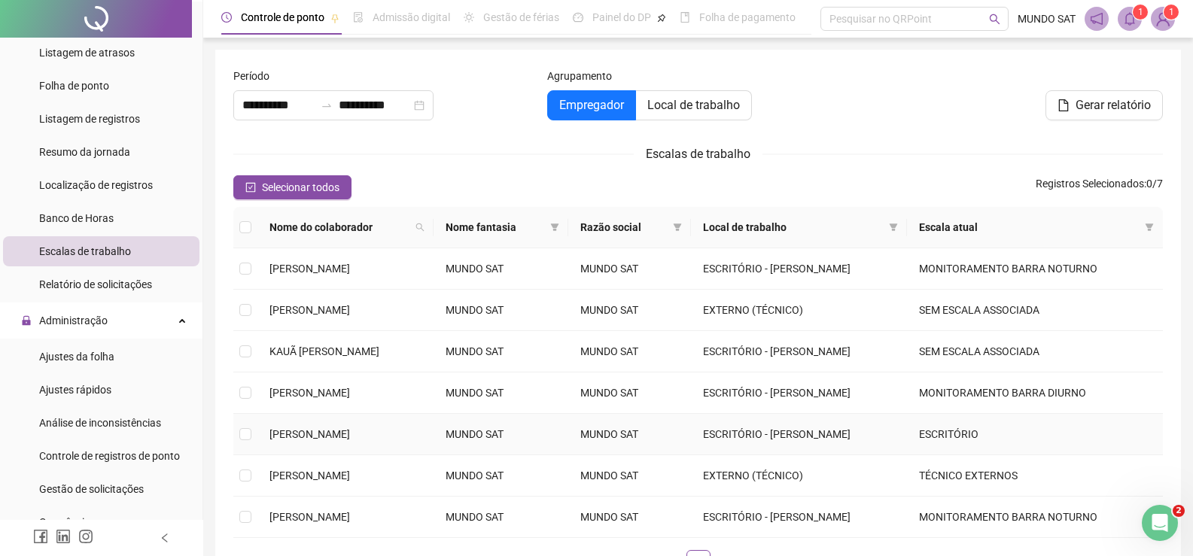
click at [954, 430] on td "ESCRITÓRIO" at bounding box center [1035, 434] width 256 height 41
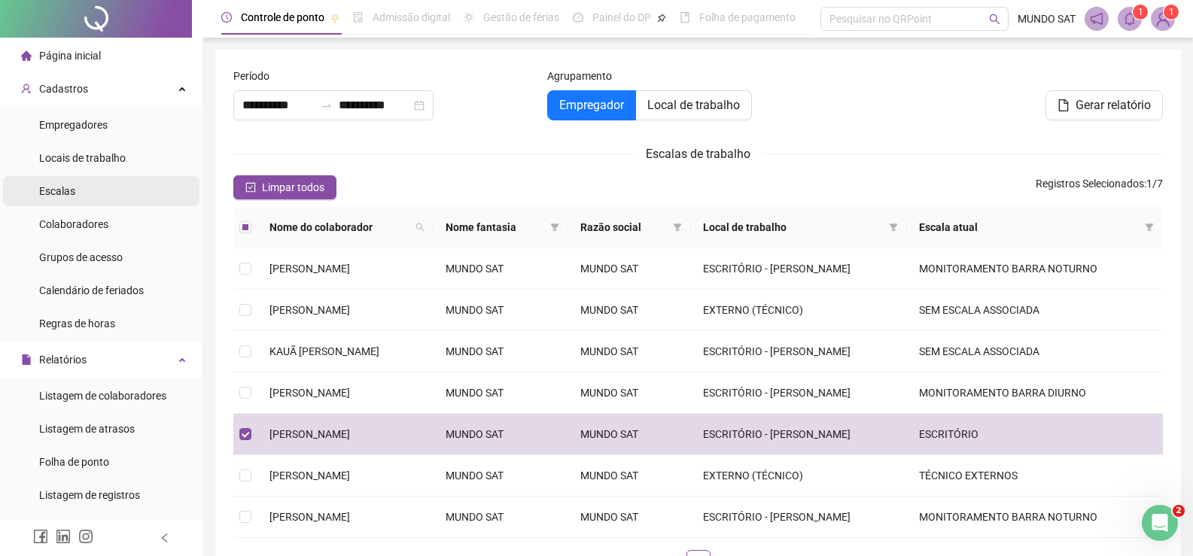
click at [68, 187] on span "Escalas" at bounding box center [57, 191] width 36 height 12
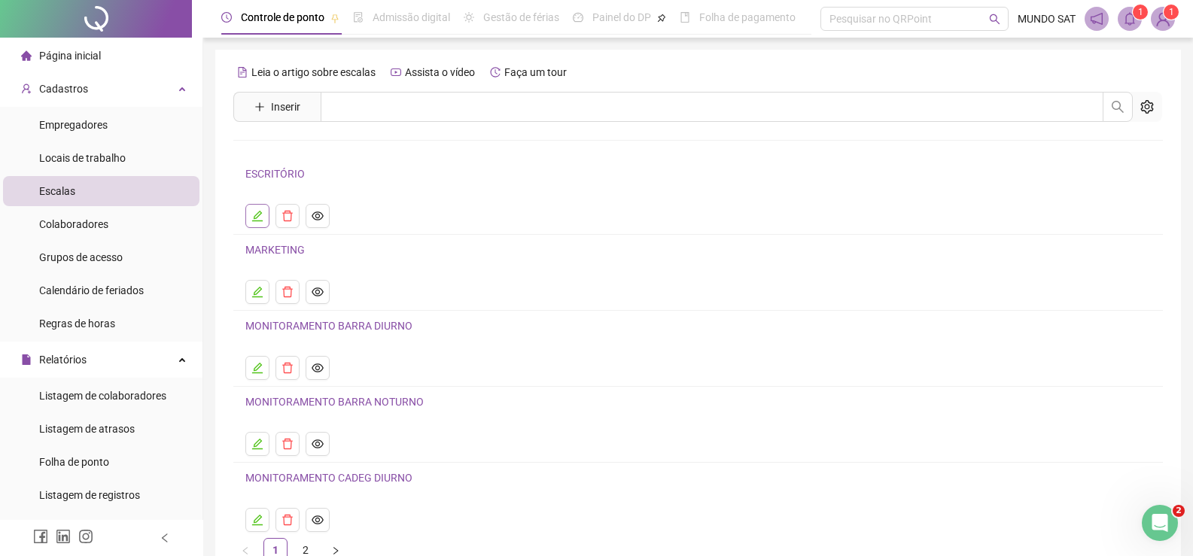
click at [261, 220] on icon "edit" at bounding box center [257, 216] width 12 height 12
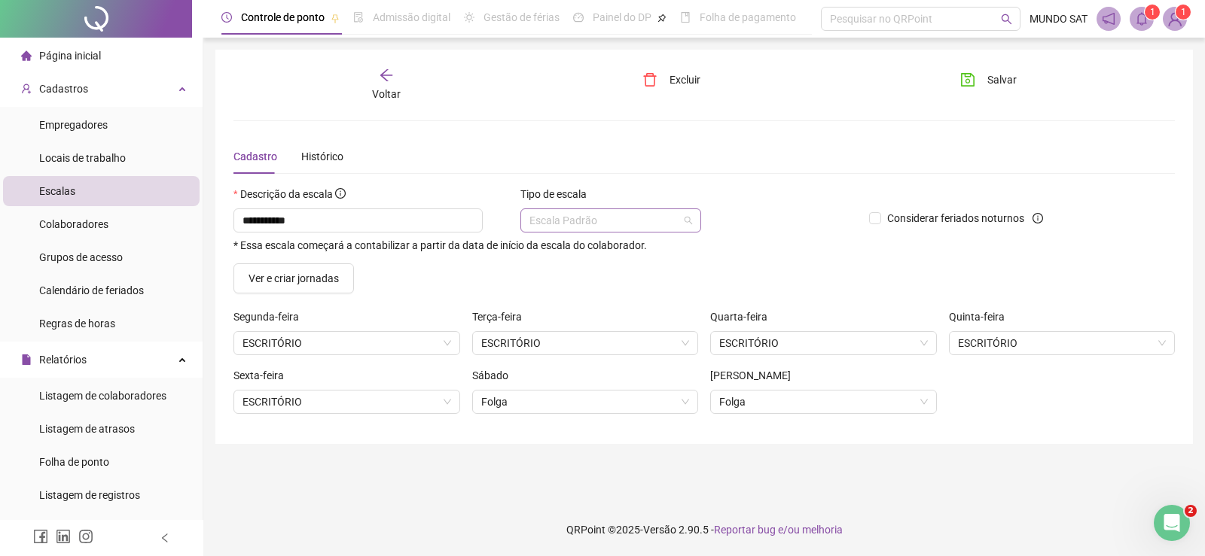
click at [685, 217] on span "Escala Padrão" at bounding box center [610, 220] width 163 height 23
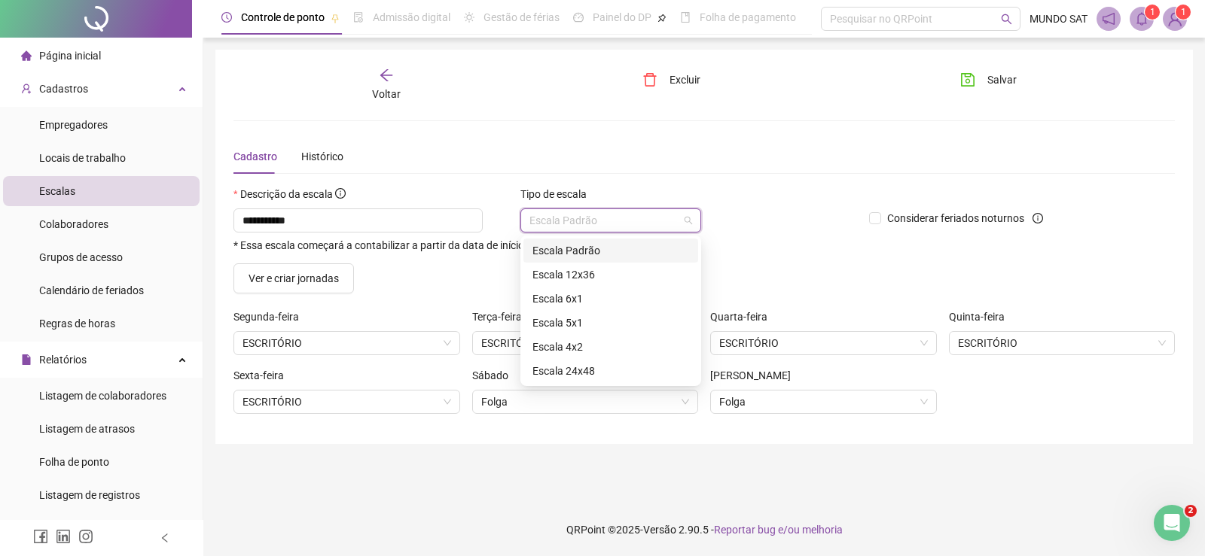
click at [614, 248] on div "Escala Padrão" at bounding box center [610, 250] width 157 height 17
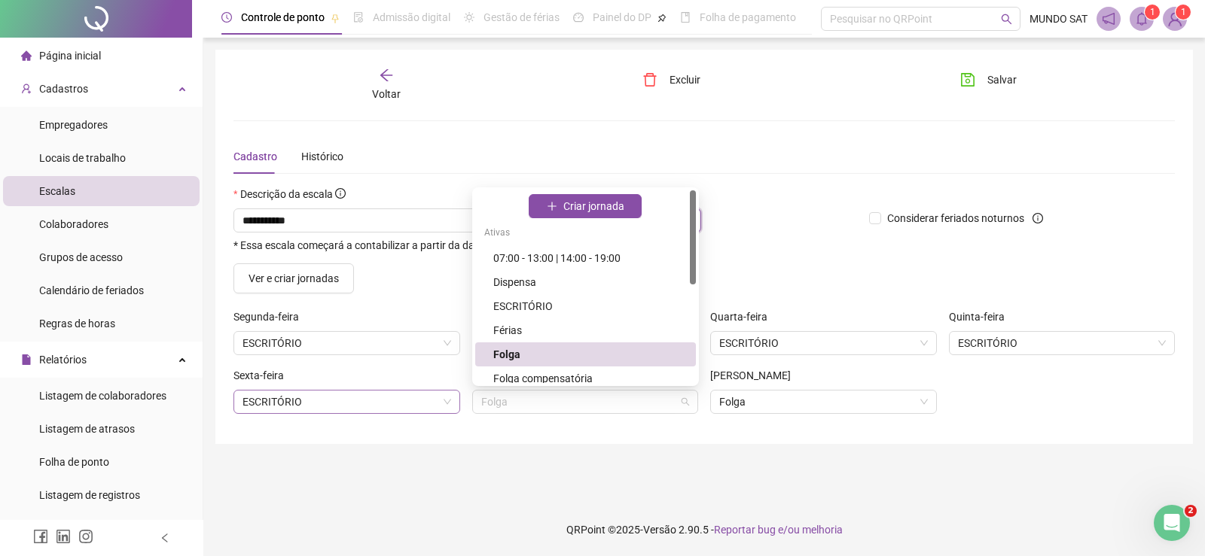
drag, startPoint x: 522, startPoint y: 406, endPoint x: 425, endPoint y: 410, distance: 96.5
click at [425, 410] on div "Sexta-feira ESCRITÓRIO Sábado Folga [PERSON_NAME]" at bounding box center [703, 396] width 953 height 59
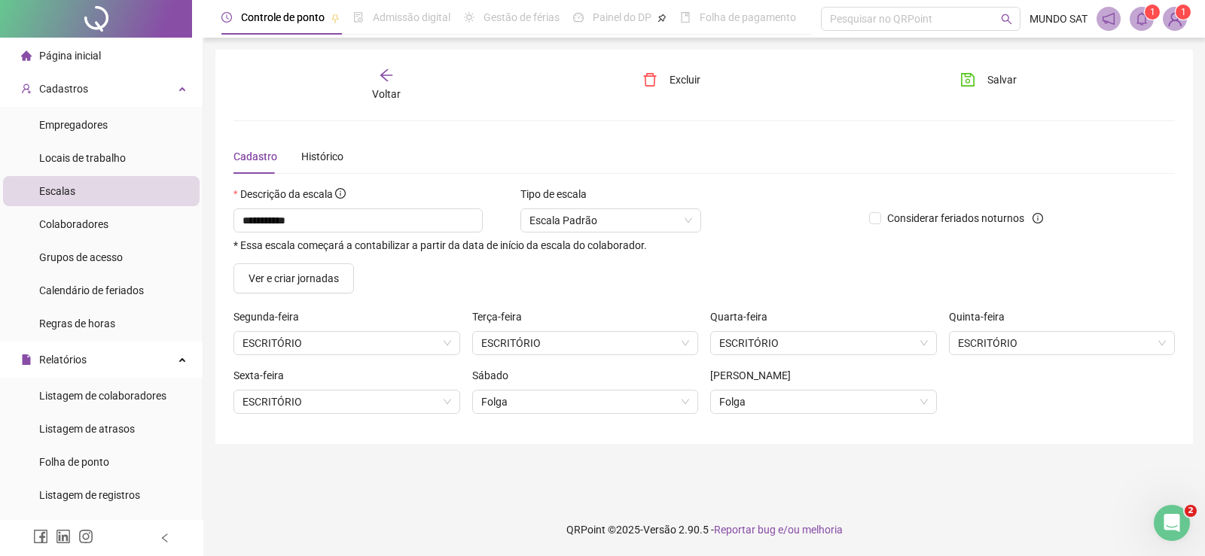
click at [751, 163] on div "Cadastro Histórico" at bounding box center [703, 156] width 941 height 35
click at [391, 76] on icon "arrow-left" at bounding box center [386, 75] width 15 height 15
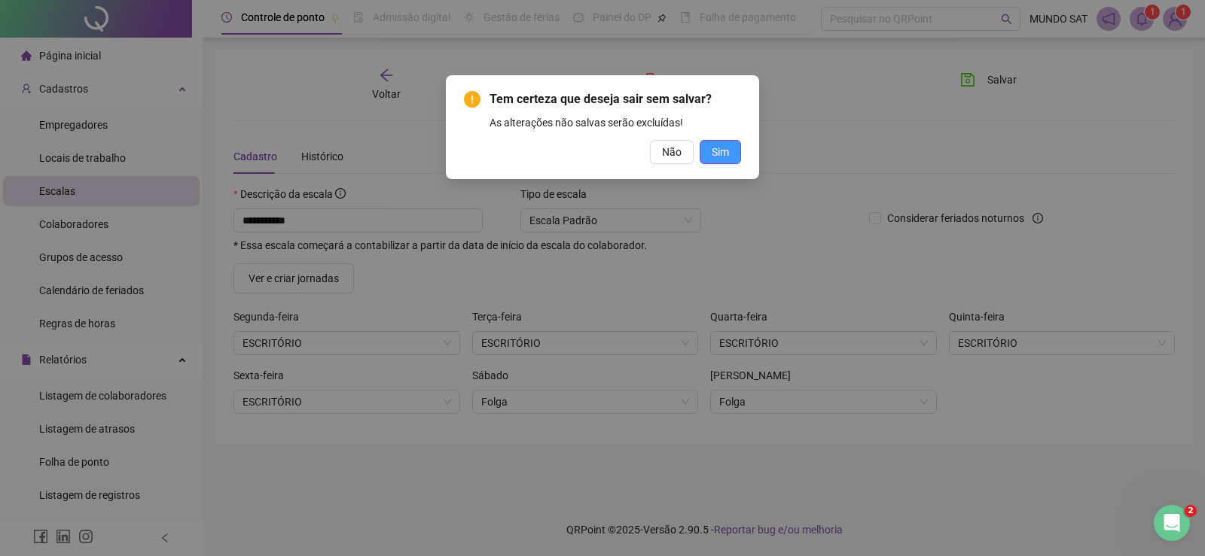
click at [705, 151] on button "Sim" at bounding box center [719, 152] width 41 height 24
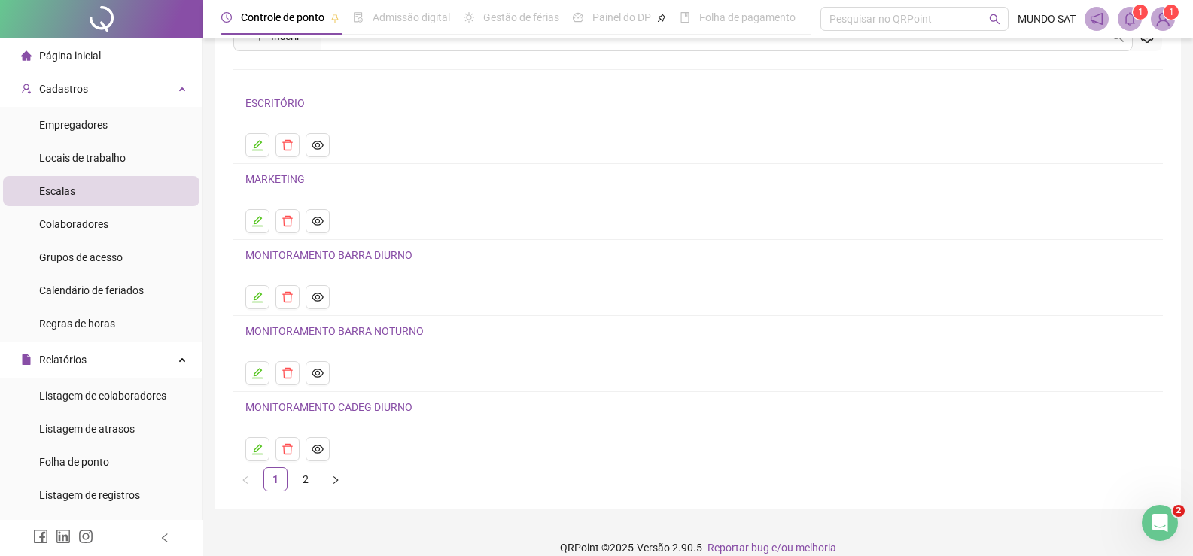
scroll to position [75, 0]
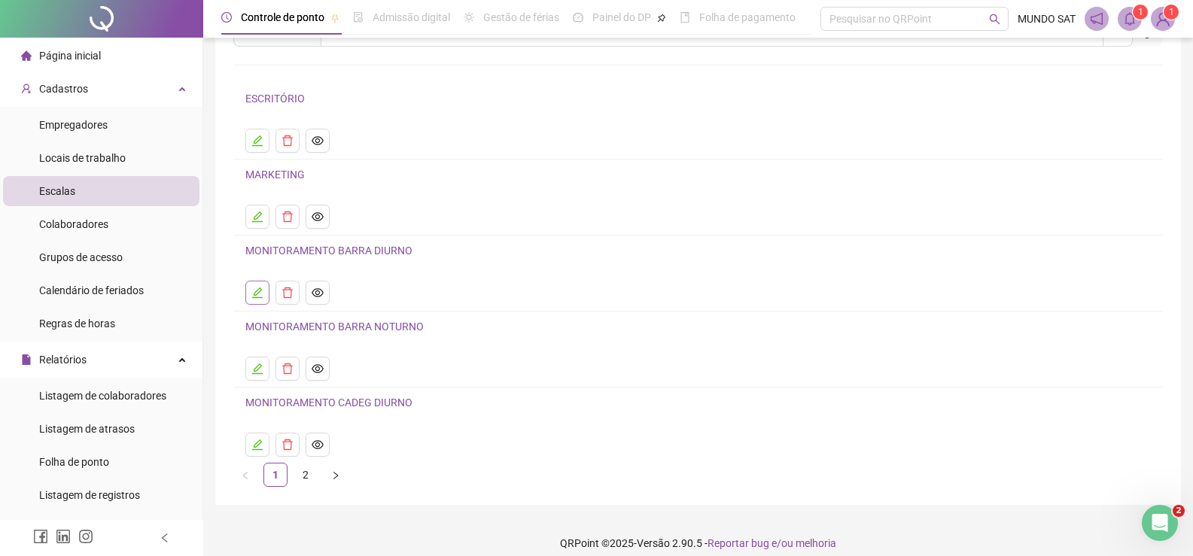
click at [254, 291] on icon "edit" at bounding box center [257, 293] width 12 height 12
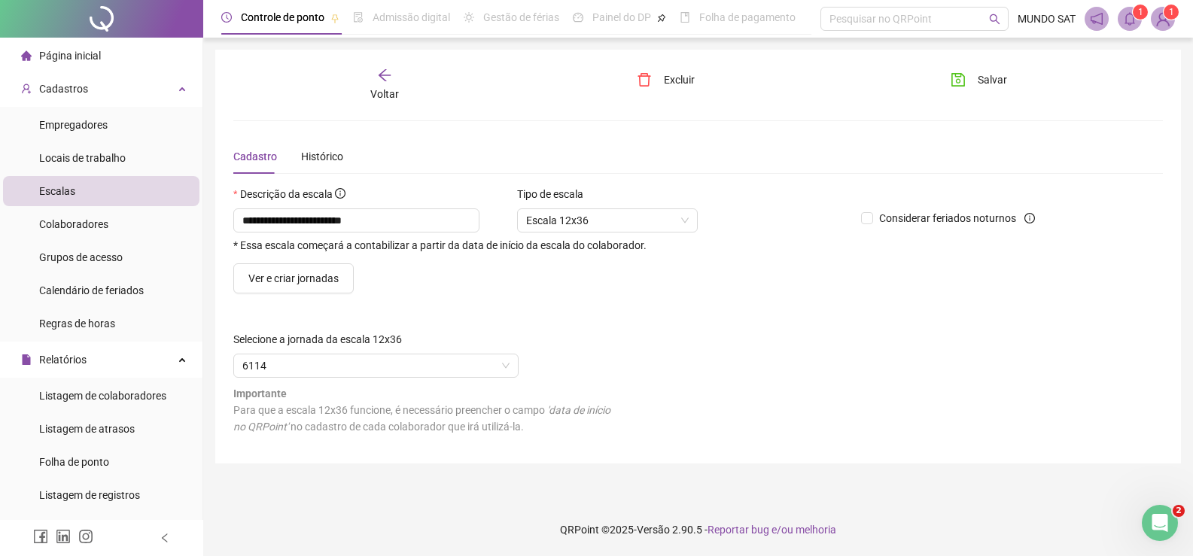
scroll to position [0, 0]
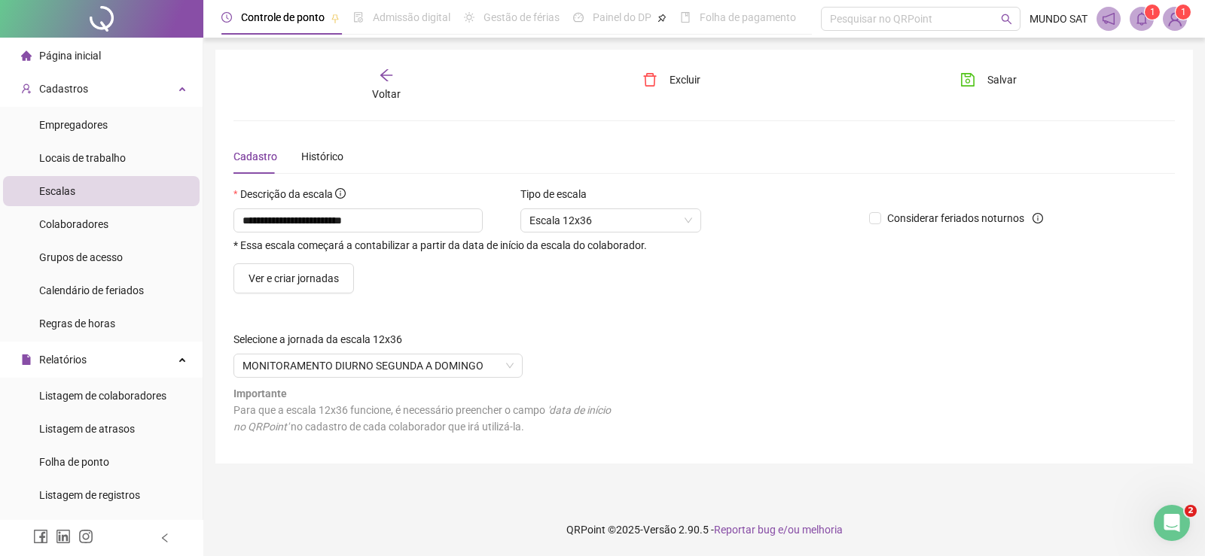
click at [70, 57] on span "Página inicial" at bounding box center [70, 56] width 62 height 12
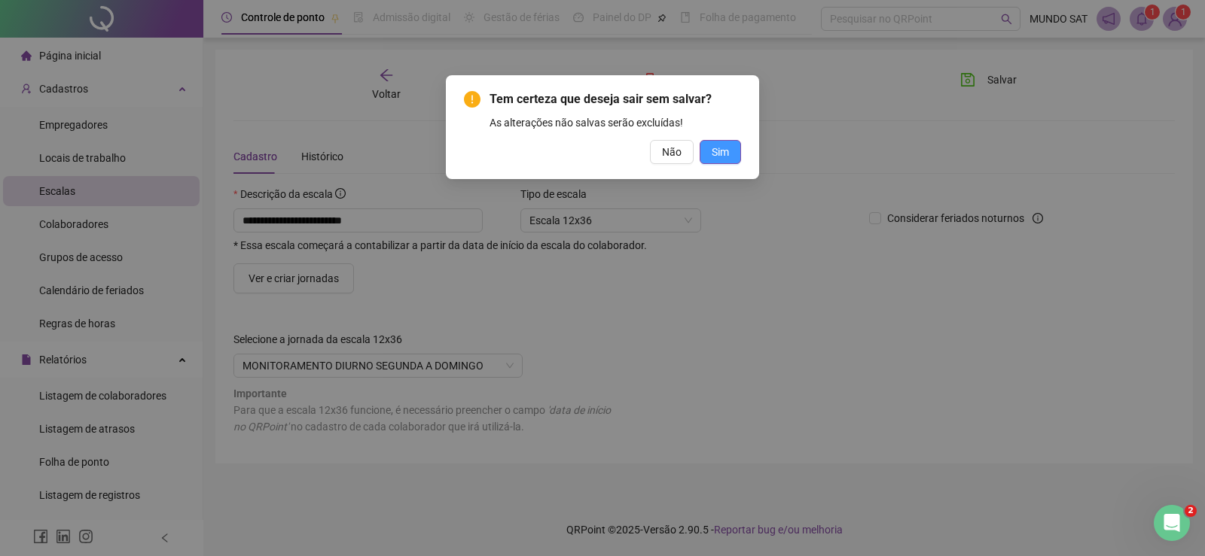
click at [716, 142] on button "Sim" at bounding box center [719, 152] width 41 height 24
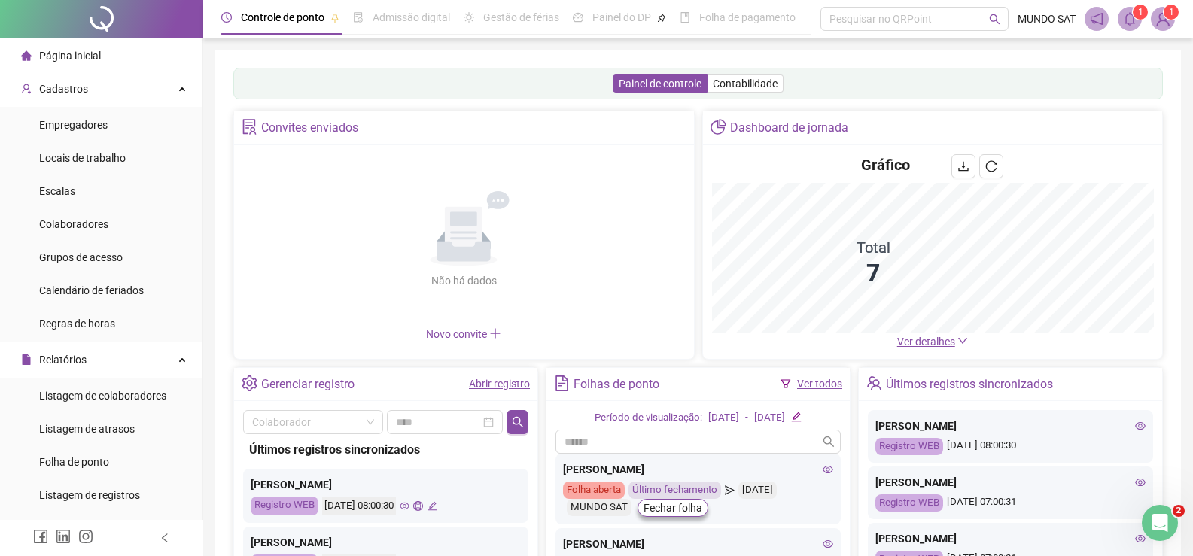
scroll to position [151, 0]
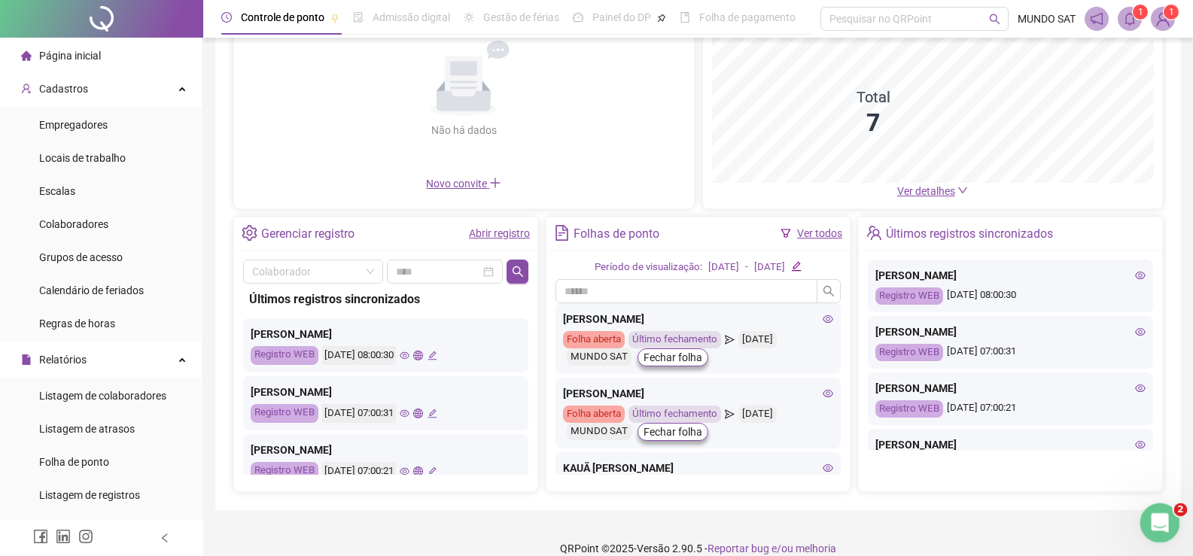
click at [1152, 528] on icon "Abertura do Messenger da Intercom" at bounding box center [1158, 521] width 25 height 25
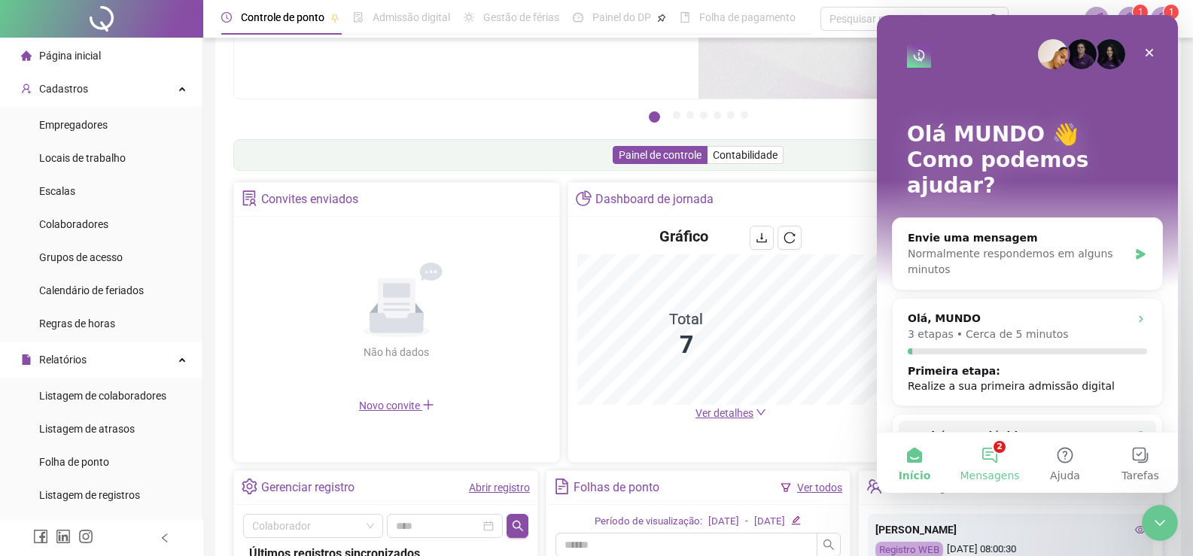
scroll to position [373, 0]
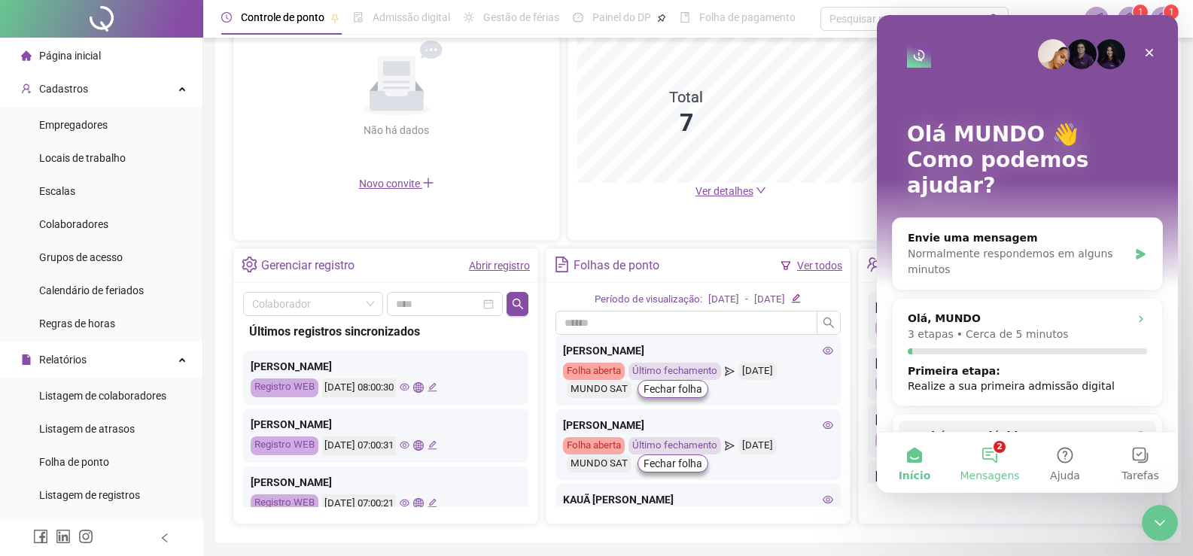
click at [994, 457] on button "2 Mensagens" at bounding box center [989, 463] width 75 height 60
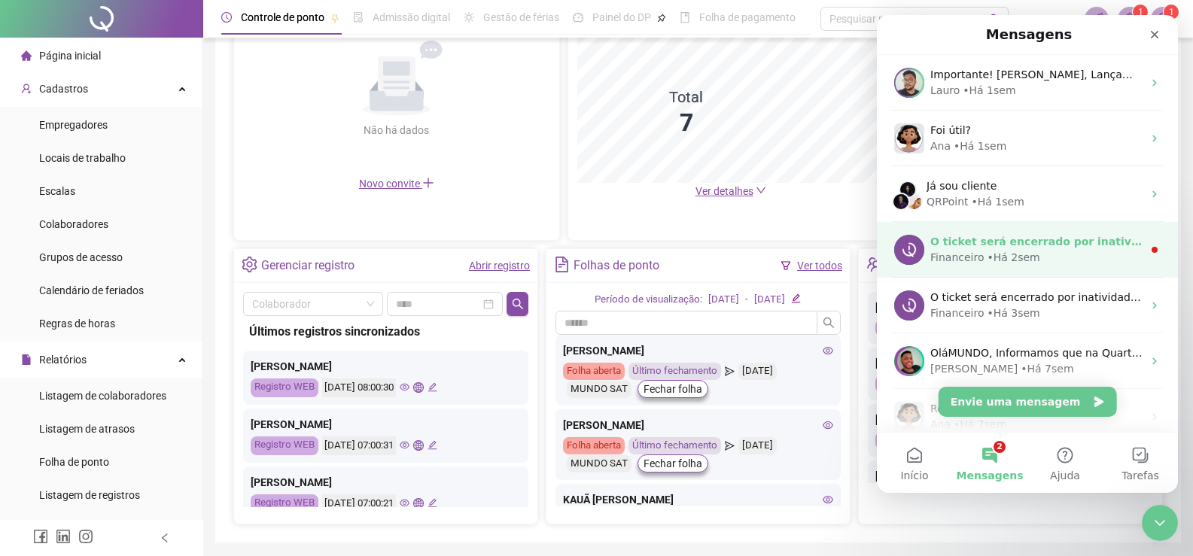
click at [1010, 264] on div "• Há 2sem" at bounding box center [1013, 258] width 53 height 16
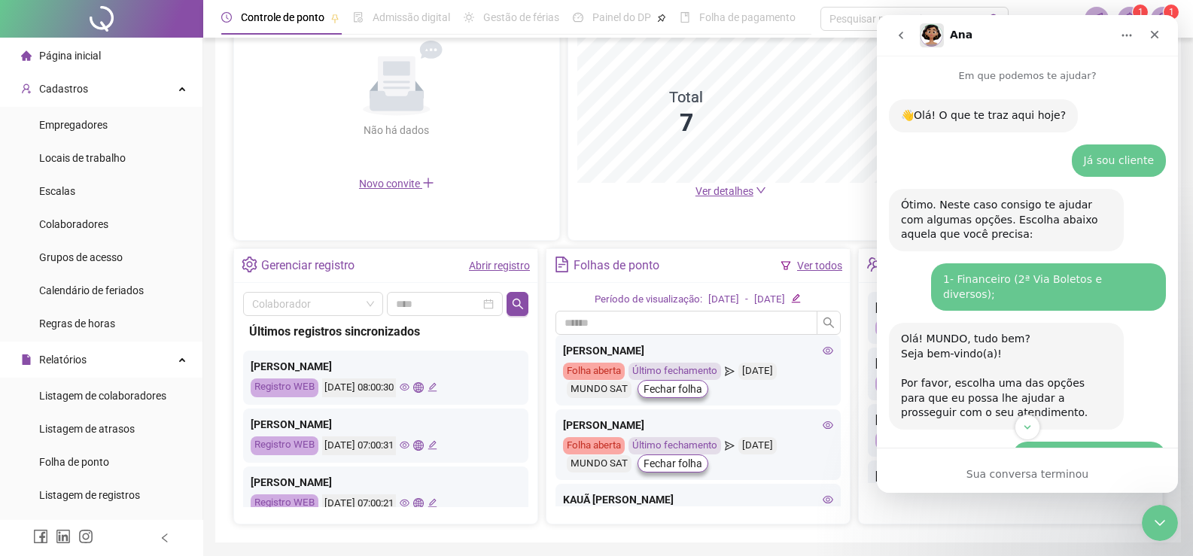
scroll to position [45, 0]
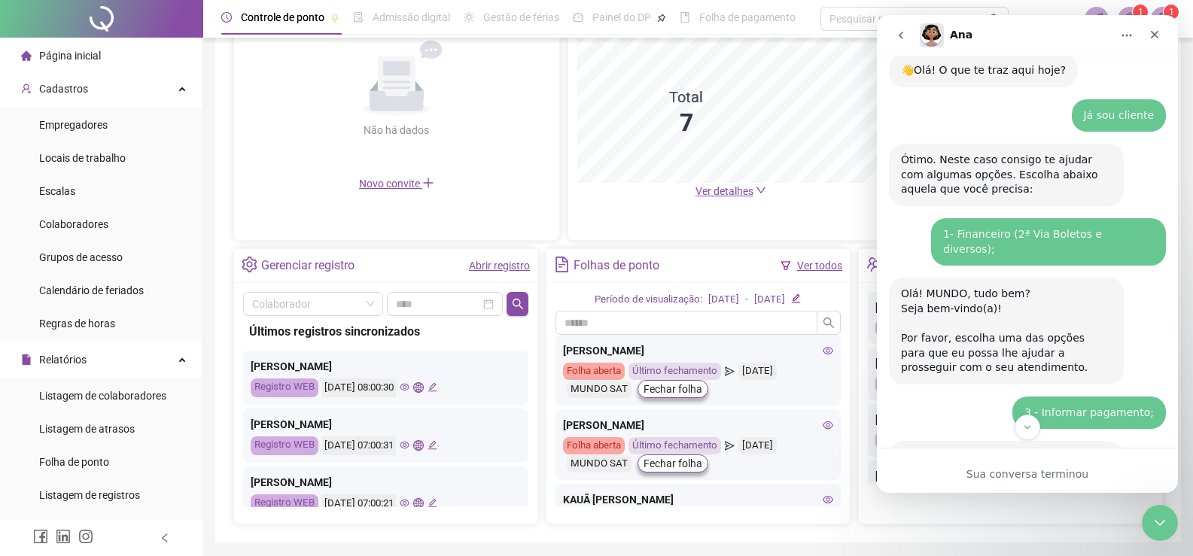
click at [902, 36] on icon "go back" at bounding box center [901, 35] width 12 height 12
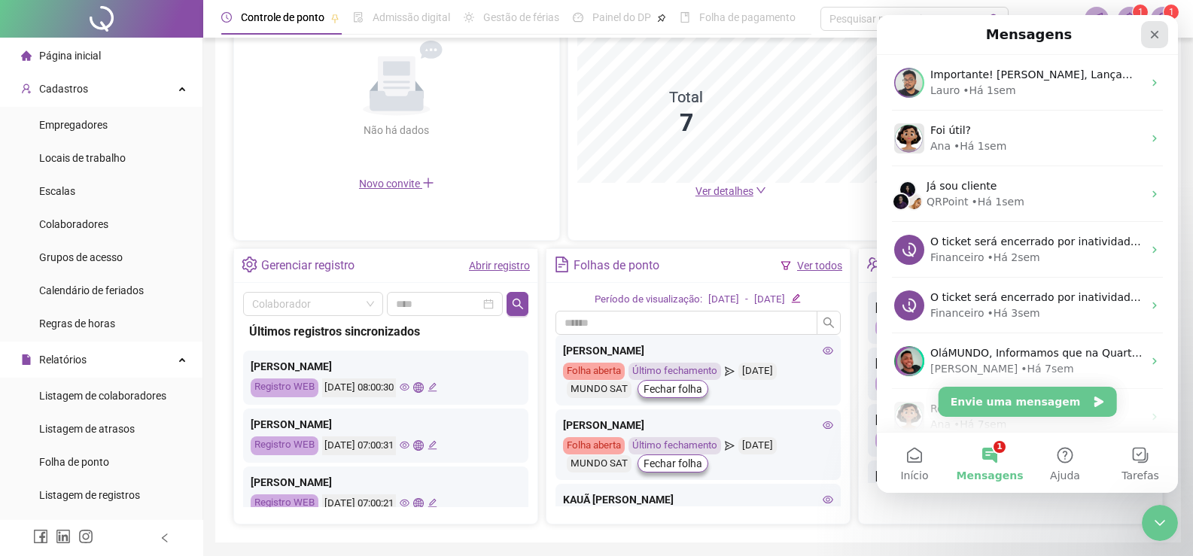
click at [1153, 32] on icon "Fechar" at bounding box center [1155, 35] width 8 height 8
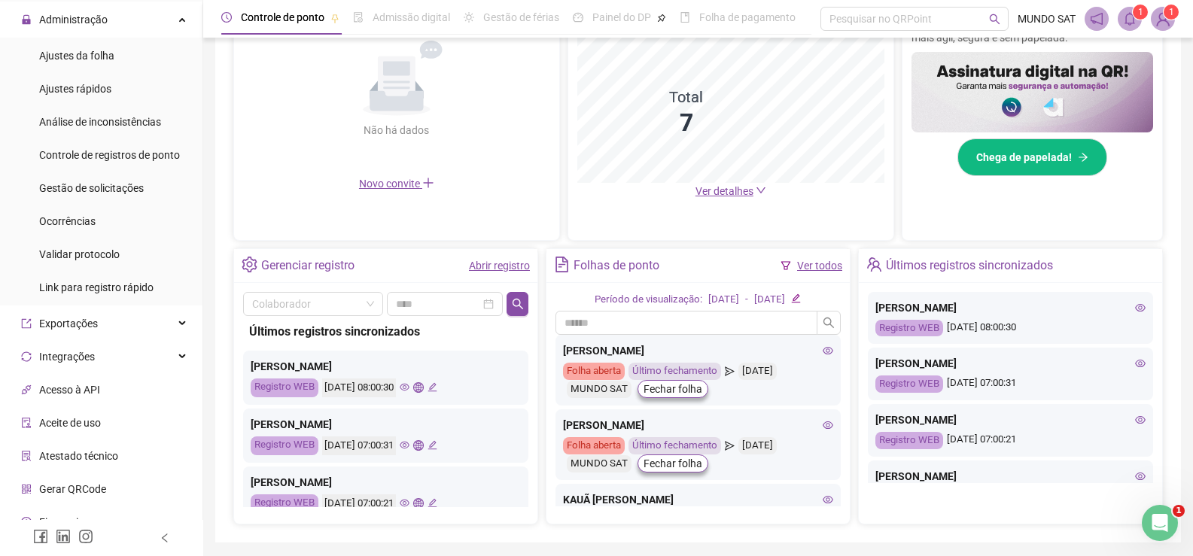
scroll to position [728, 0]
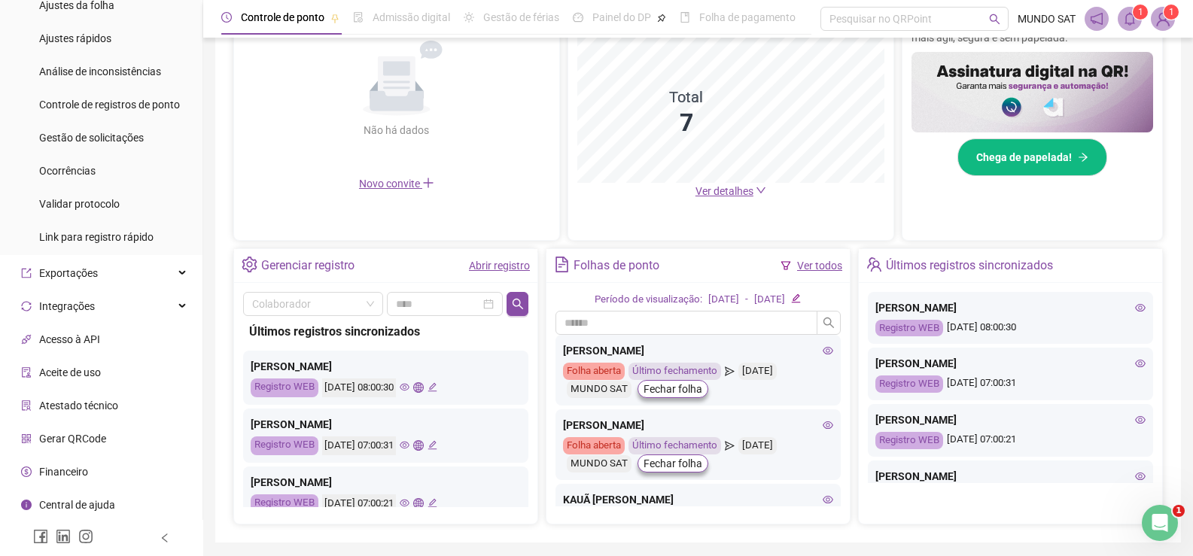
click at [62, 371] on span "Aceite de uso" at bounding box center [70, 373] width 62 height 12
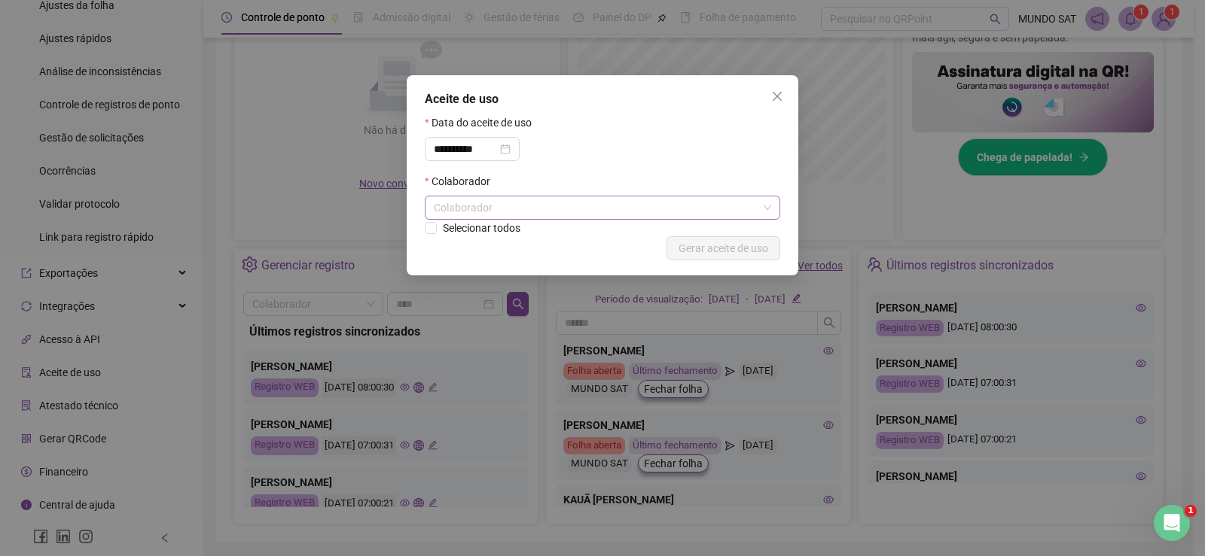
click at [457, 211] on div "Colaborador" at bounding box center [602, 208] width 355 height 24
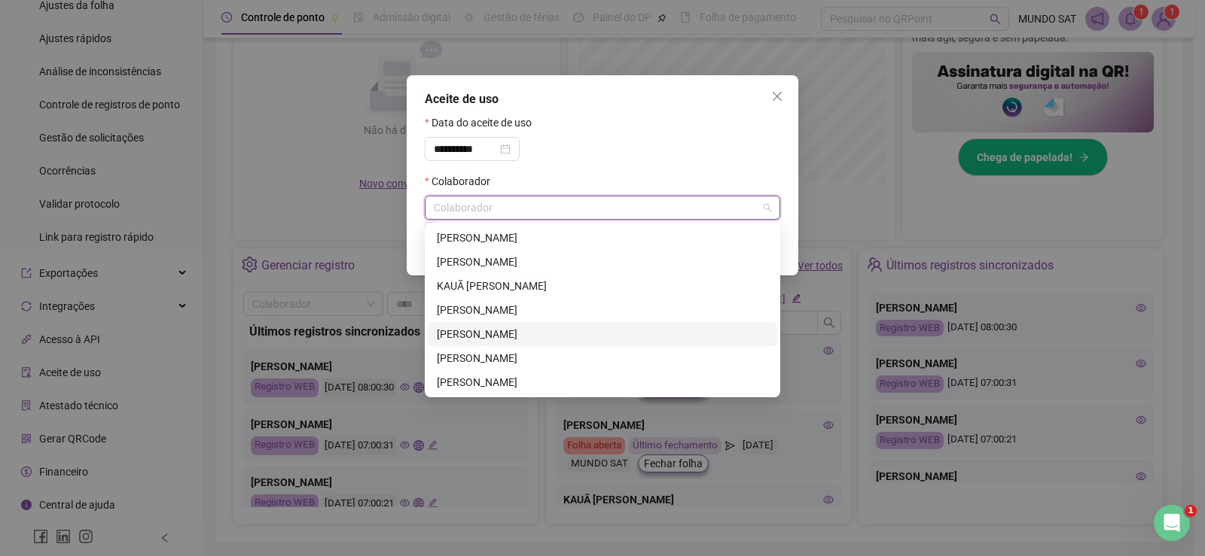
click at [508, 334] on div "[PERSON_NAME]" at bounding box center [602, 334] width 331 height 17
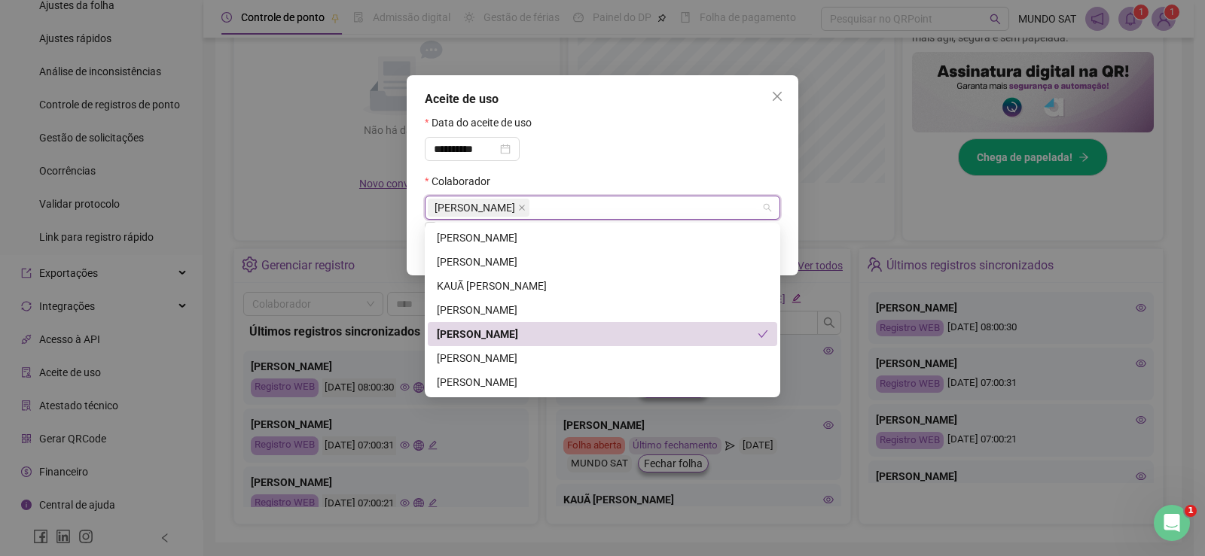
click at [578, 107] on div "Aceite de uso" at bounding box center [602, 99] width 355 height 18
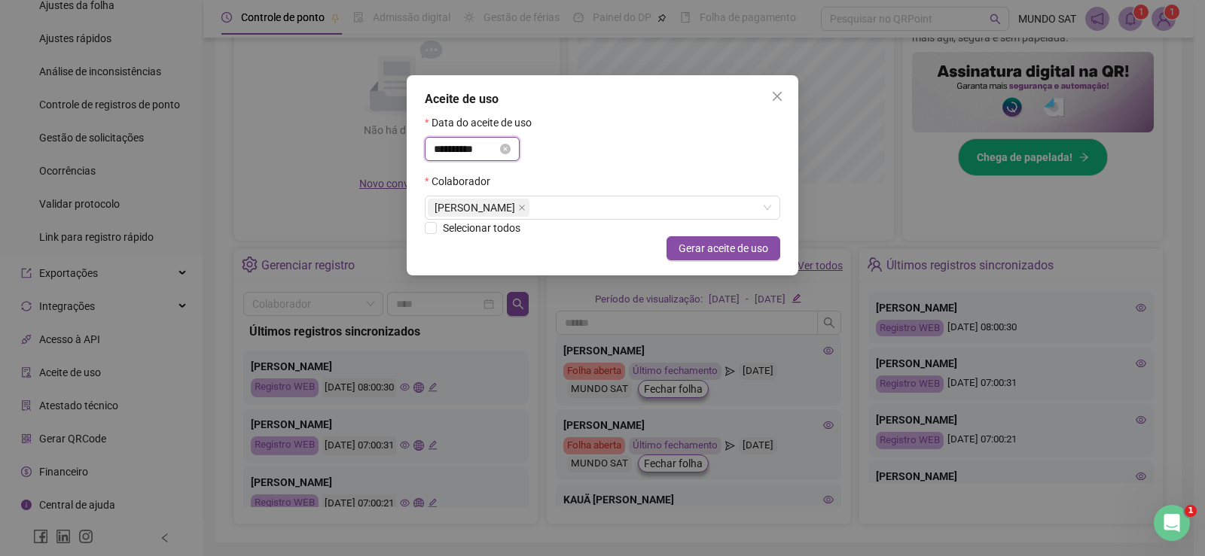
click at [474, 151] on input "**********" at bounding box center [465, 149] width 63 height 17
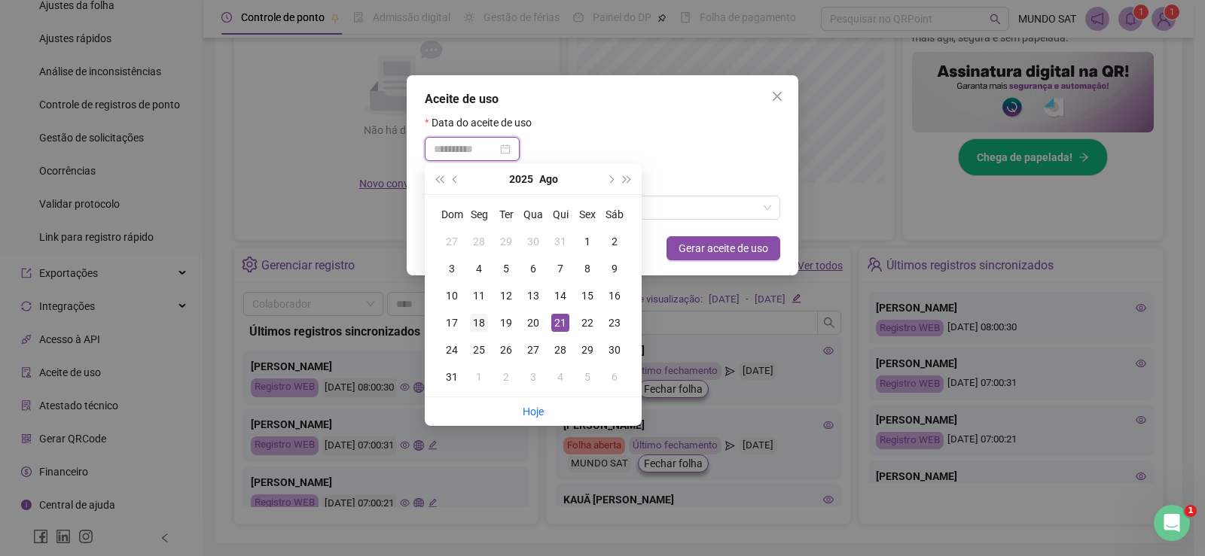
type input "**********"
click at [481, 321] on div "18" at bounding box center [479, 323] width 18 height 18
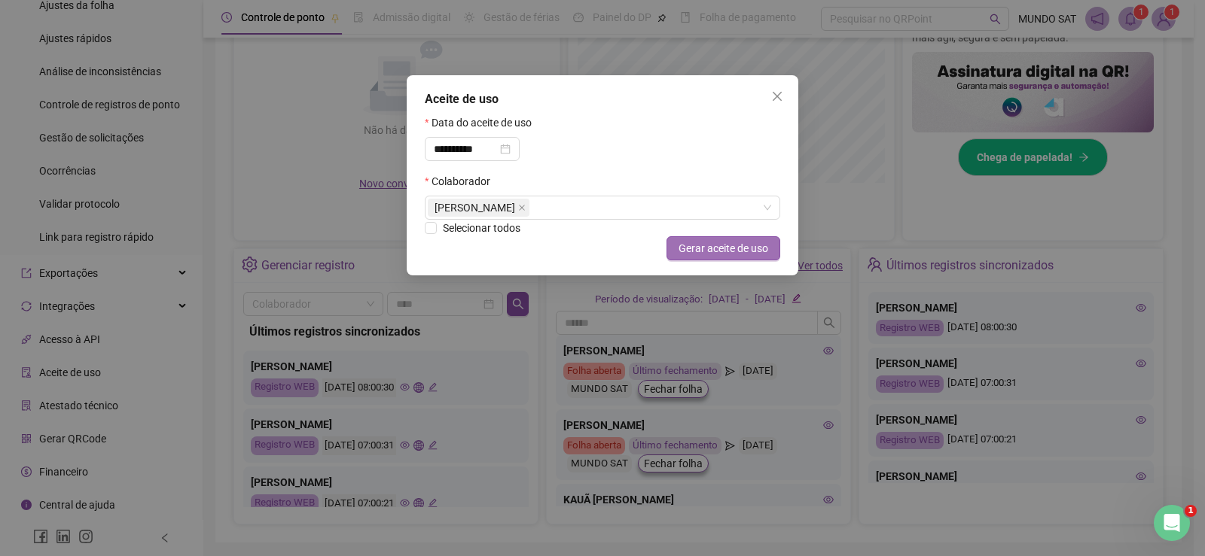
click at [688, 246] on span "Gerar aceite de uso" at bounding box center [723, 248] width 90 height 17
click at [775, 100] on icon "close" at bounding box center [777, 96] width 12 height 12
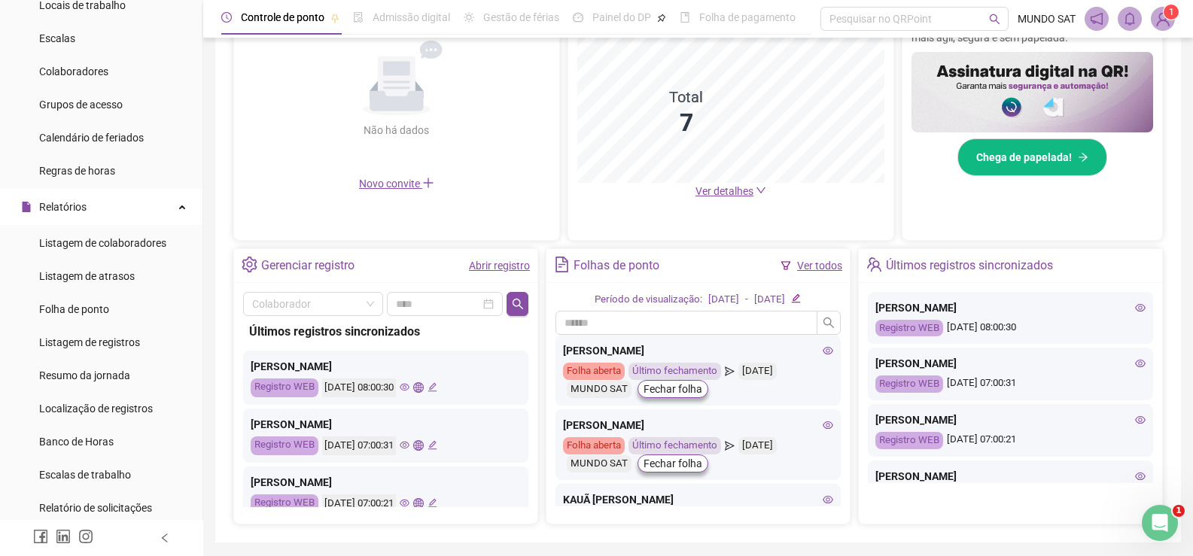
scroll to position [126, 0]
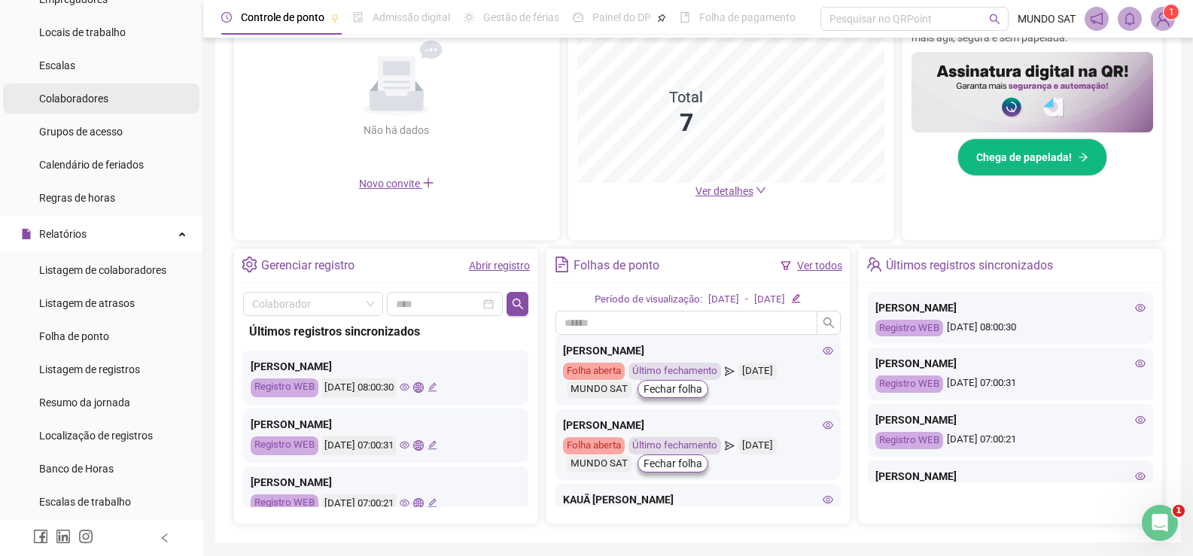
click at [89, 99] on span "Colaboradores" at bounding box center [73, 99] width 69 height 12
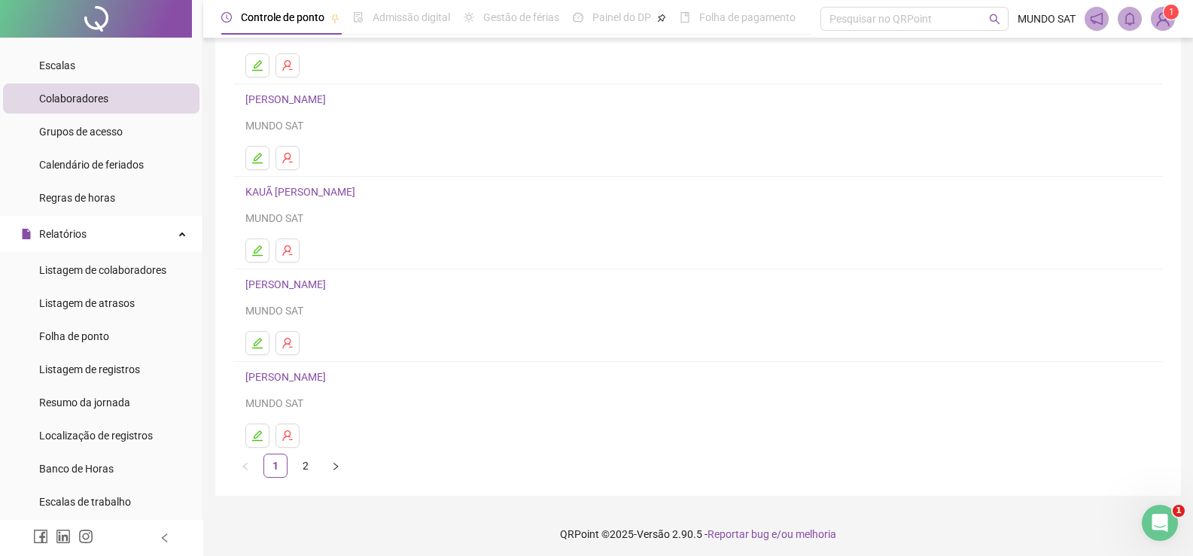
scroll to position [172, 0]
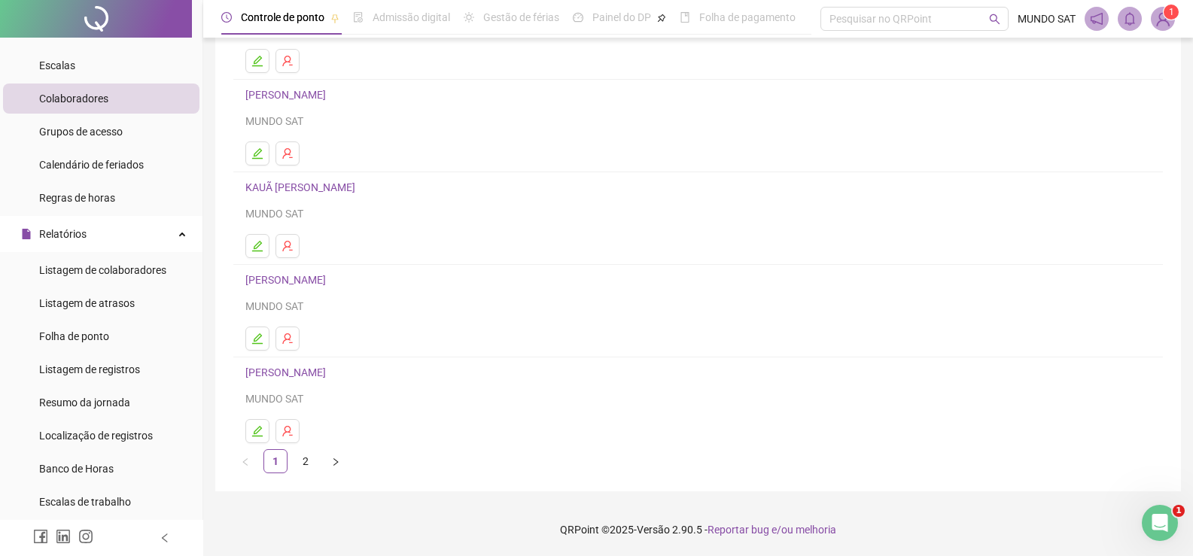
click at [331, 376] on link "[PERSON_NAME]" at bounding box center [287, 373] width 85 height 12
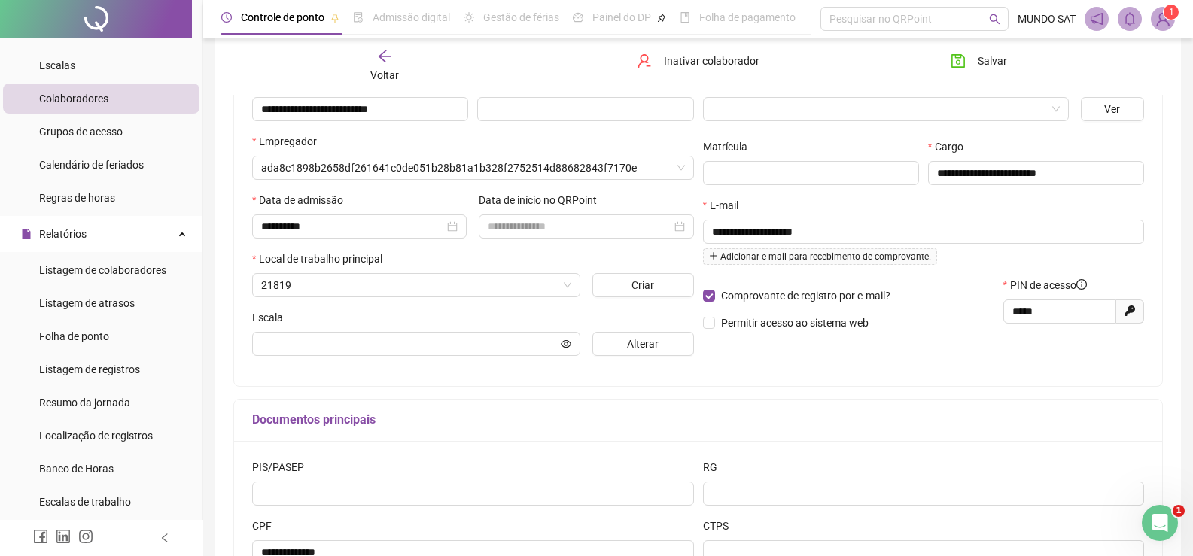
scroll to position [179, 0]
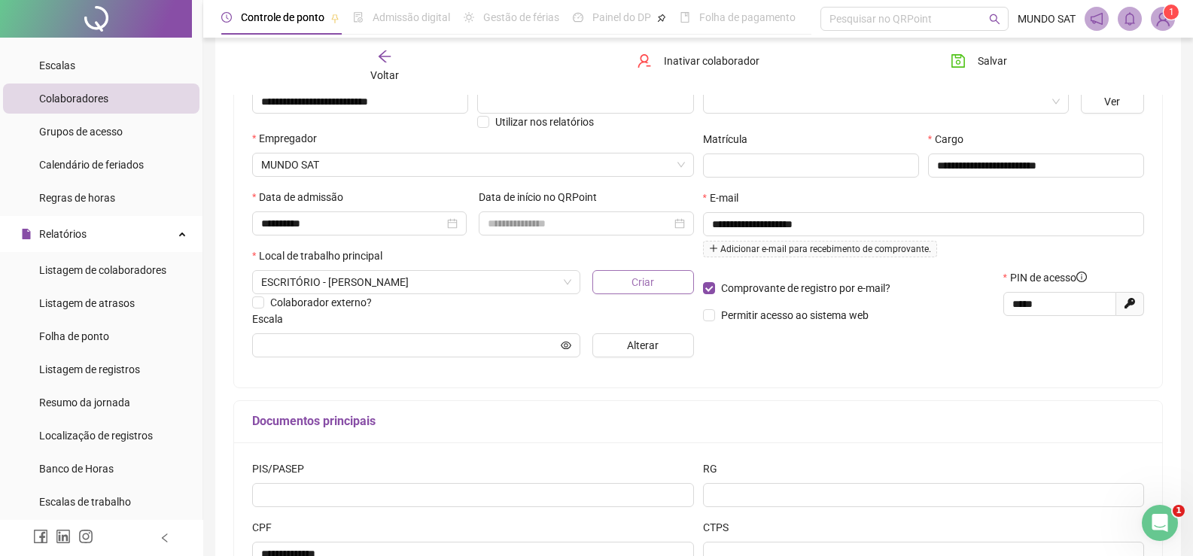
type input "**********"
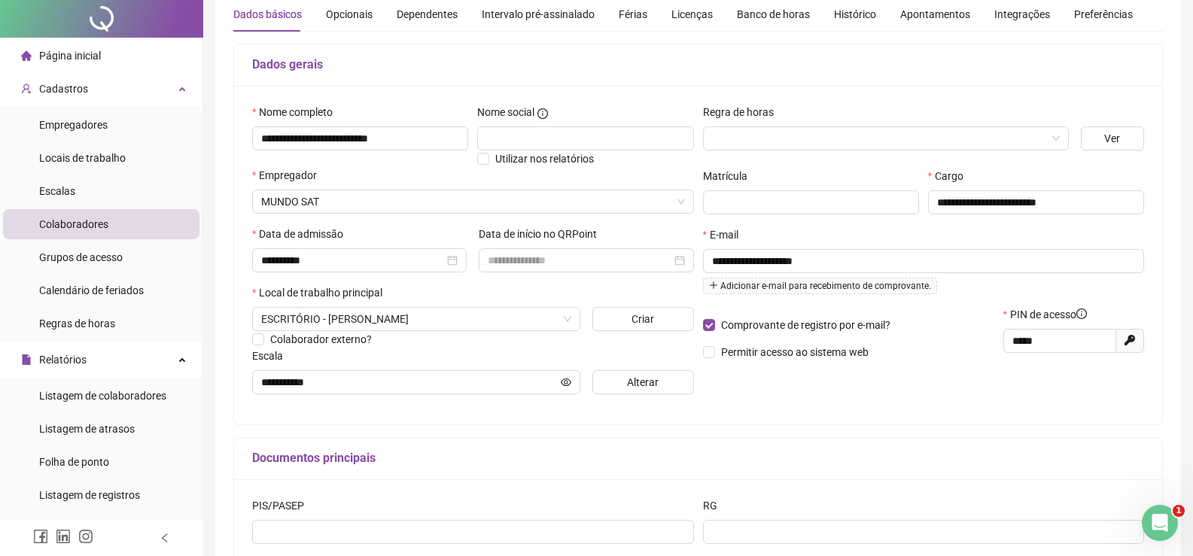
scroll to position [0, 0]
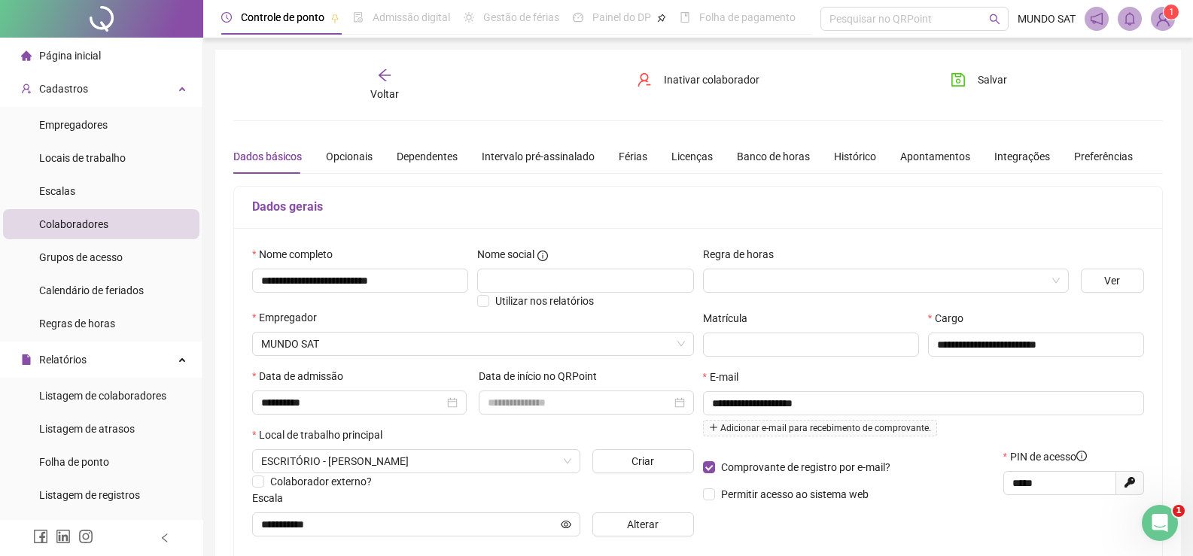
click at [89, 62] on span "Página inicial" at bounding box center [70, 56] width 62 height 12
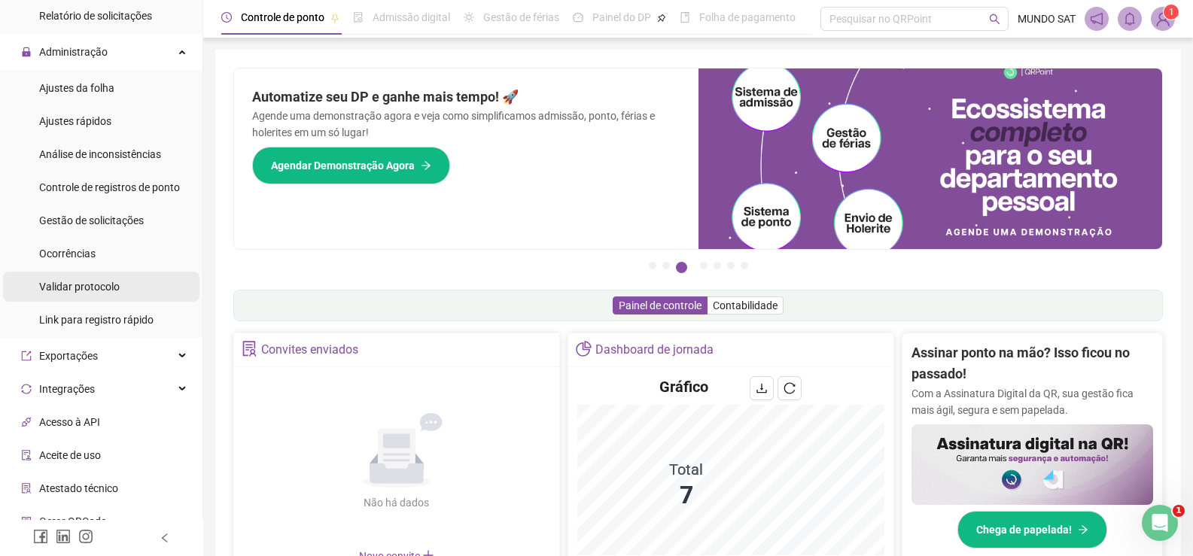
scroll to position [577, 0]
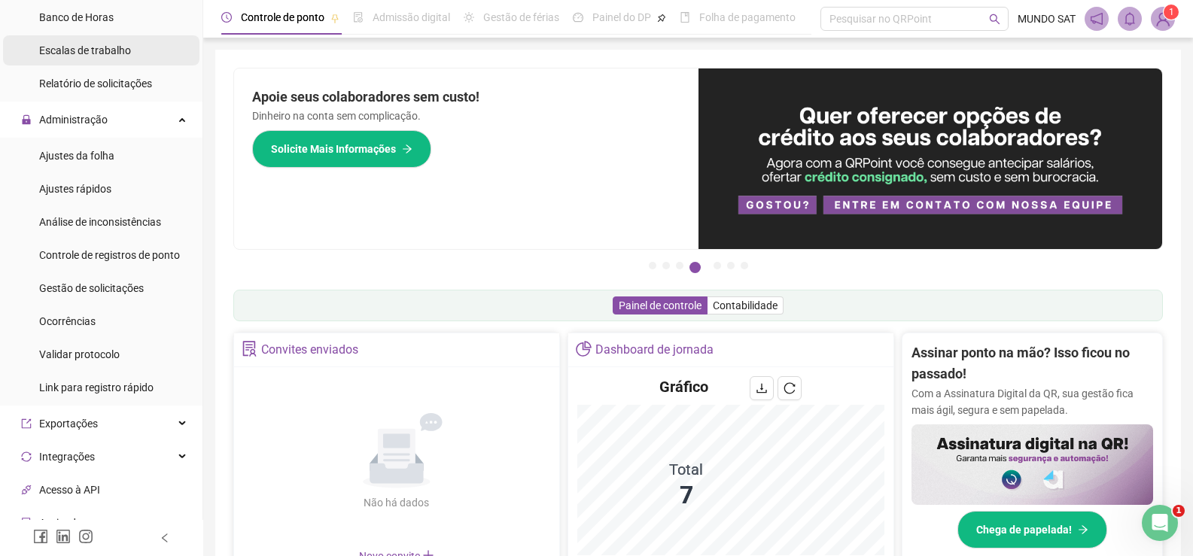
click at [106, 47] on span "Escalas de trabalho" at bounding box center [85, 50] width 92 height 12
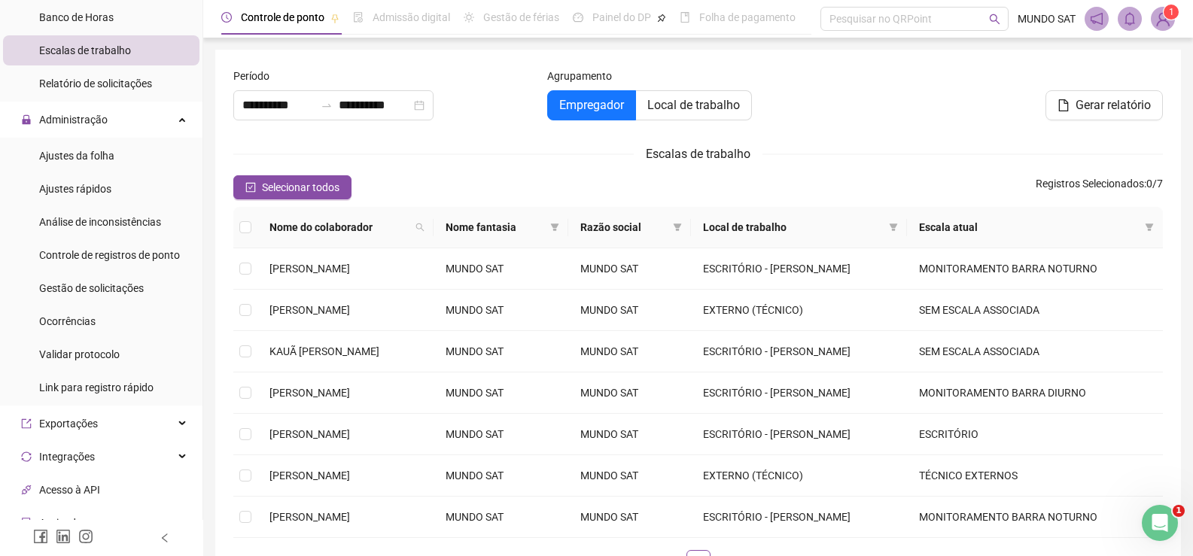
type input "**********"
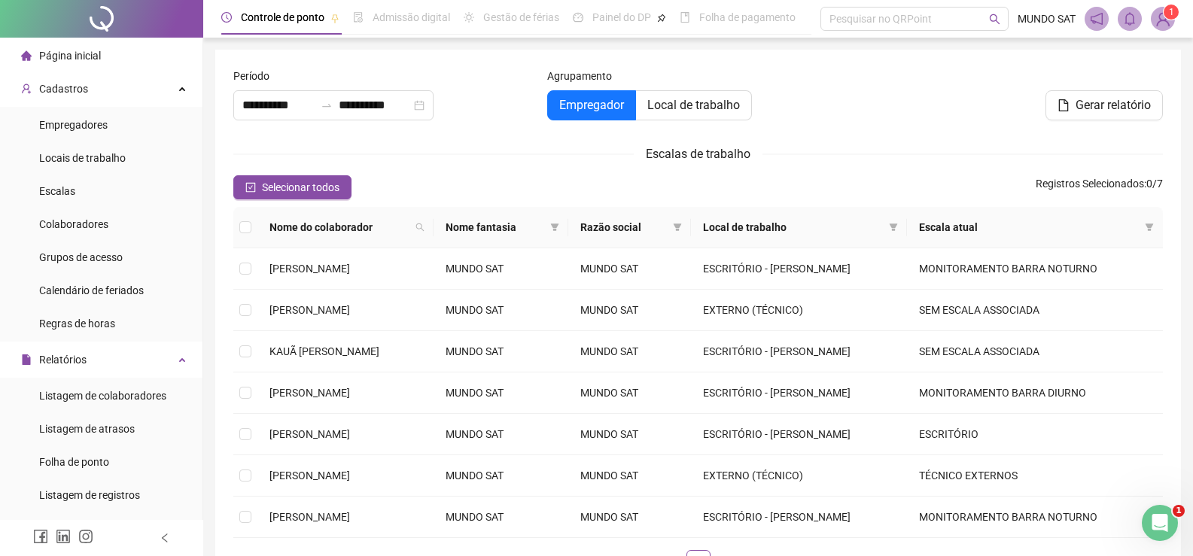
click at [63, 47] on div "Página inicial" at bounding box center [61, 56] width 80 height 30
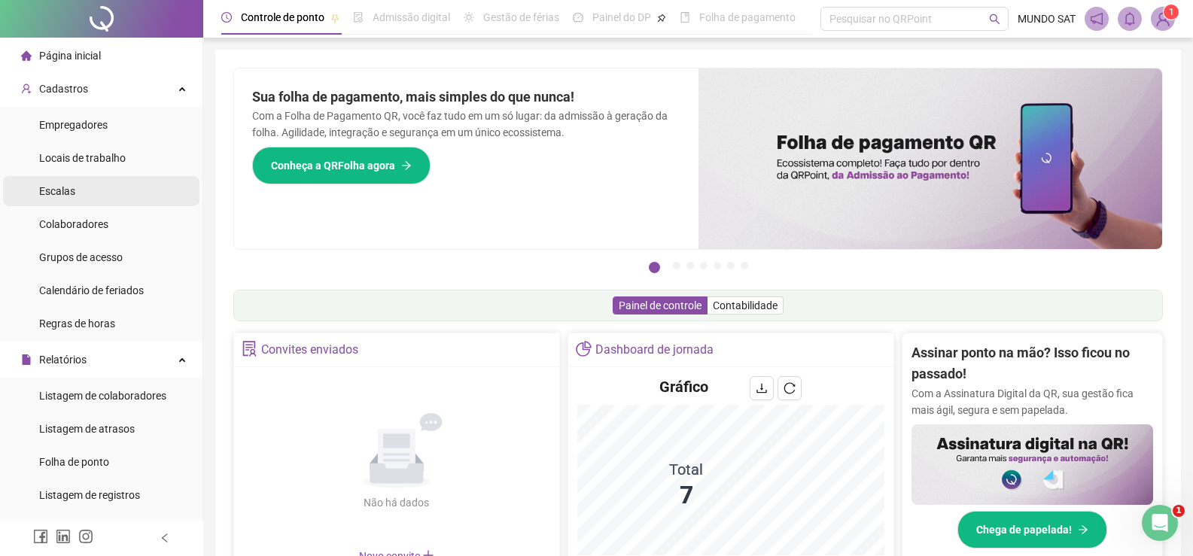
click at [63, 191] on span "Escalas" at bounding box center [57, 191] width 36 height 12
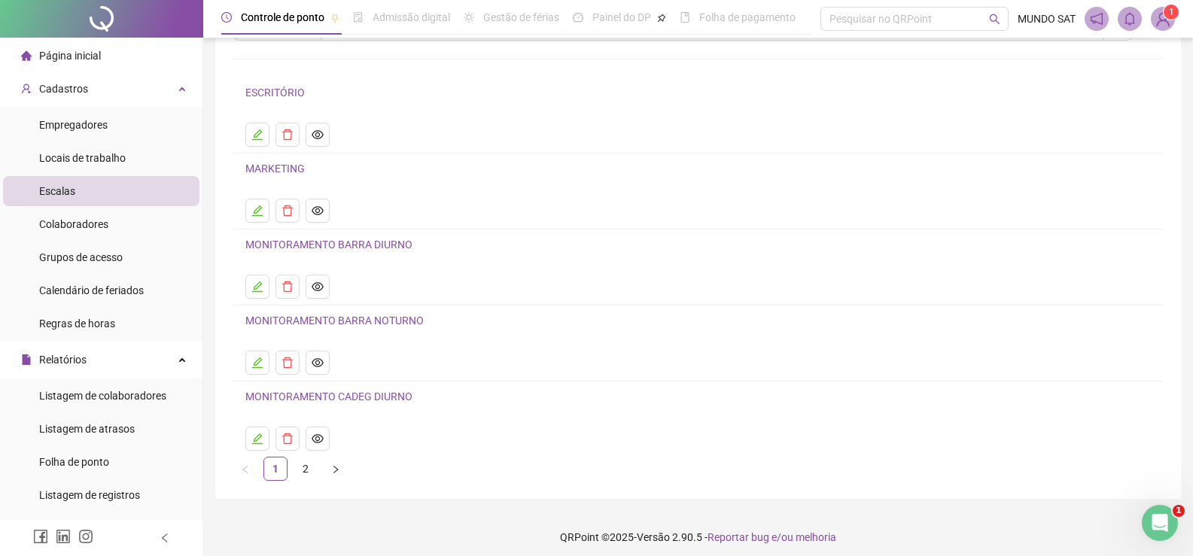
scroll to position [89, 0]
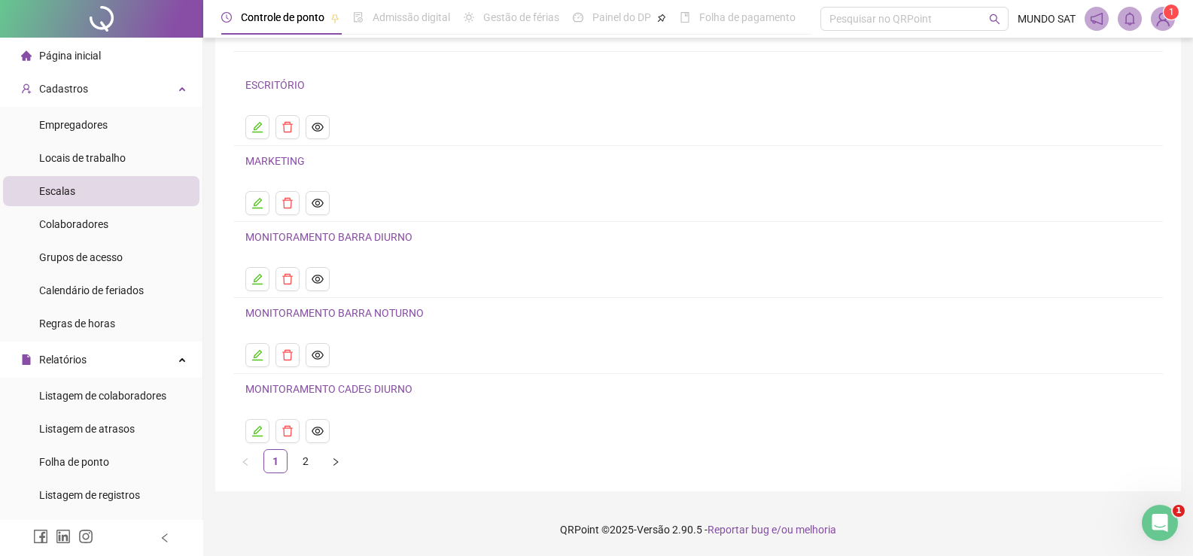
click at [373, 239] on link "MONITORAMENTO BARRA DIURNO" at bounding box center [328, 237] width 167 height 12
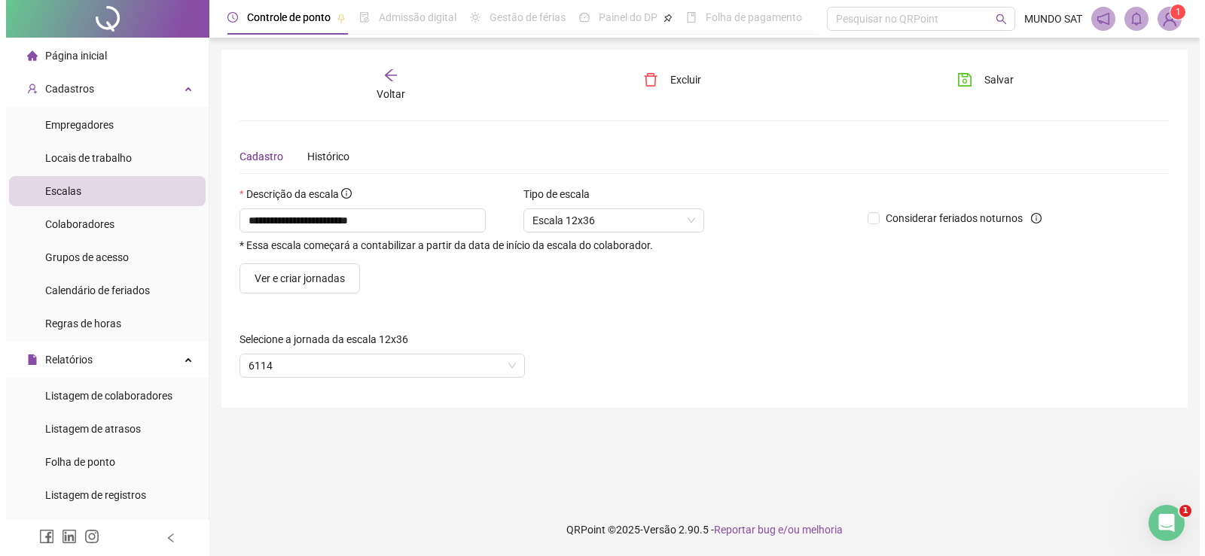
scroll to position [0, 0]
